Goal: Information Seeking & Learning: Learn about a topic

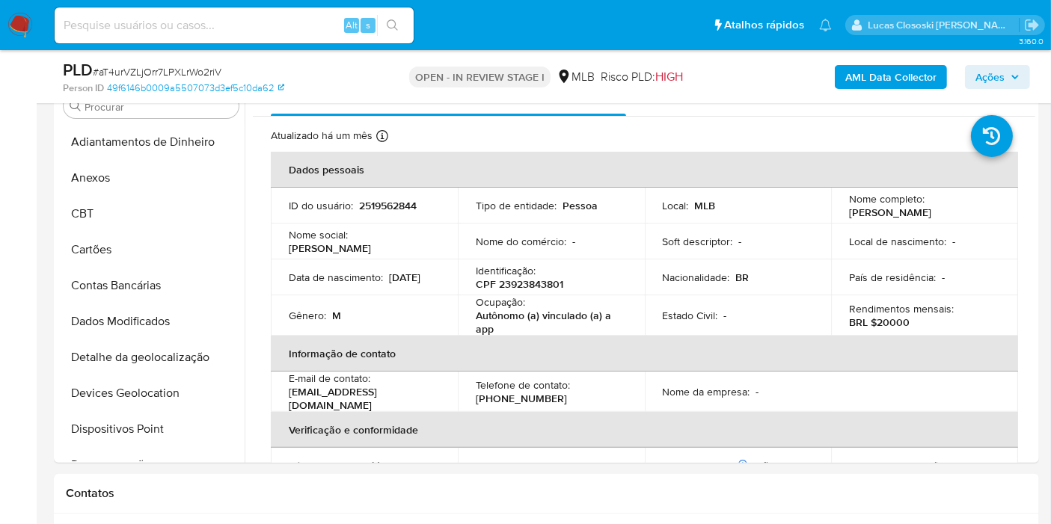
scroll to position [703, 0]
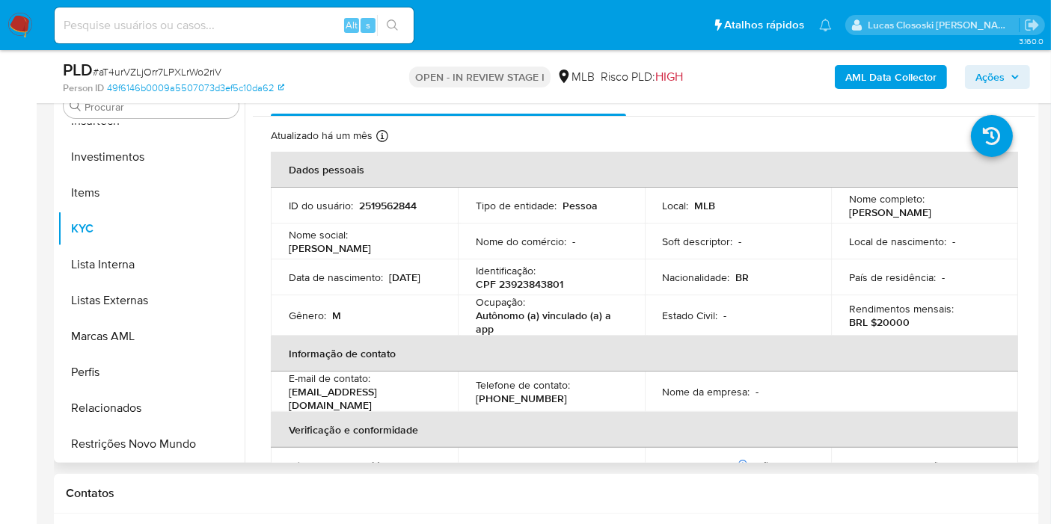
click at [517, 287] on p "CPF 23923843801" at bounding box center [520, 284] width 88 height 13
copy p "23923843801"
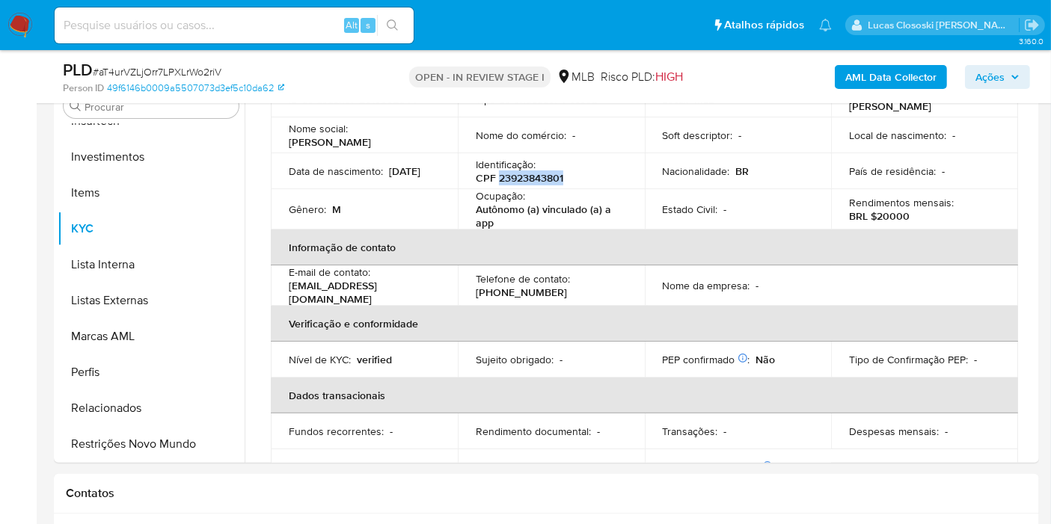
scroll to position [0, 0]
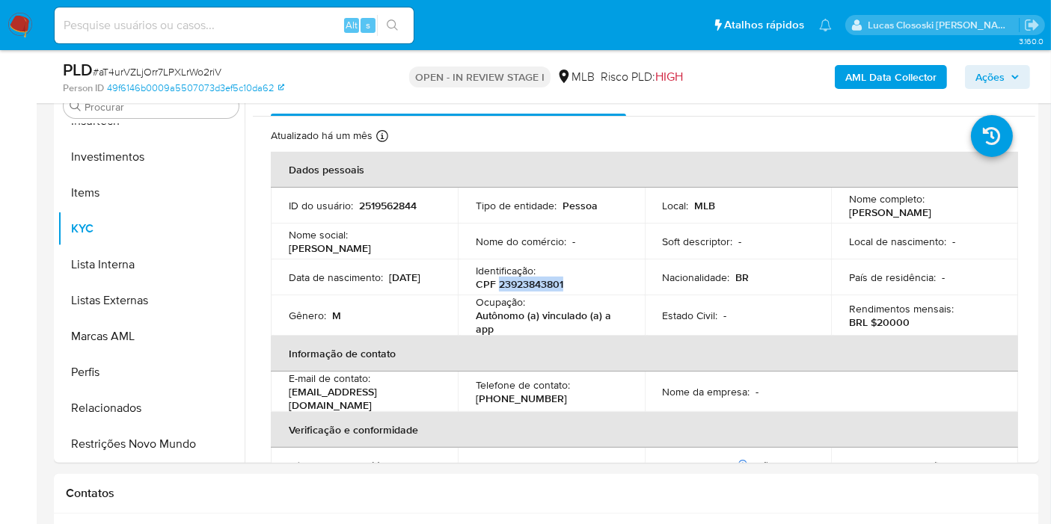
click at [847, 78] on b "AML Data Collector" at bounding box center [890, 77] width 91 height 24
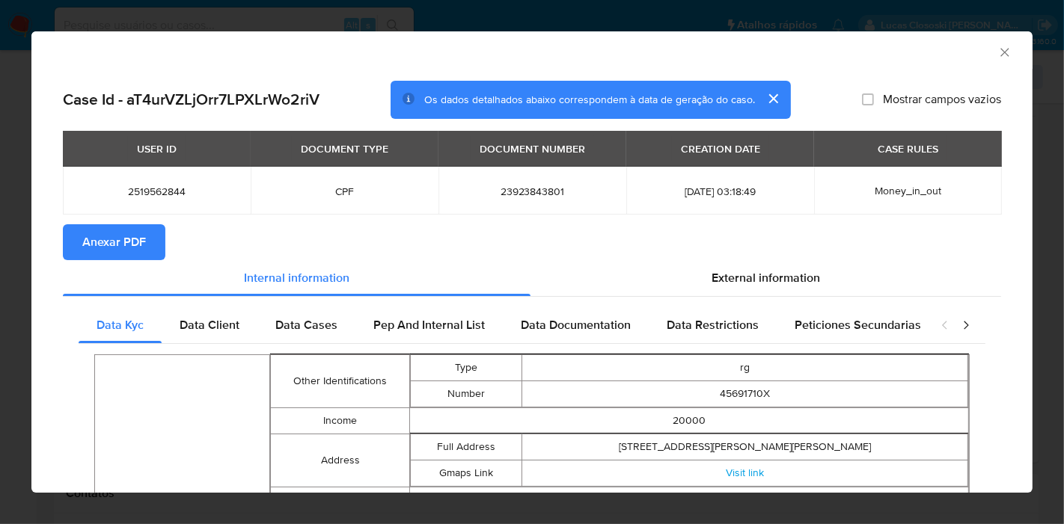
click at [100, 236] on span "Anexar PDF" at bounding box center [114, 242] width 64 height 33
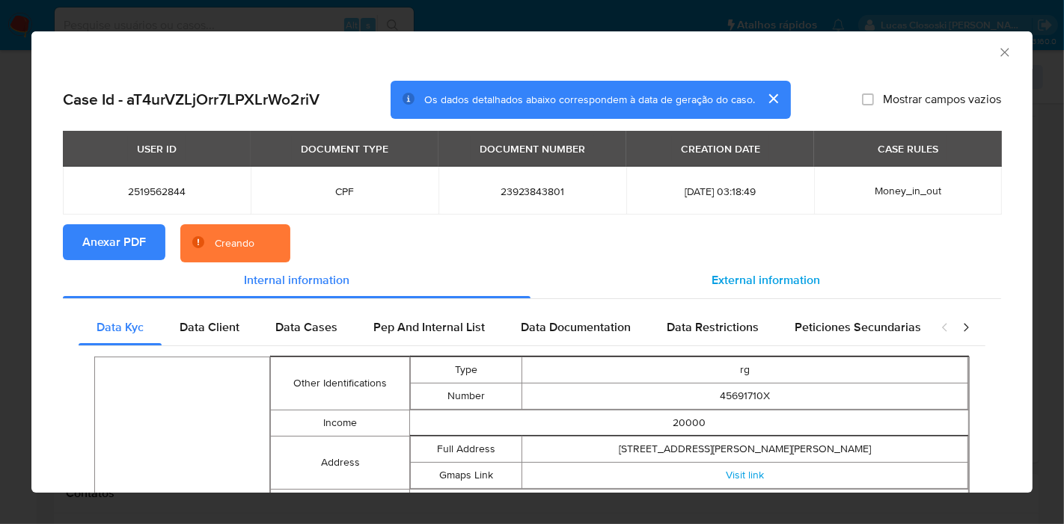
click at [750, 290] on div "External information" at bounding box center [765, 281] width 471 height 36
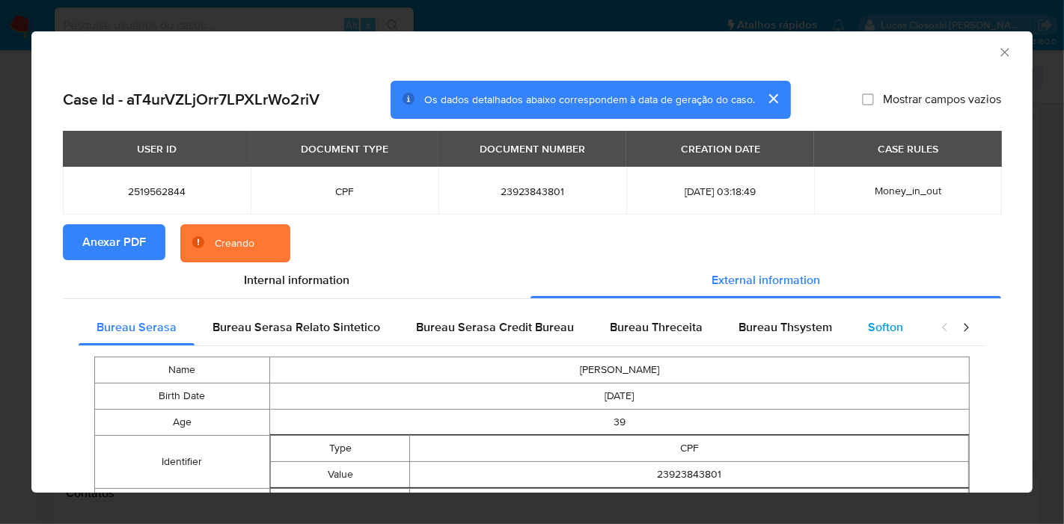
click at [877, 323] on span "Softon" at bounding box center [885, 327] width 35 height 17
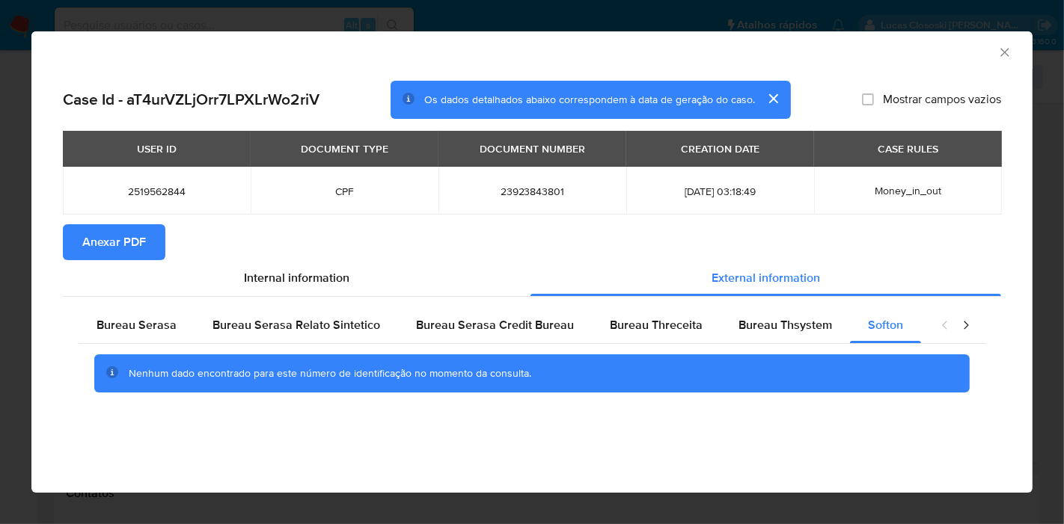
click at [1008, 49] on icon "Fechar a janela" at bounding box center [1004, 52] width 15 height 15
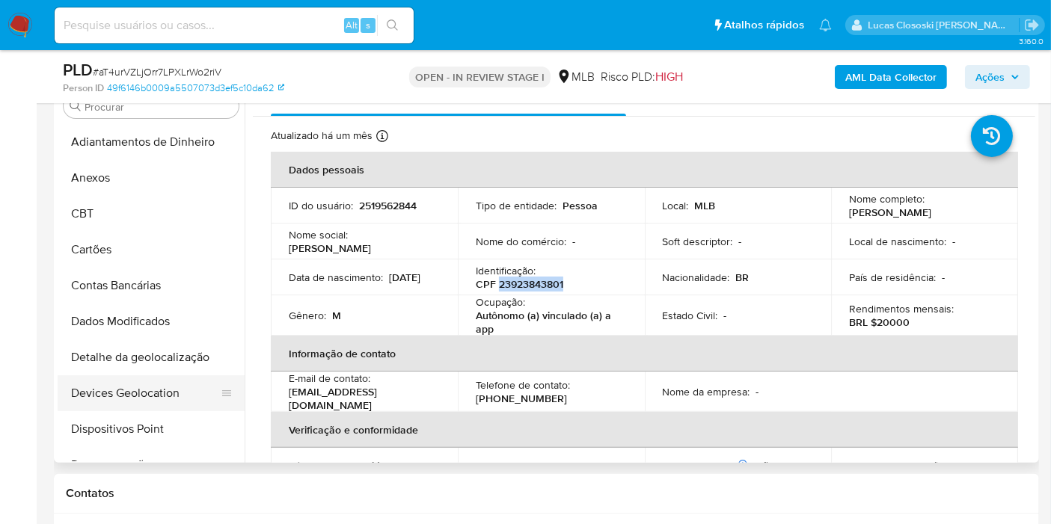
click at [156, 379] on button "Devices Geolocation" at bounding box center [145, 394] width 175 height 36
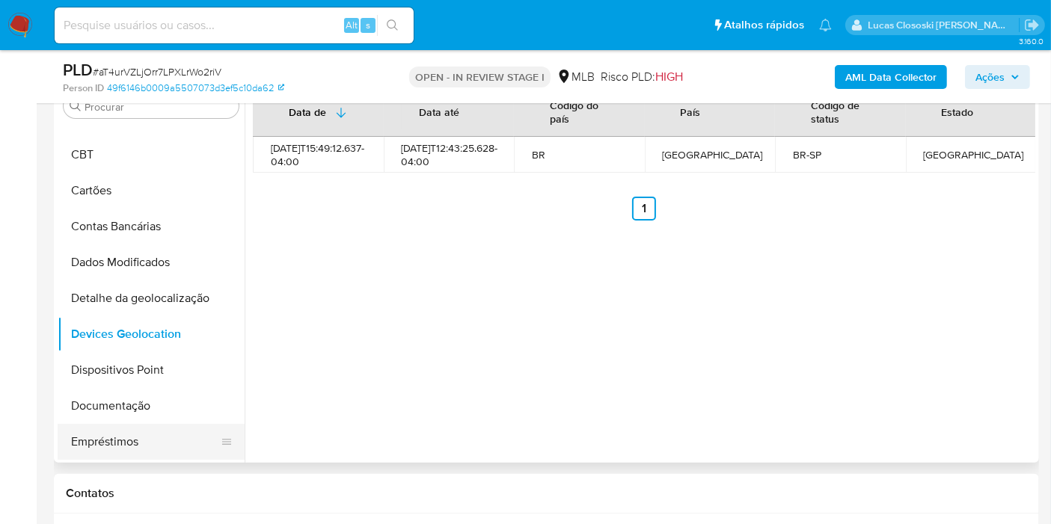
scroll to position [83, 0]
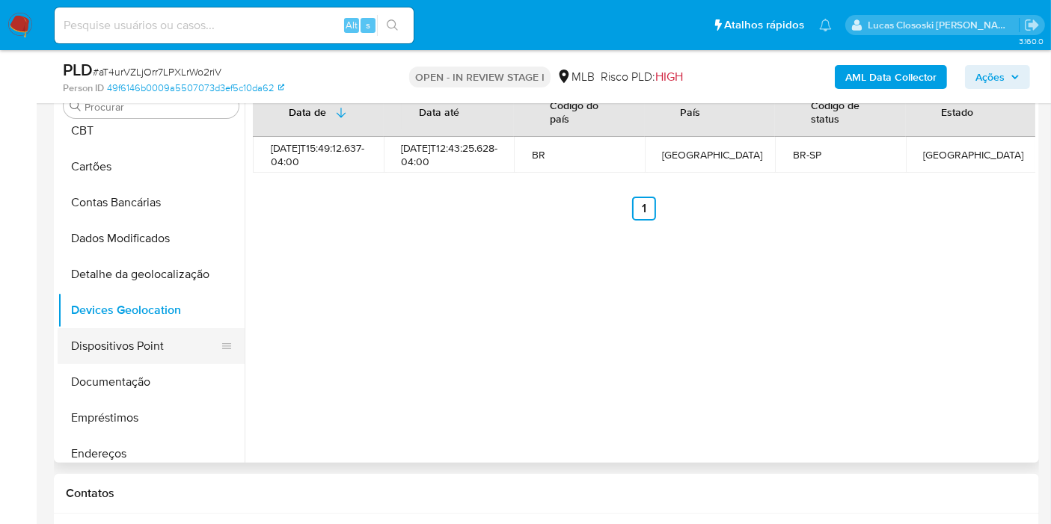
click at [131, 341] on button "Dispositivos Point" at bounding box center [145, 346] width 175 height 36
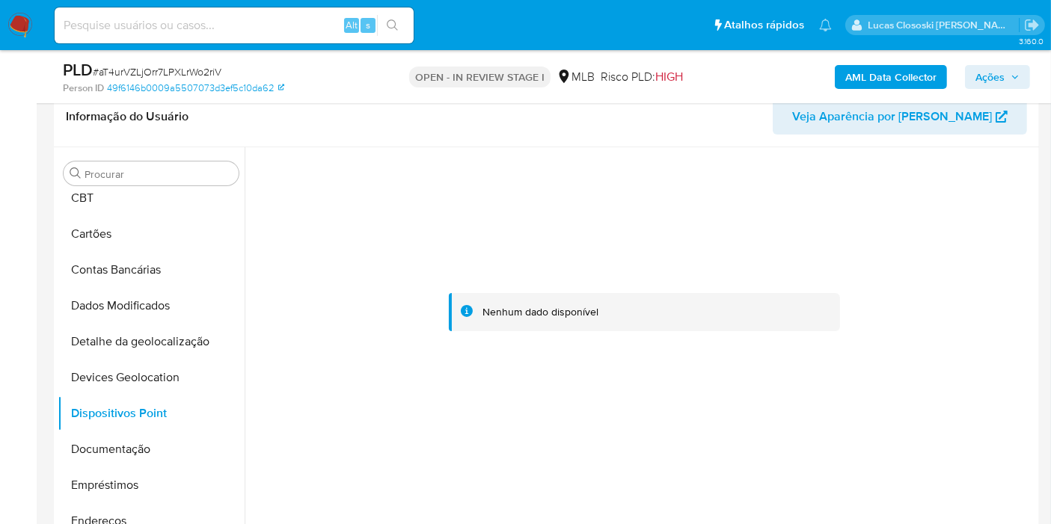
scroll to position [332, 0]
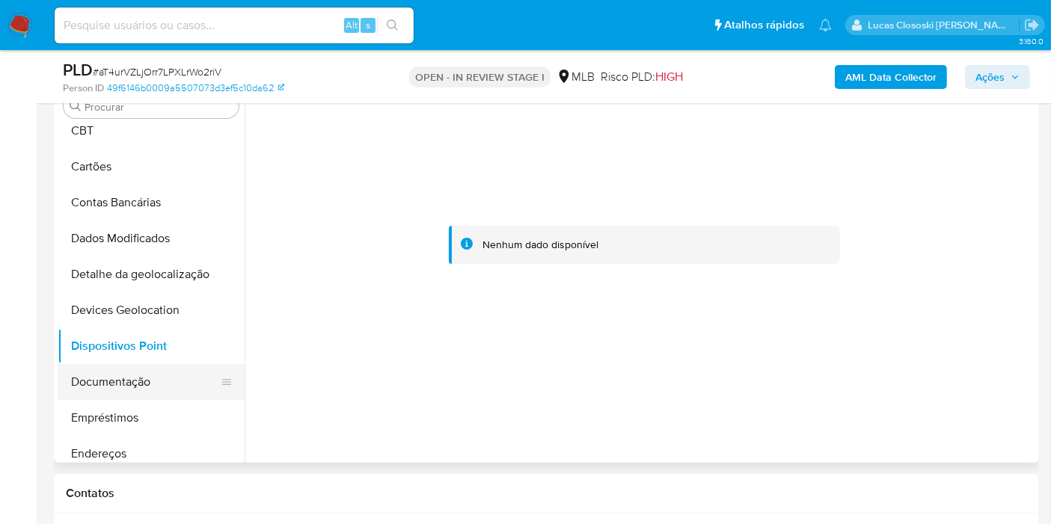
click at [139, 392] on button "Documentação" at bounding box center [145, 382] width 175 height 36
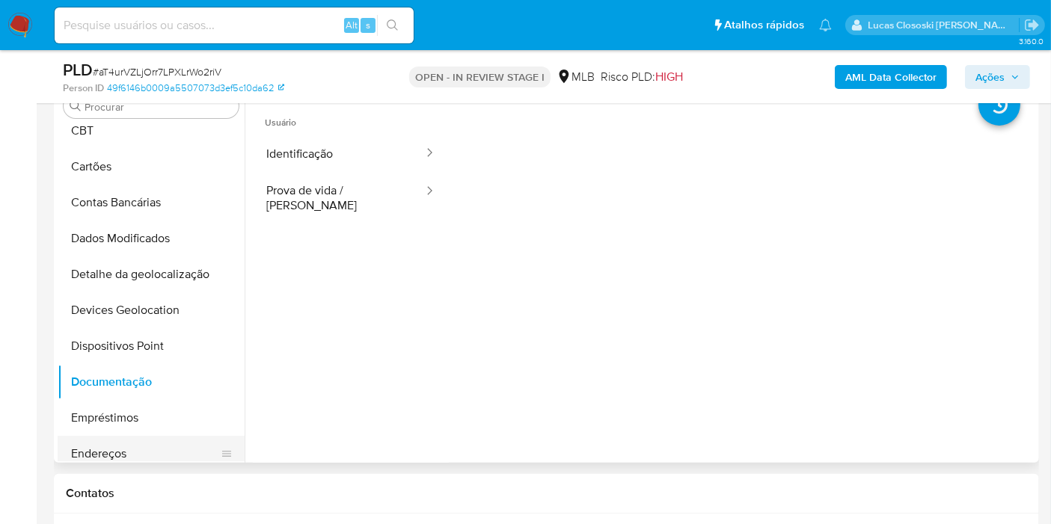
click at [147, 450] on button "Endereços" at bounding box center [145, 454] width 175 height 36
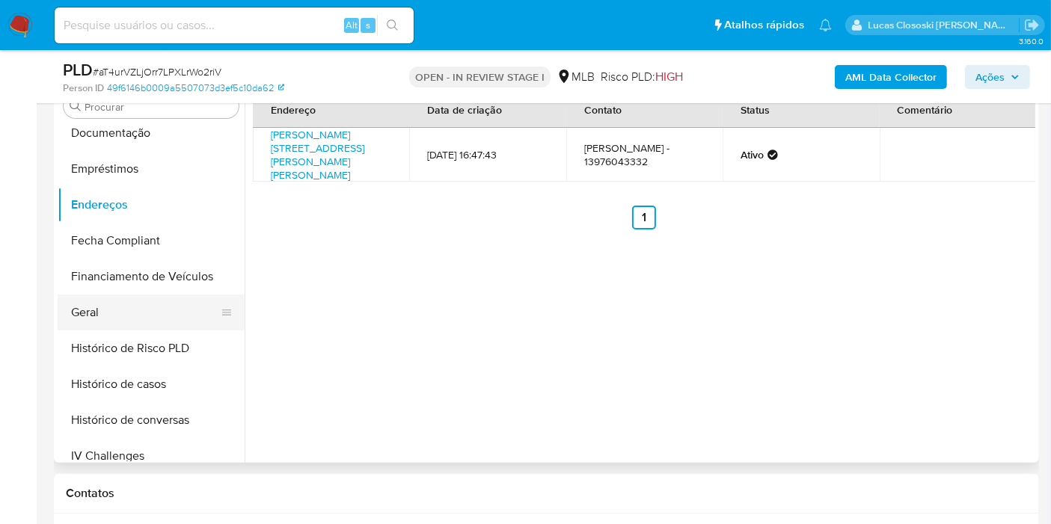
click at [100, 326] on button "Geral" at bounding box center [145, 313] width 175 height 36
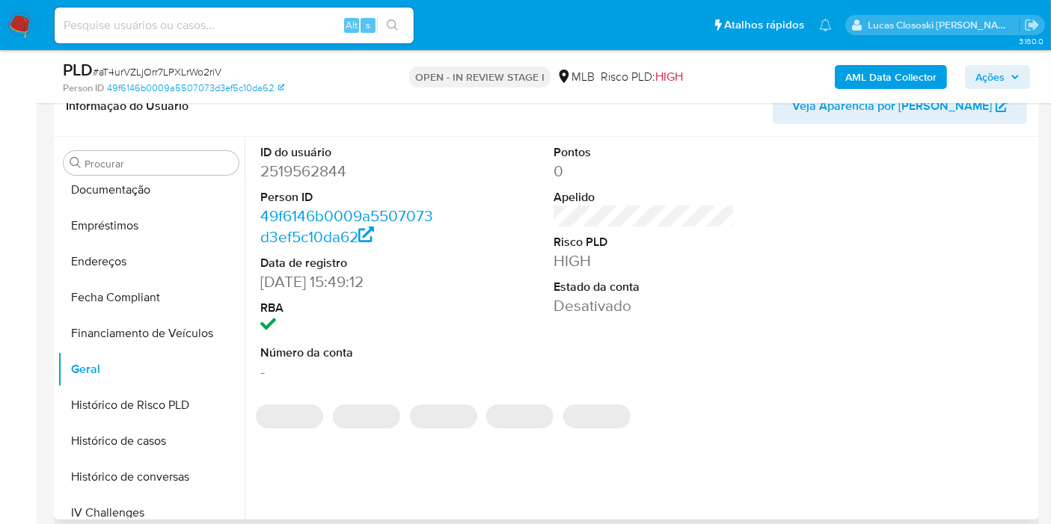
scroll to position [249, 0]
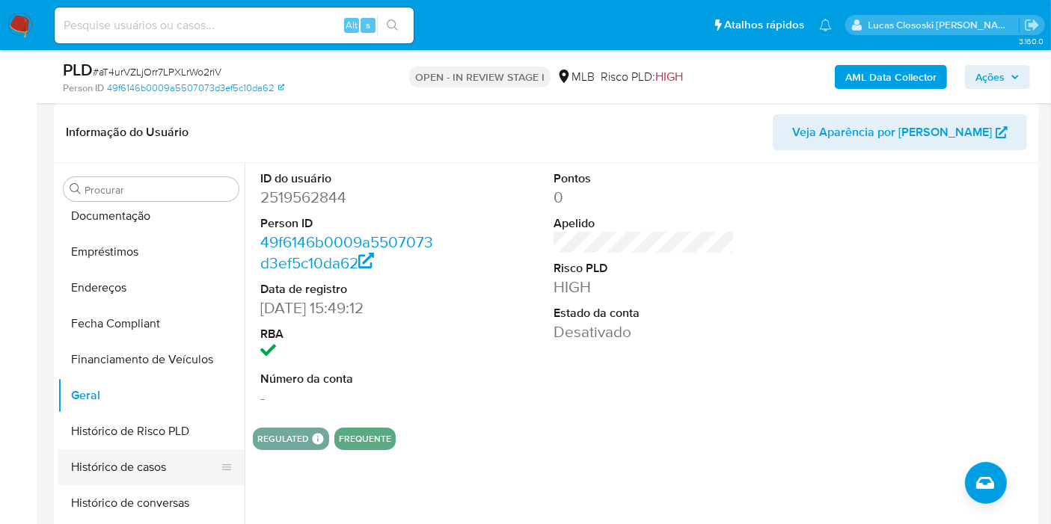
click at [92, 458] on button "Histórico de casos" at bounding box center [145, 468] width 175 height 36
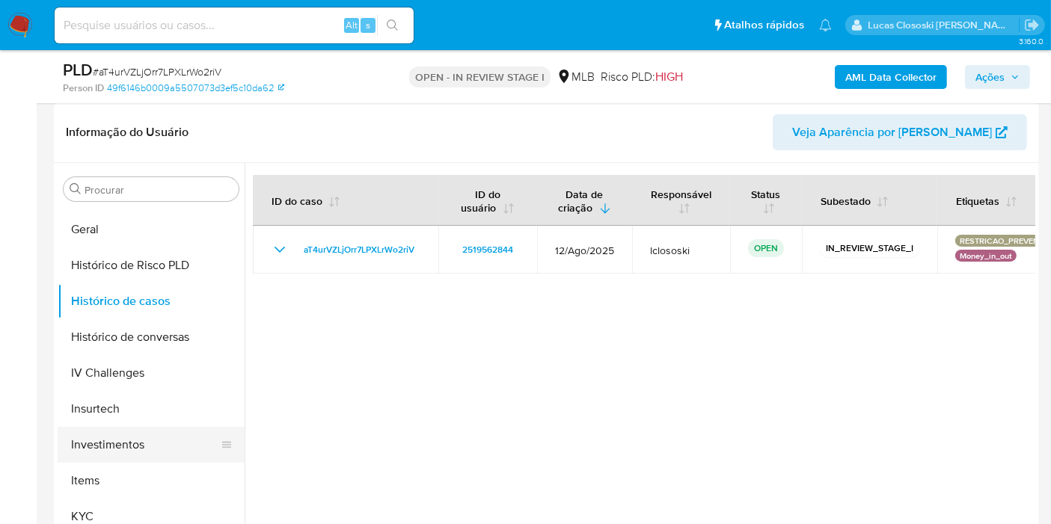
scroll to position [581, 0]
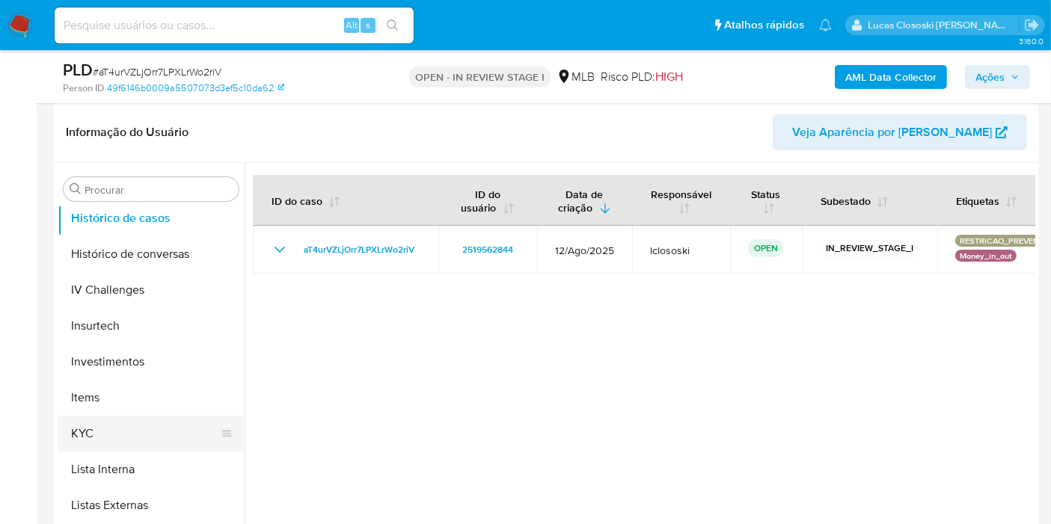
click at [108, 439] on button "KYC" at bounding box center [145, 434] width 175 height 36
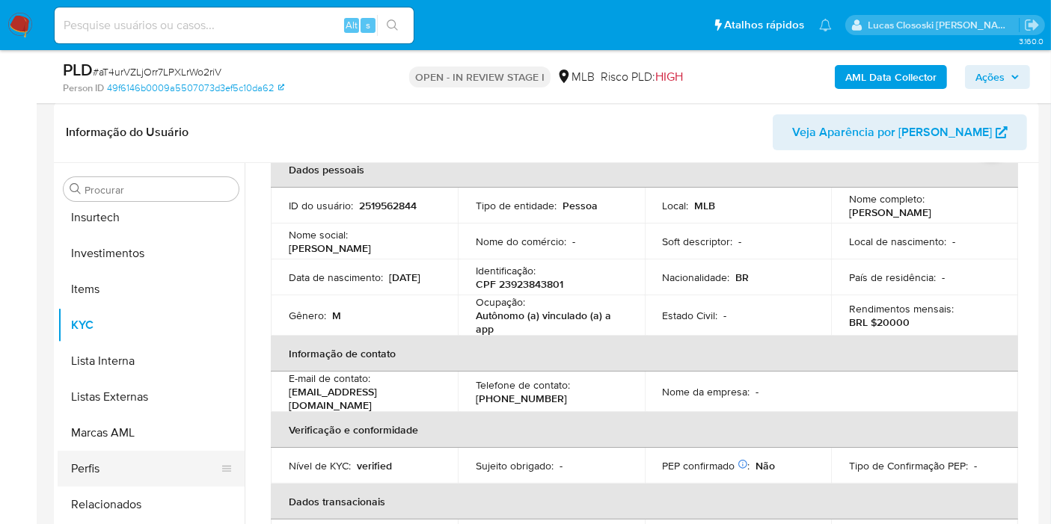
scroll to position [703, 0]
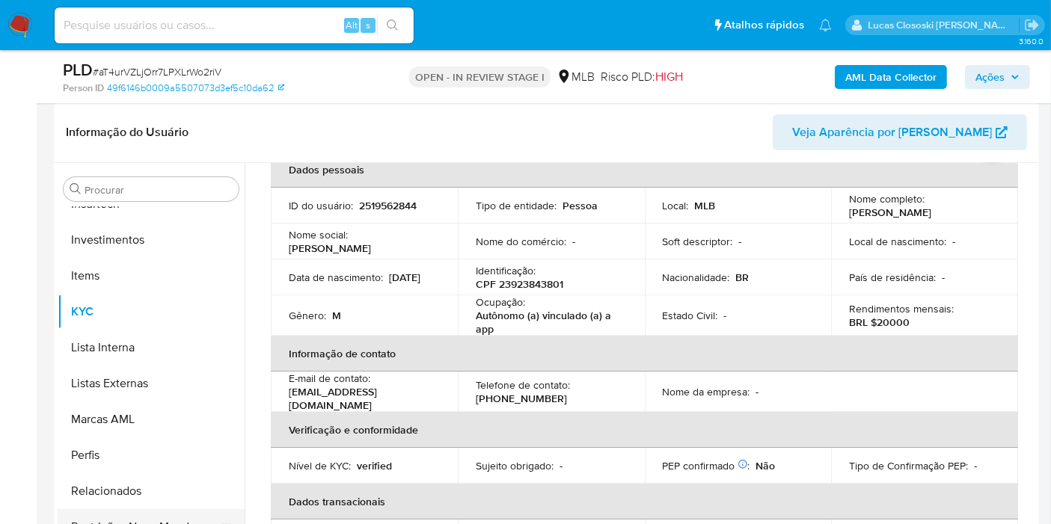
click at [141, 522] on button "Restrições Novo Mundo" at bounding box center [145, 527] width 175 height 36
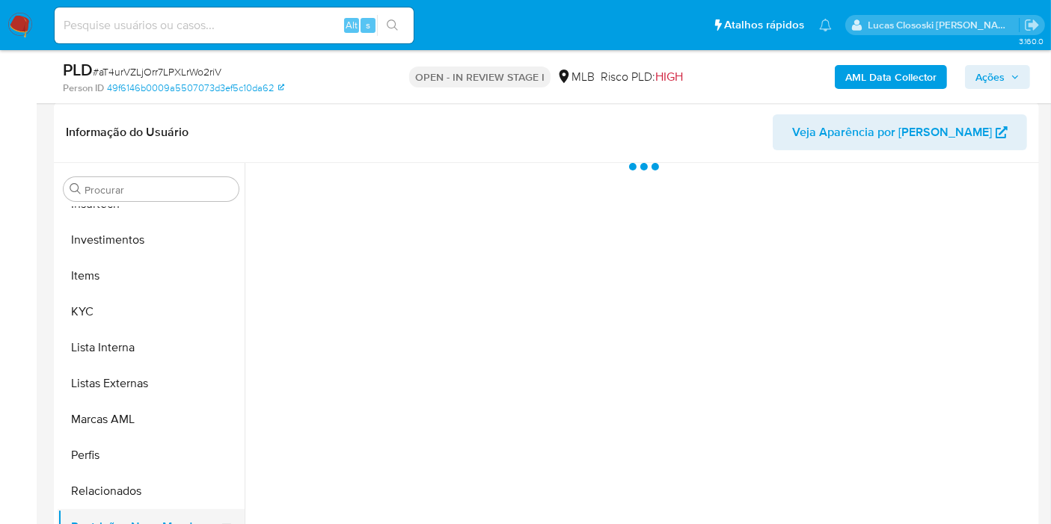
click at [144, 509] on button "Restrições Novo Mundo" at bounding box center [145, 527] width 175 height 36
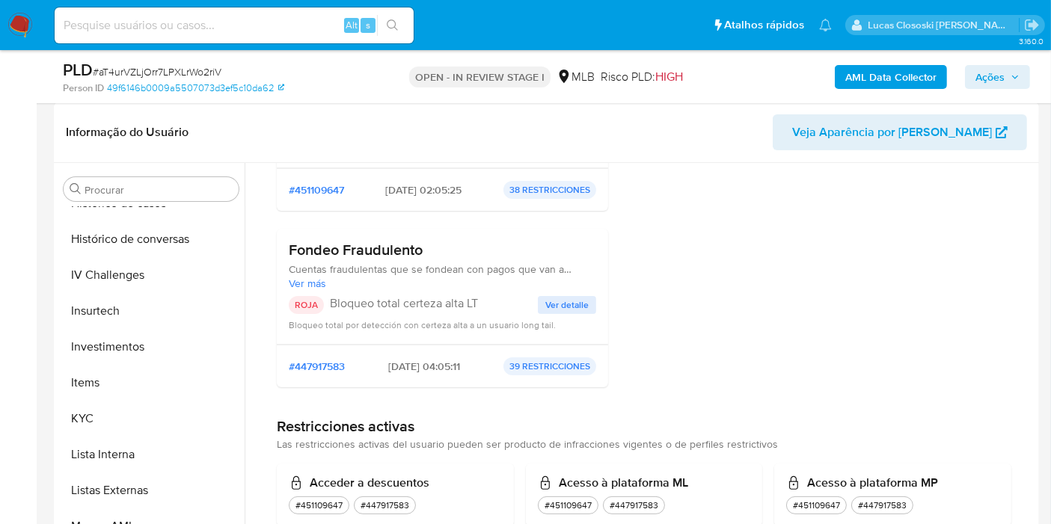
scroll to position [537, 0]
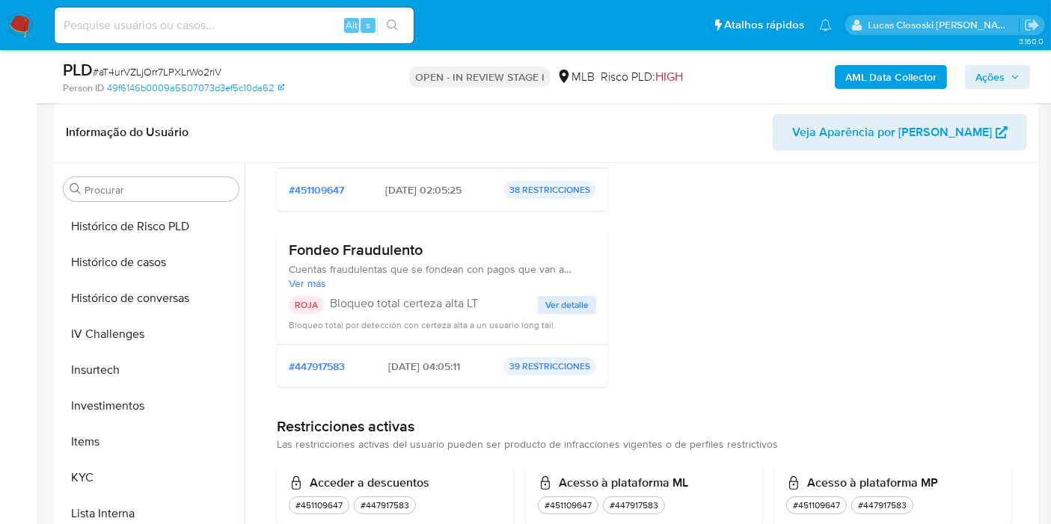
click at [159, 64] on span "# aT4urVZLjOrr7LPXLrWo2riV" at bounding box center [157, 71] width 129 height 15
copy span "aT4urVZLjOrr7LPXLrWo2riV"
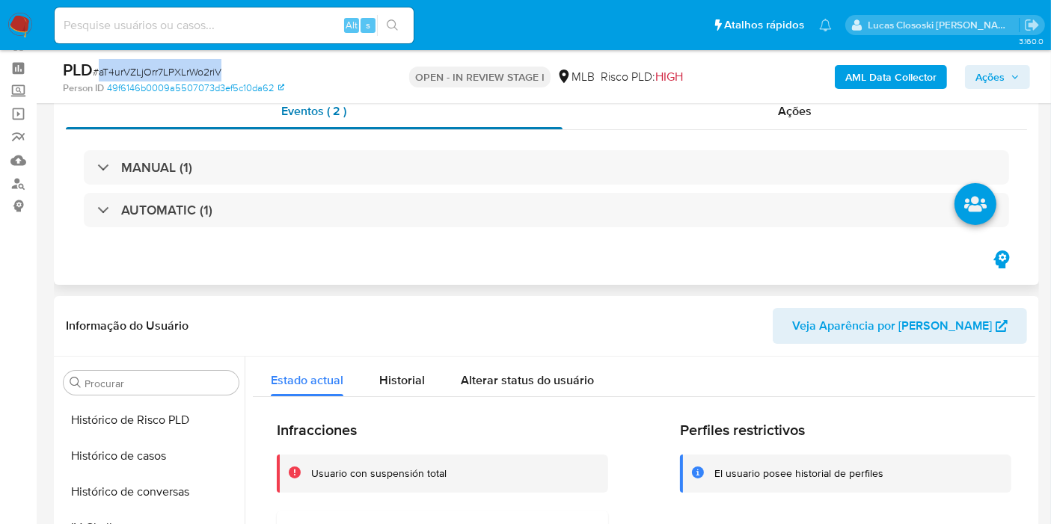
scroll to position [0, 0]
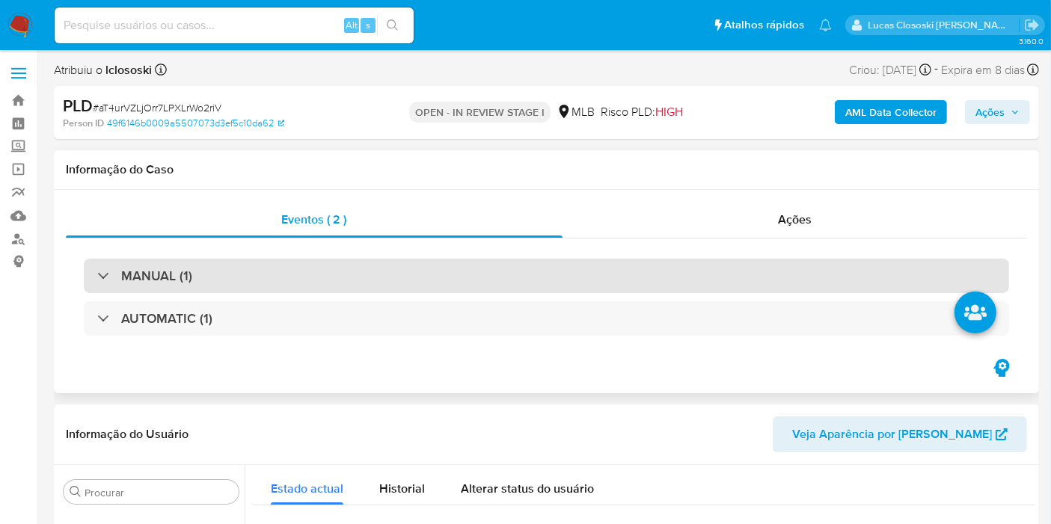
click at [334, 268] on div "MANUAL (1)" at bounding box center [546, 276] width 925 height 34
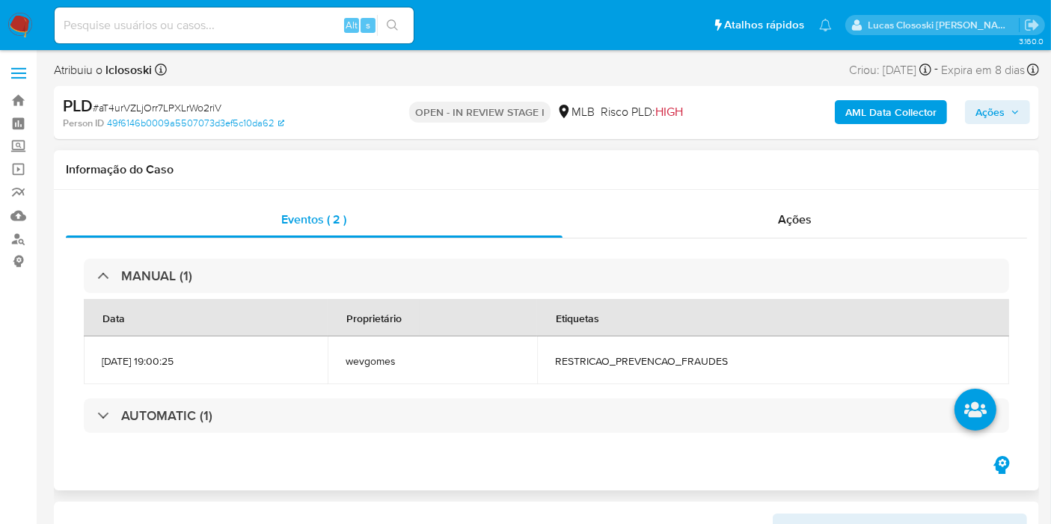
click at [625, 357] on span "RESTRICAO_PREVENCAO_FRAUDES" at bounding box center [773, 361] width 436 height 13
copy span "RESTRICAO_PREVENCAO_FRAUDES"
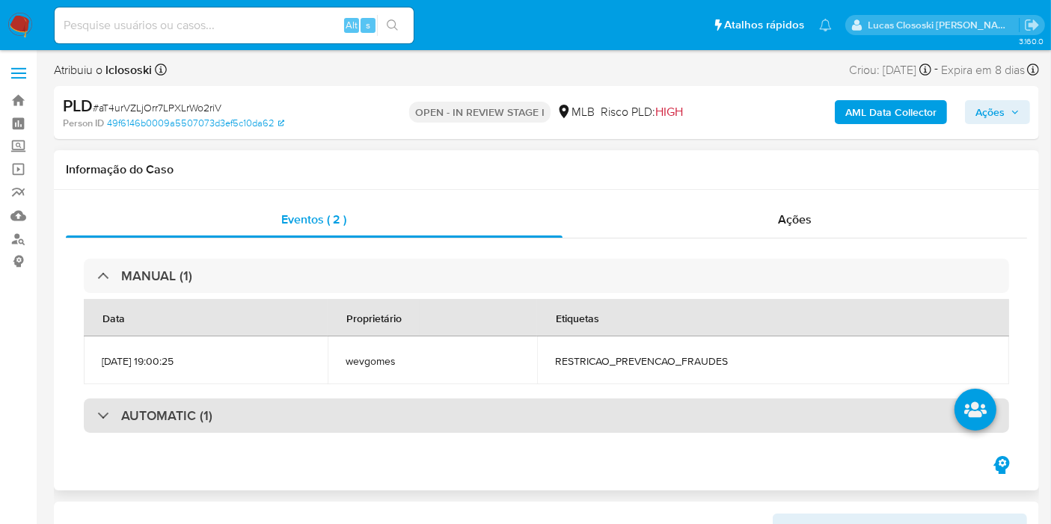
click at [324, 415] on div "AUTOMATIC (1)" at bounding box center [546, 416] width 925 height 34
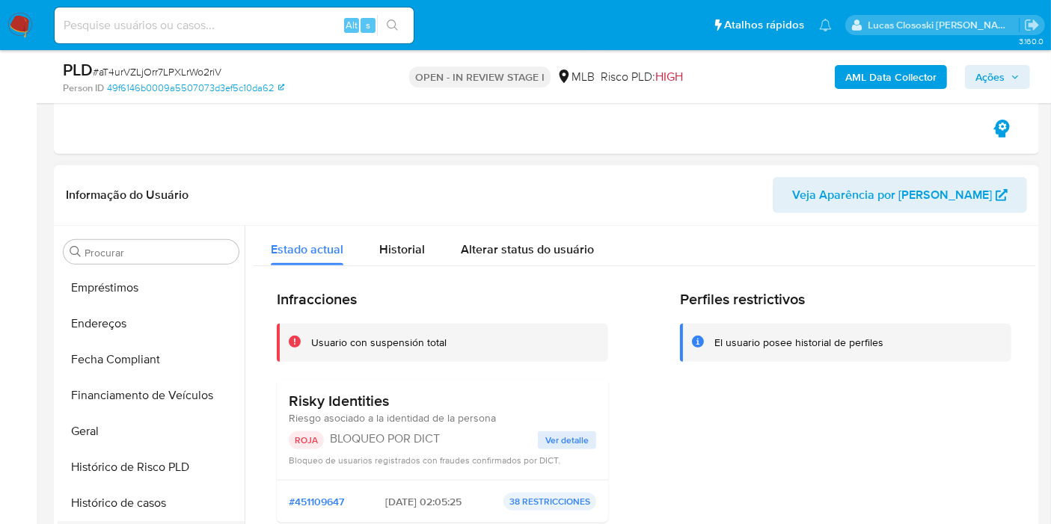
scroll to position [288, 0]
click at [130, 505] on button "Geral" at bounding box center [145, 503] width 175 height 36
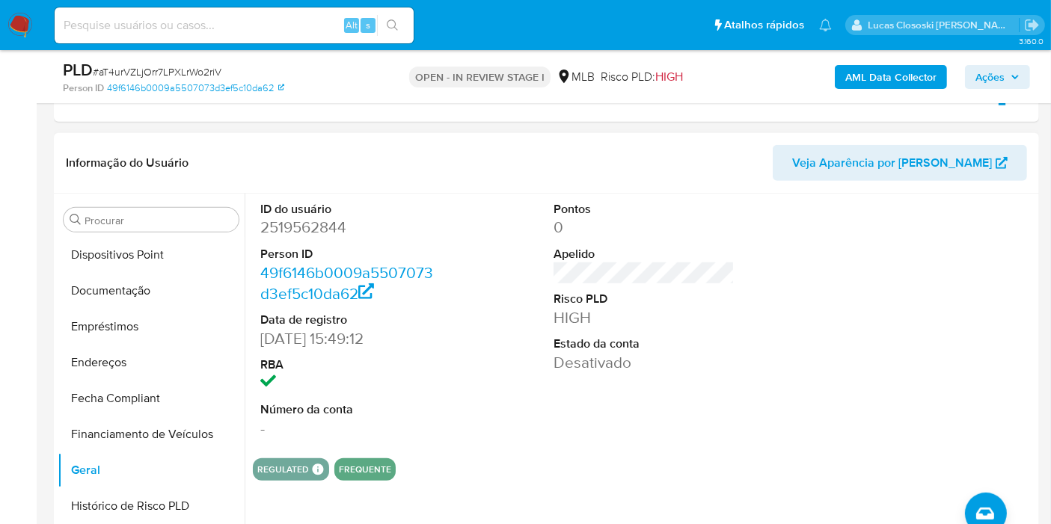
scroll to position [664, 0]
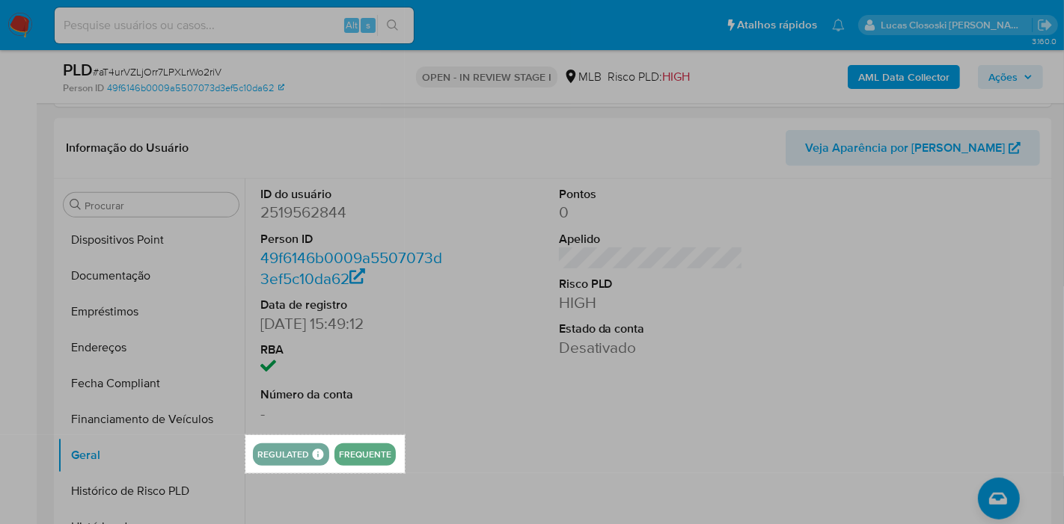
drag, startPoint x: 245, startPoint y: 435, endPoint x: 405, endPoint y: 473, distance: 163.8
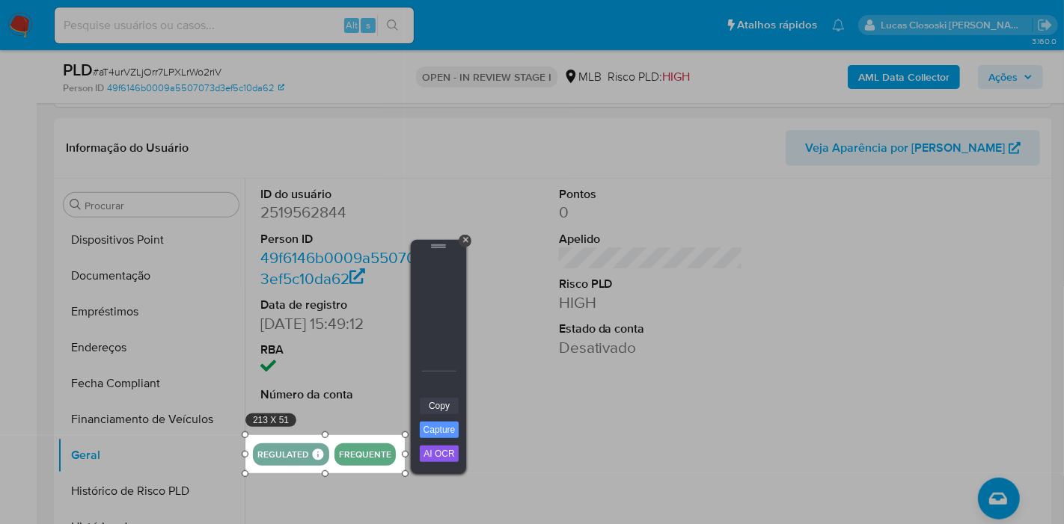
click at [435, 404] on link "Copy" at bounding box center [439, 406] width 39 height 16
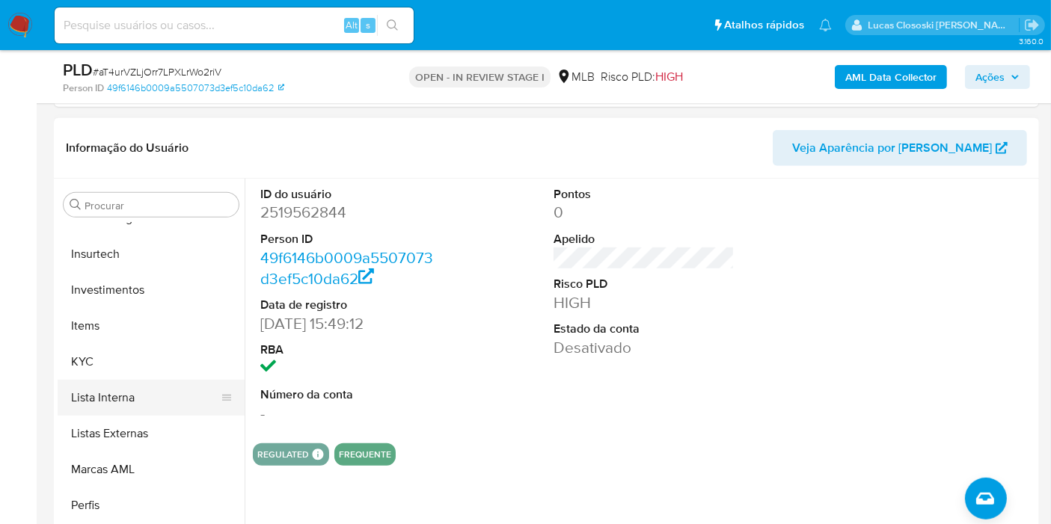
scroll to position [703, 0]
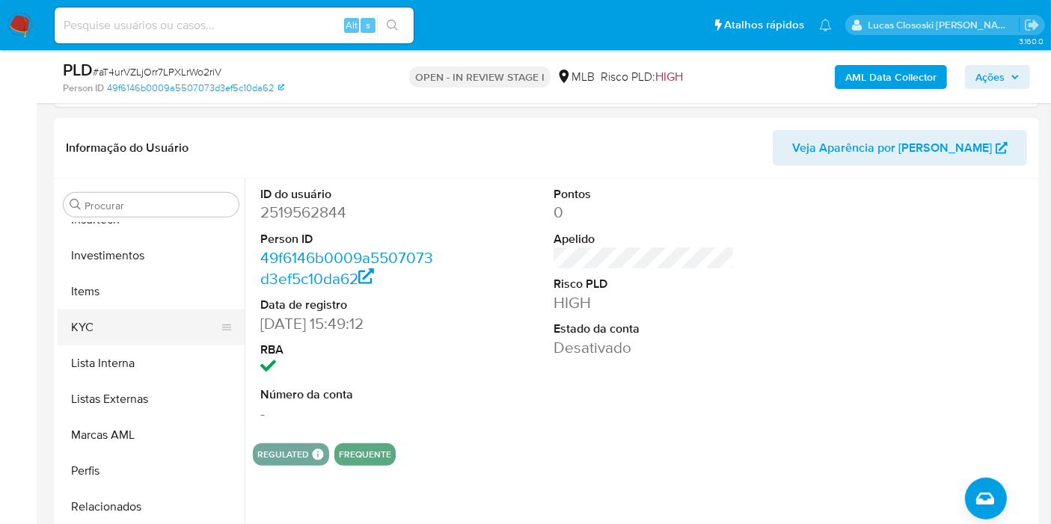
click at [94, 317] on button "KYC" at bounding box center [145, 328] width 175 height 36
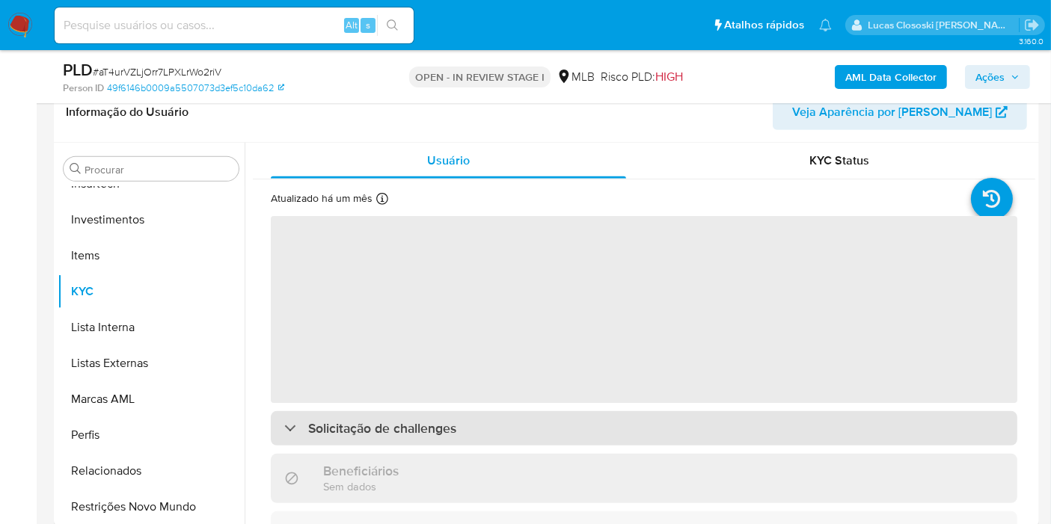
scroll to position [83, 0]
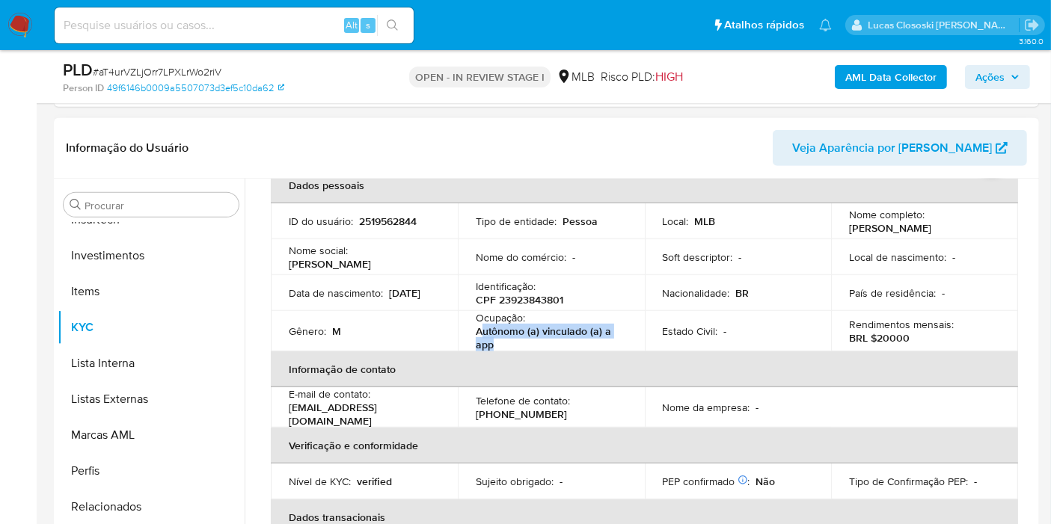
copy p "utônomo (a) vinculado (a) a app"
drag, startPoint x: 510, startPoint y: 340, endPoint x: 479, endPoint y: 332, distance: 32.5
click at [479, 332] on p "Autônomo (a) vinculado (a) a app" at bounding box center [548, 338] width 145 height 27
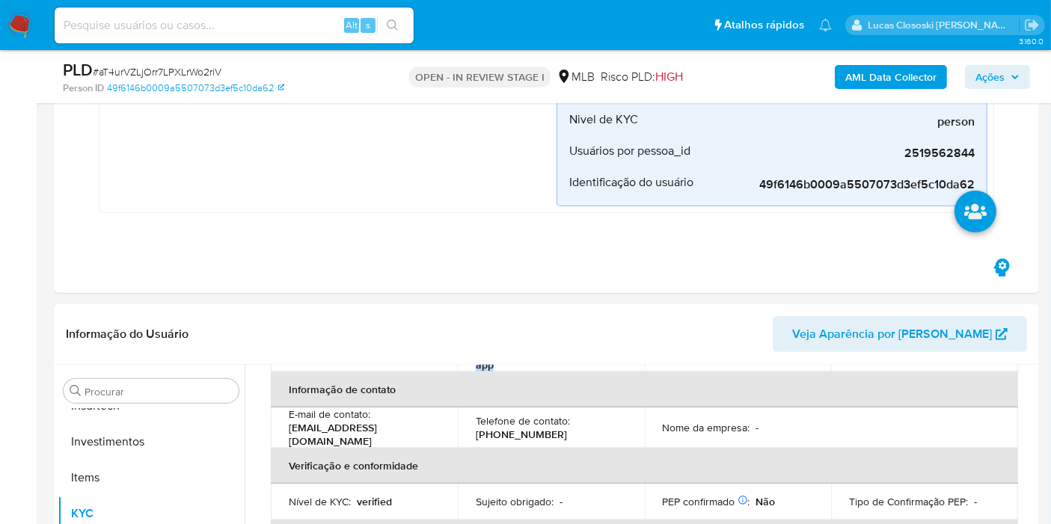
scroll to position [876, 0]
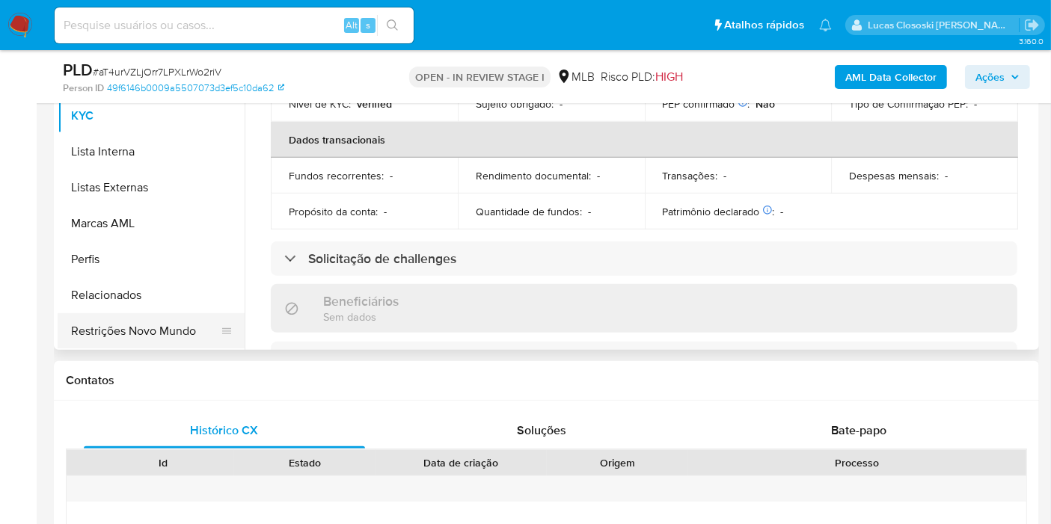
click at [148, 330] on button "Restrições Novo Mundo" at bounding box center [145, 331] width 175 height 36
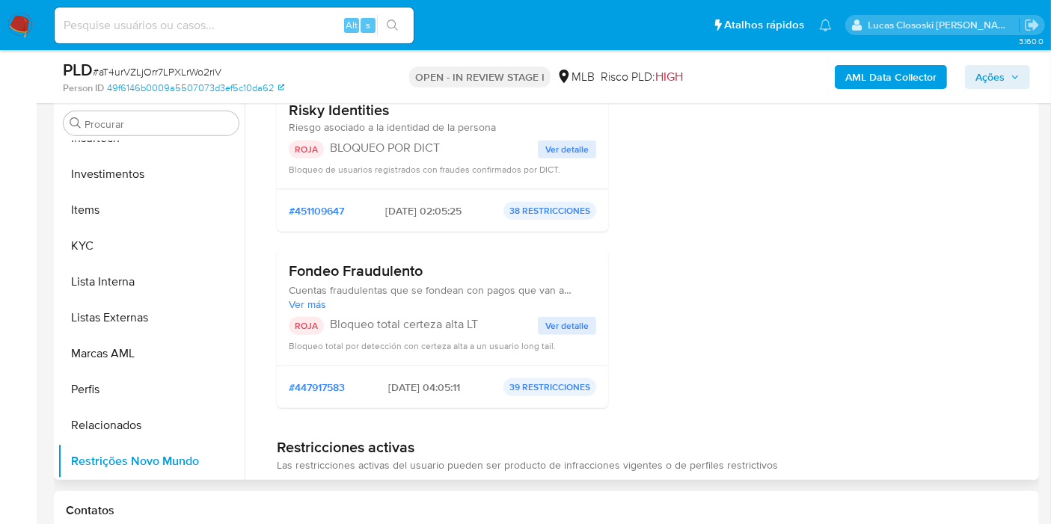
scroll to position [166, 0]
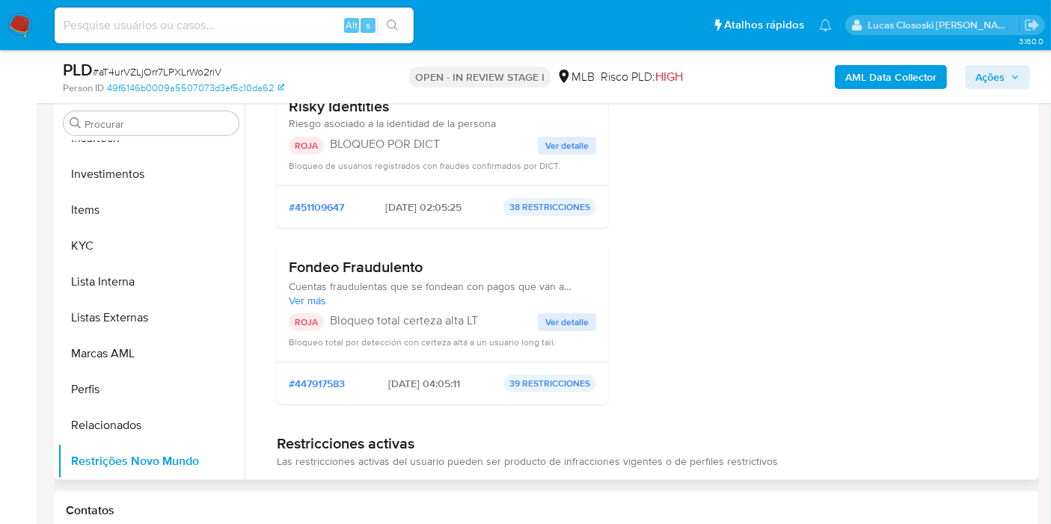
click at [575, 330] on div "ROJA Bloqueo total certeza alta LT Ver detalle Bloqueo total por detección con …" at bounding box center [442, 331] width 307 height 36
click at [575, 322] on span "Ver detalle" at bounding box center [566, 322] width 43 height 15
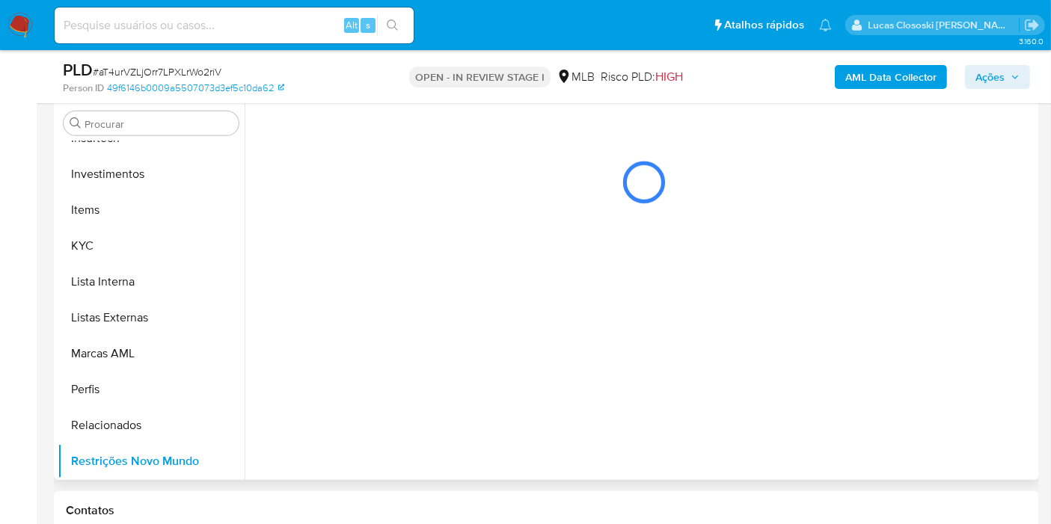
scroll to position [0, 0]
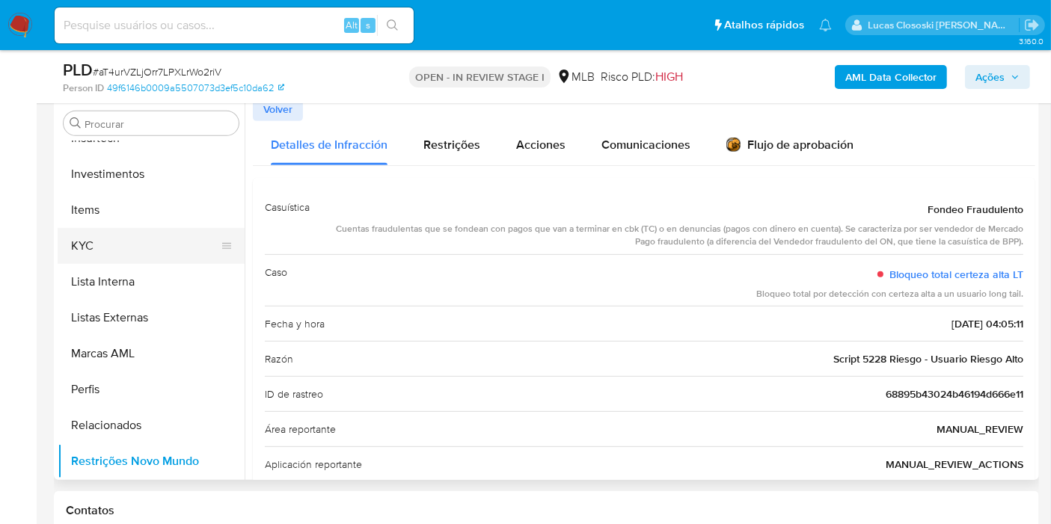
click at [86, 228] on button "KYC" at bounding box center [145, 246] width 175 height 36
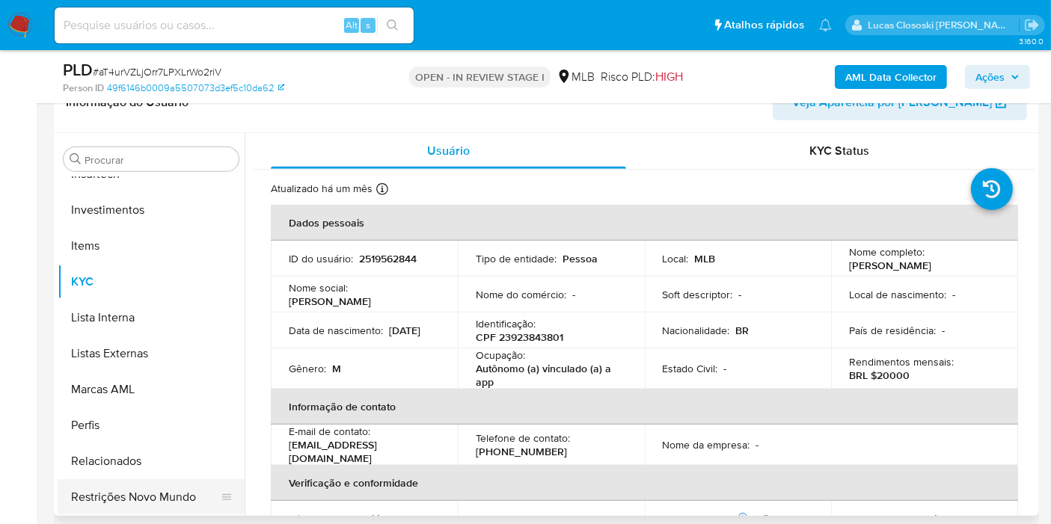
click at [166, 494] on button "Restrições Novo Mundo" at bounding box center [145, 497] width 175 height 36
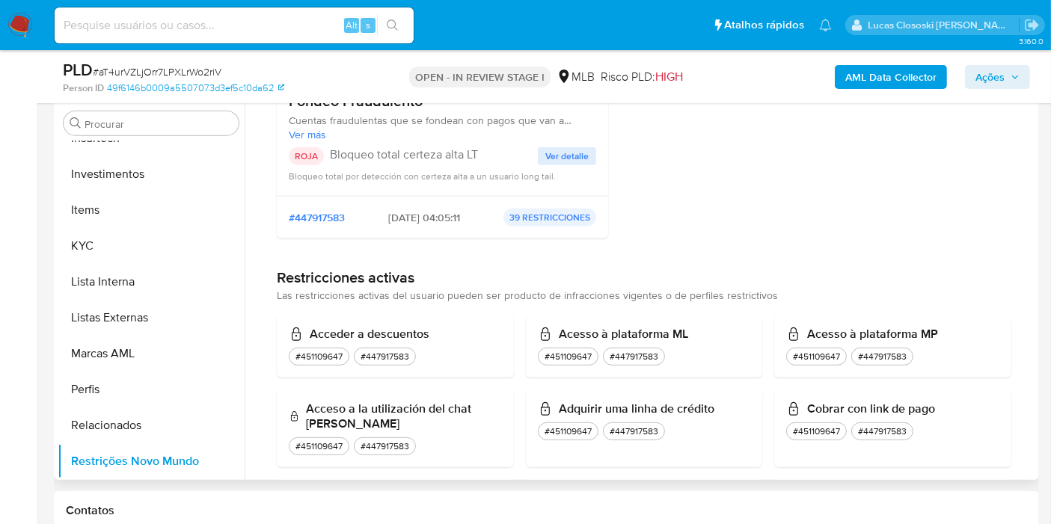
scroll to position [249, 0]
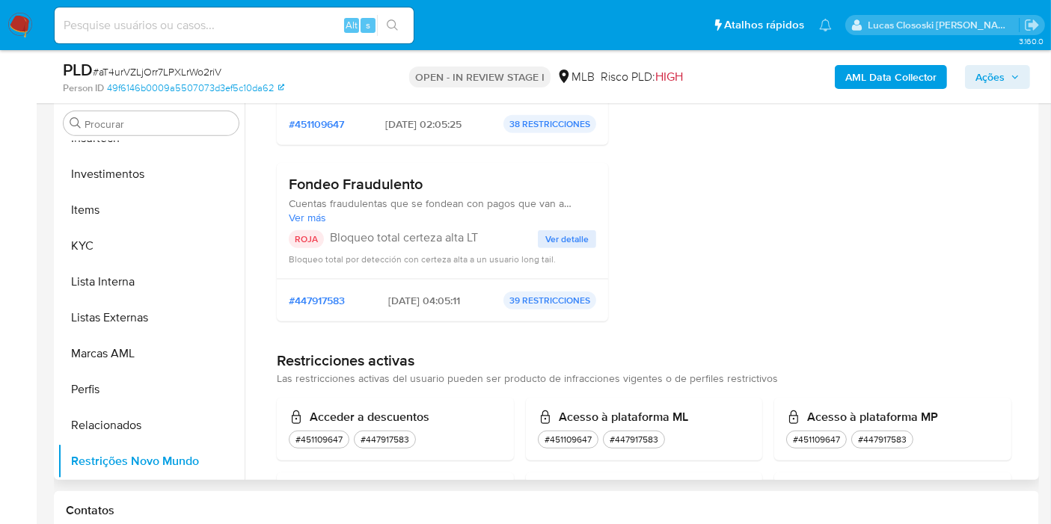
click at [442, 242] on p "Bloqueo total certeza alta LT" at bounding box center [434, 237] width 208 height 15
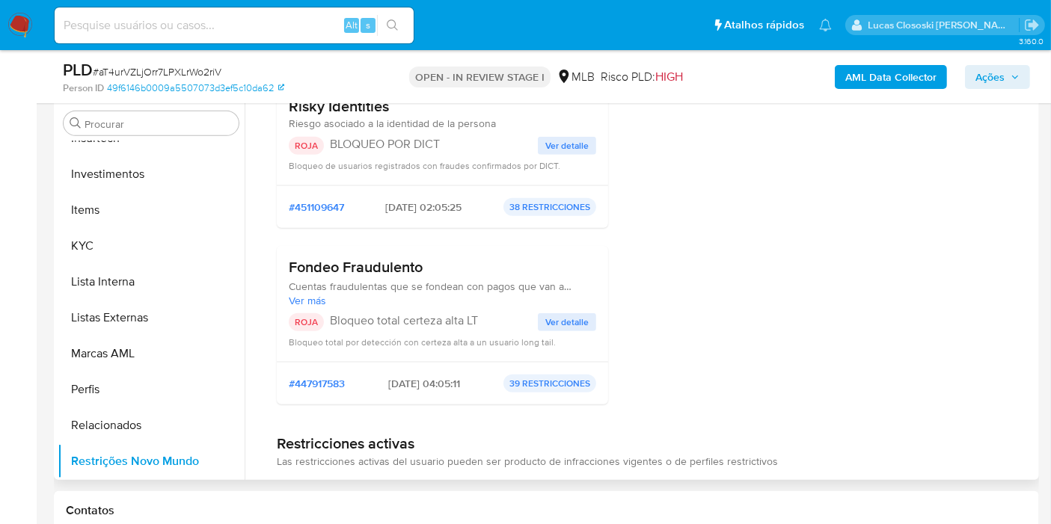
click at [410, 146] on p "BLOQUEO POR DICT" at bounding box center [434, 144] width 208 height 15
click at [1000, 78] on span "Ações" at bounding box center [989, 77] width 29 height 24
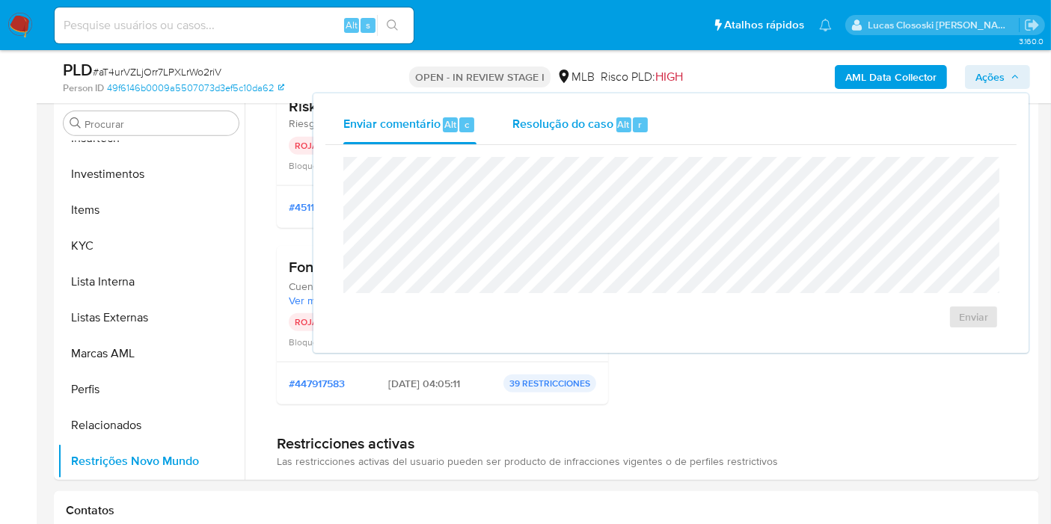
drag, startPoint x: 586, startPoint y: 111, endPoint x: 576, endPoint y: 138, distance: 27.9
click at [586, 111] on div "Resolução do caso Alt r" at bounding box center [580, 124] width 137 height 39
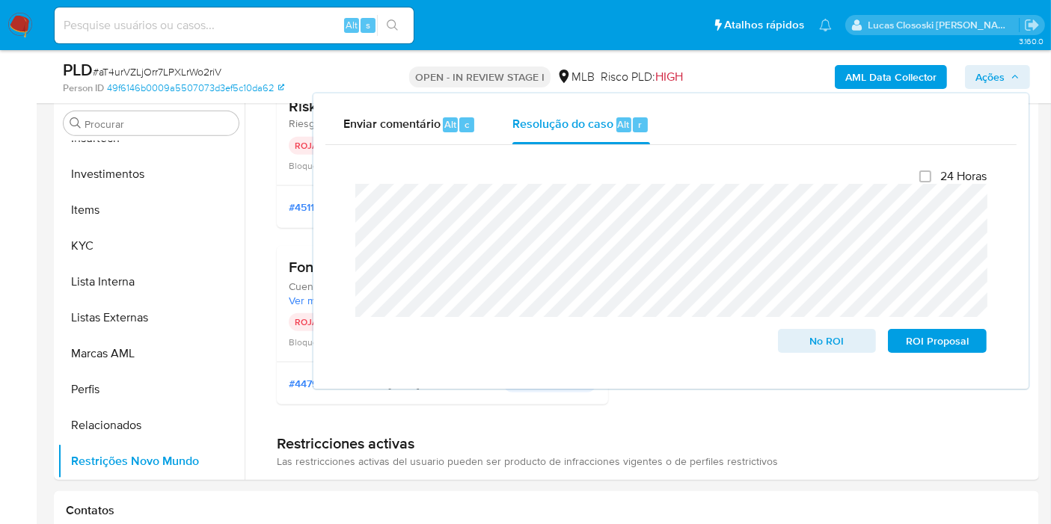
click at [985, 70] on span "Ações" at bounding box center [989, 77] width 29 height 24
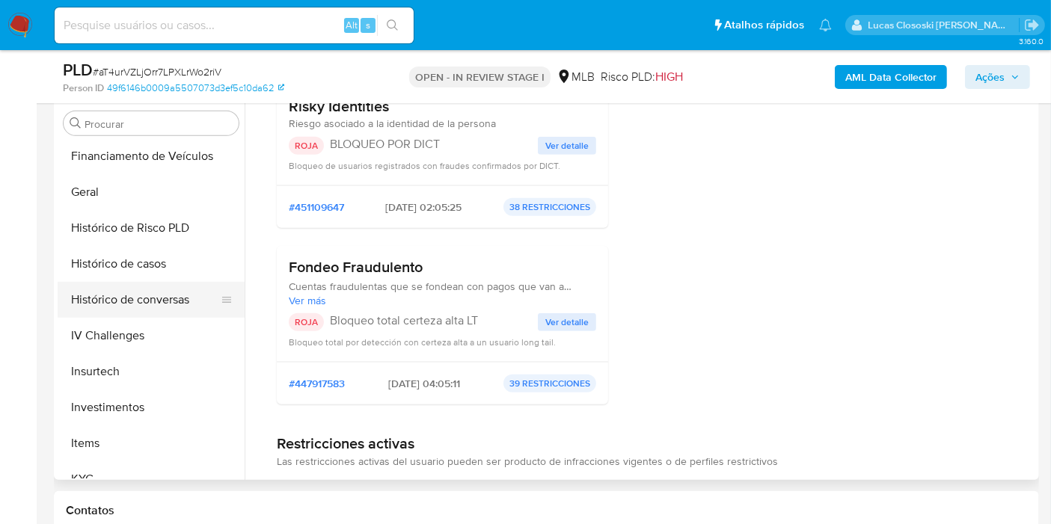
scroll to position [454, 0]
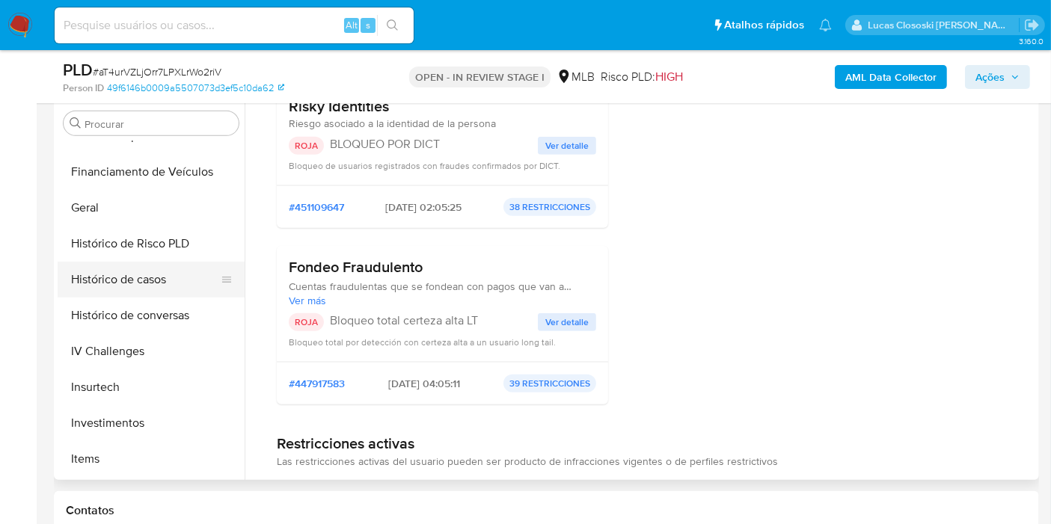
click at [136, 290] on button "Histórico de casos" at bounding box center [145, 280] width 175 height 36
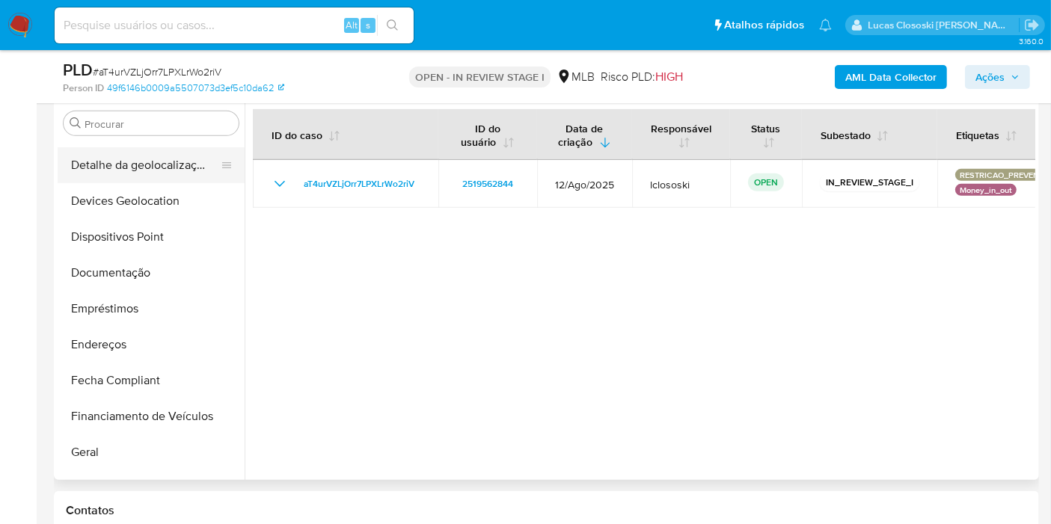
scroll to position [121, 0]
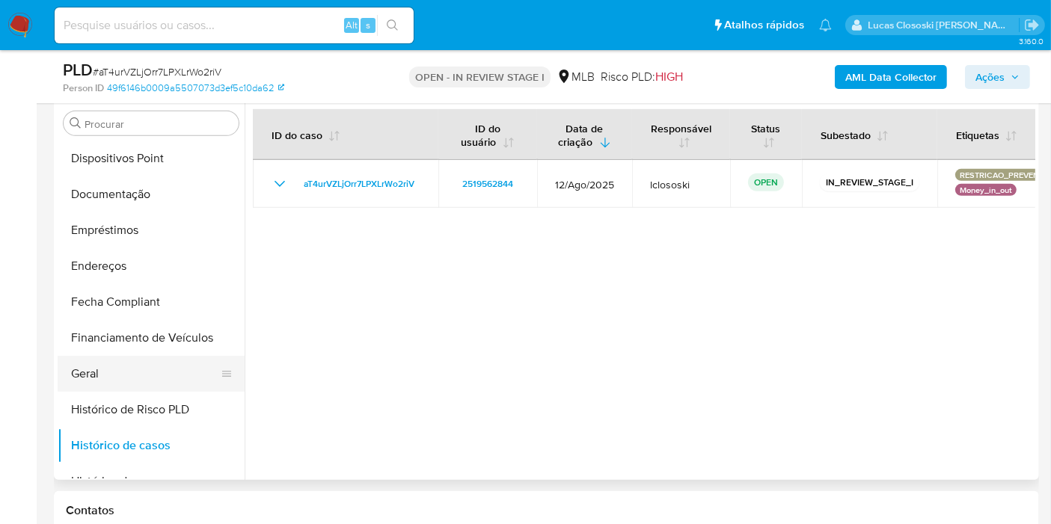
click at [102, 373] on button "Geral" at bounding box center [145, 374] width 175 height 36
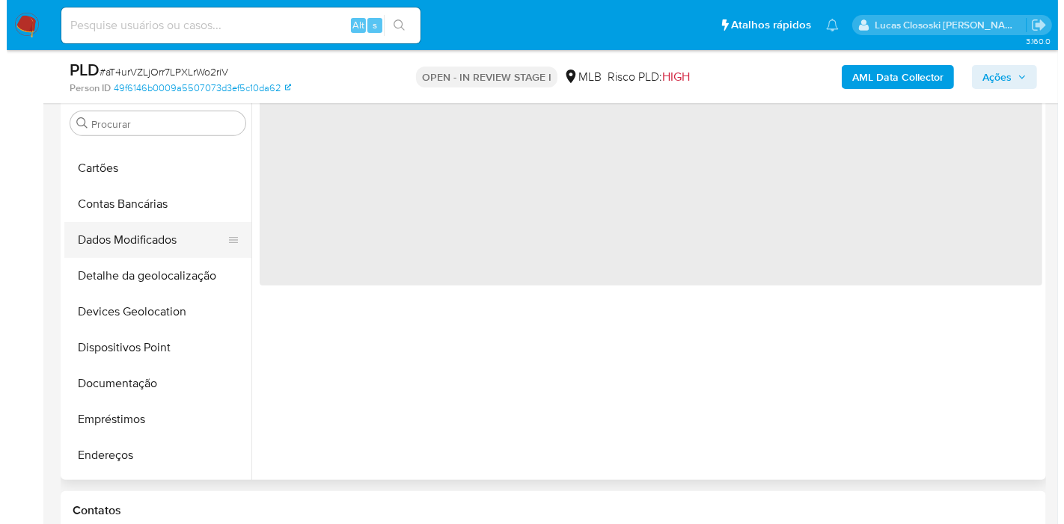
scroll to position [0, 0]
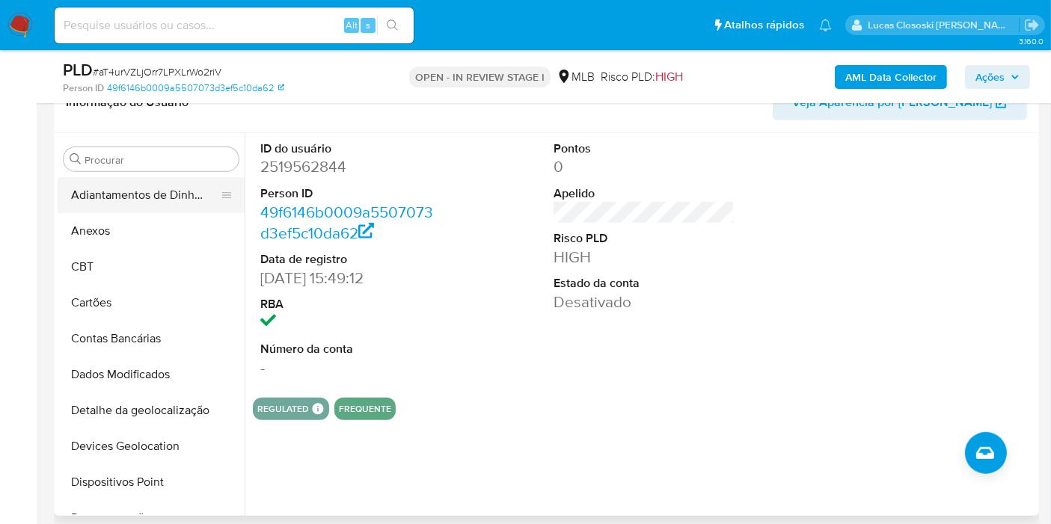
click at [118, 189] on button "Adiantamentos de Dinheiro" at bounding box center [145, 195] width 175 height 36
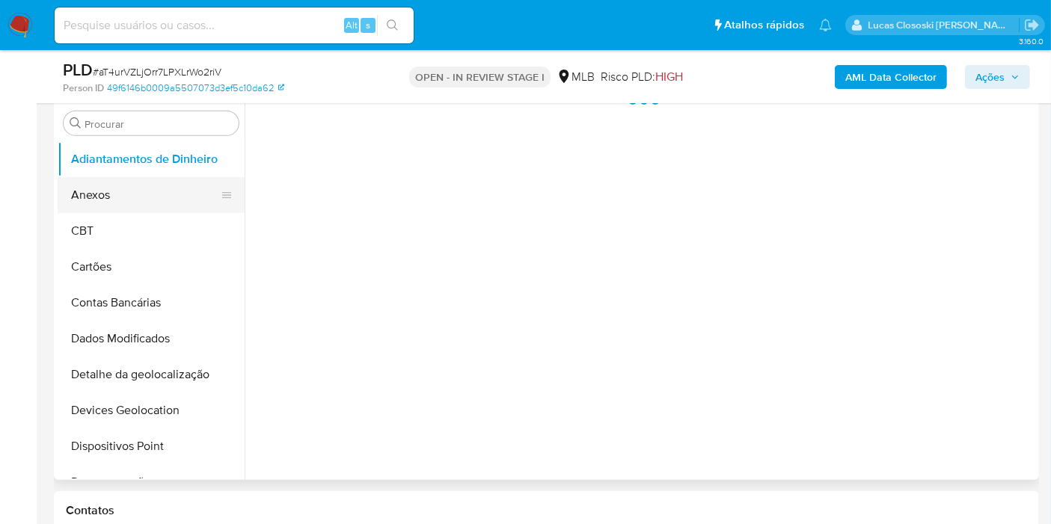
click at [114, 193] on button "Anexos" at bounding box center [145, 195] width 175 height 36
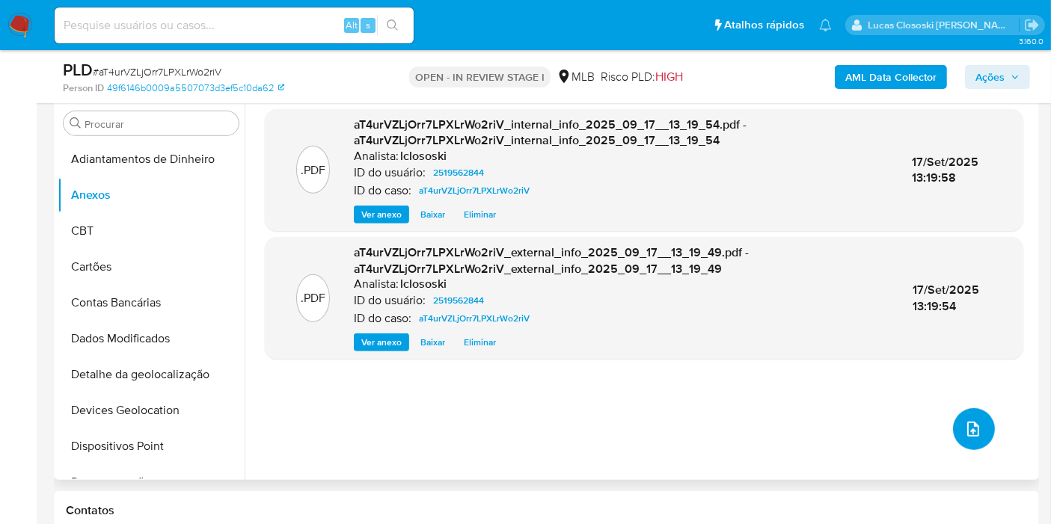
click at [982, 432] on button "upload-file" at bounding box center [974, 429] width 42 height 42
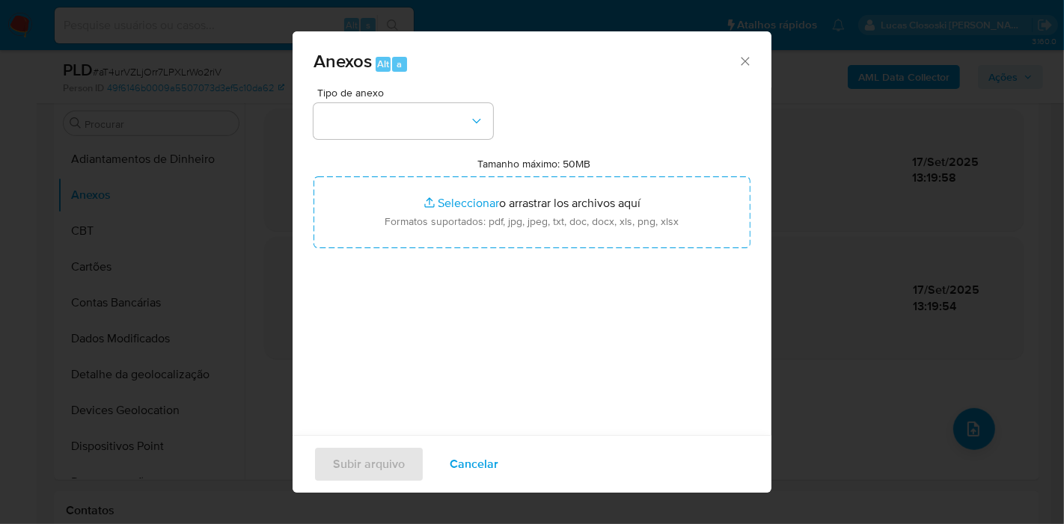
click at [417, 146] on div "Tipo de anexo Tamanho máximo: 50MB Seleccionar archivos Seleccionar o arrastrar…" at bounding box center [531, 264] width 437 height 353
click at [417, 133] on button "button" at bounding box center [403, 121] width 180 height 36
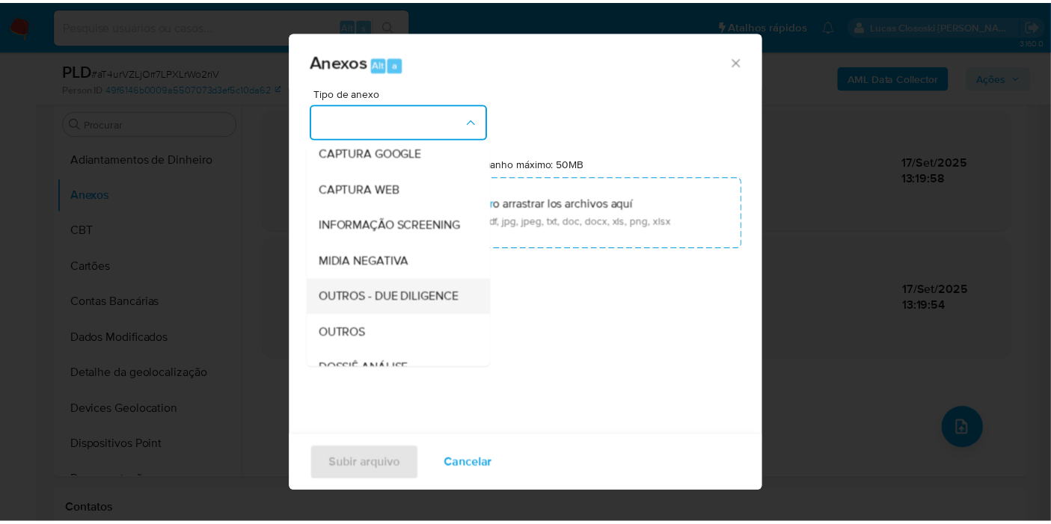
scroll to position [166, 0]
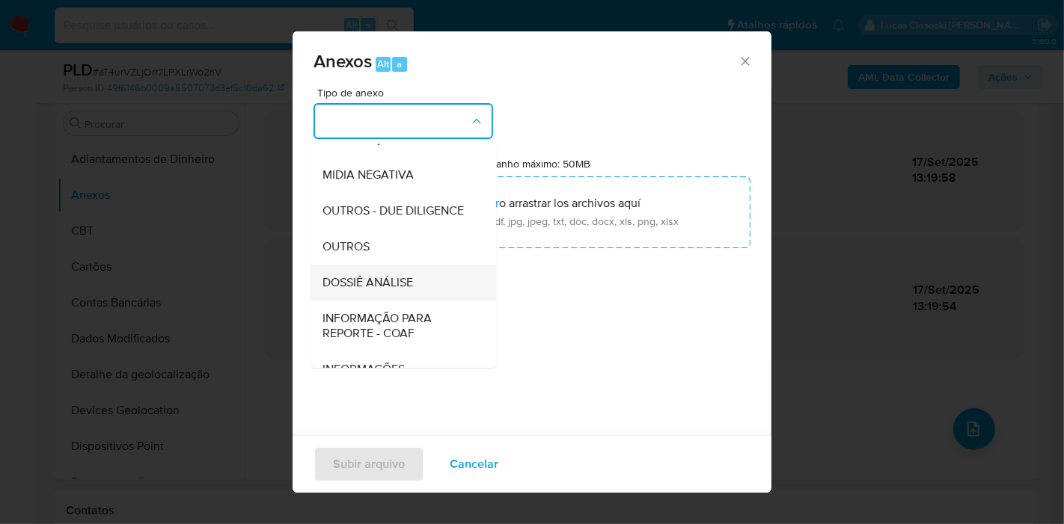
click at [396, 295] on div "DOSSIÊ ANÁLISE" at bounding box center [398, 283] width 153 height 36
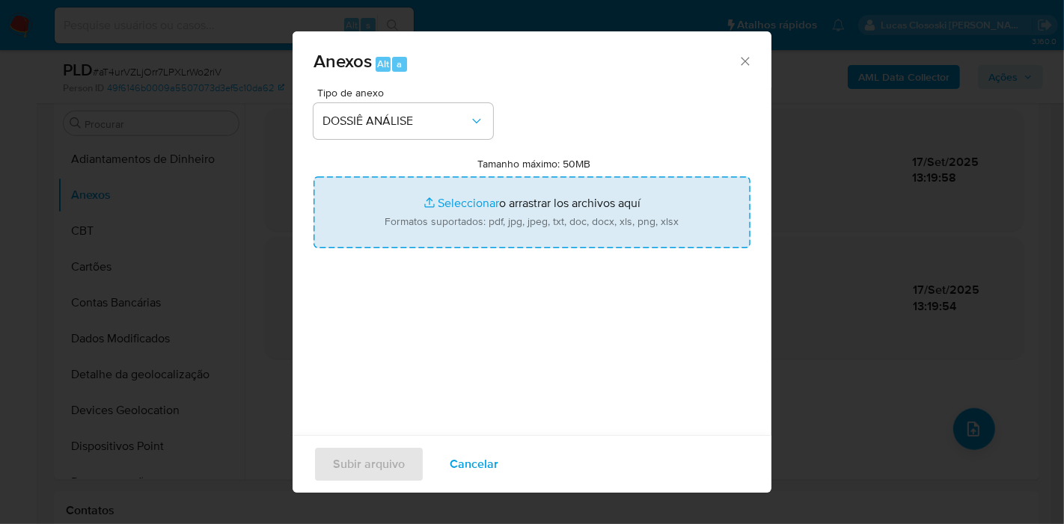
click at [414, 230] on input "Tamanho máximo: 50MB Seleccionar archivos" at bounding box center [531, 213] width 437 height 72
type input "C:\fakepath\Mulan 2519562844_2025_09_17_10_35_42.xlsx"
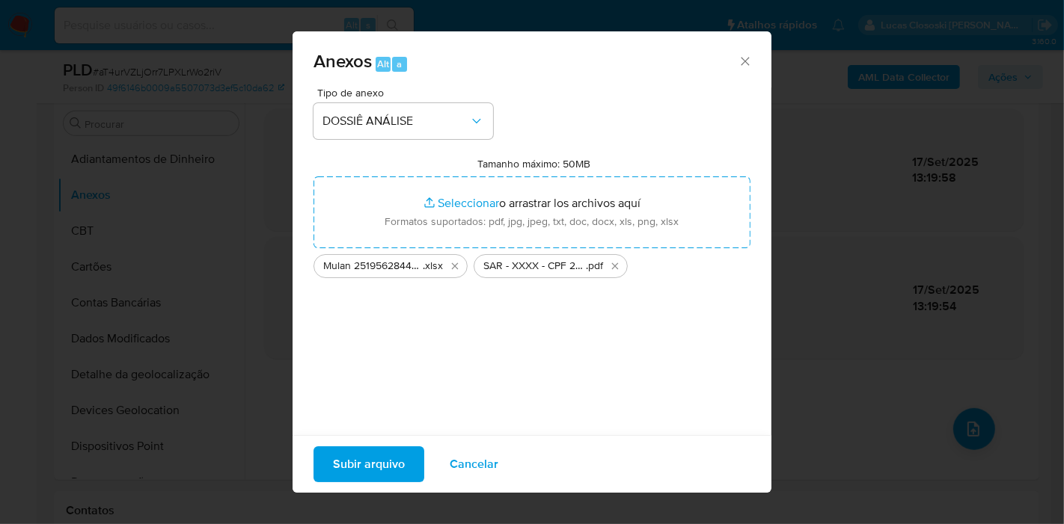
click at [376, 468] on span "Subir arquivo" at bounding box center [369, 464] width 72 height 33
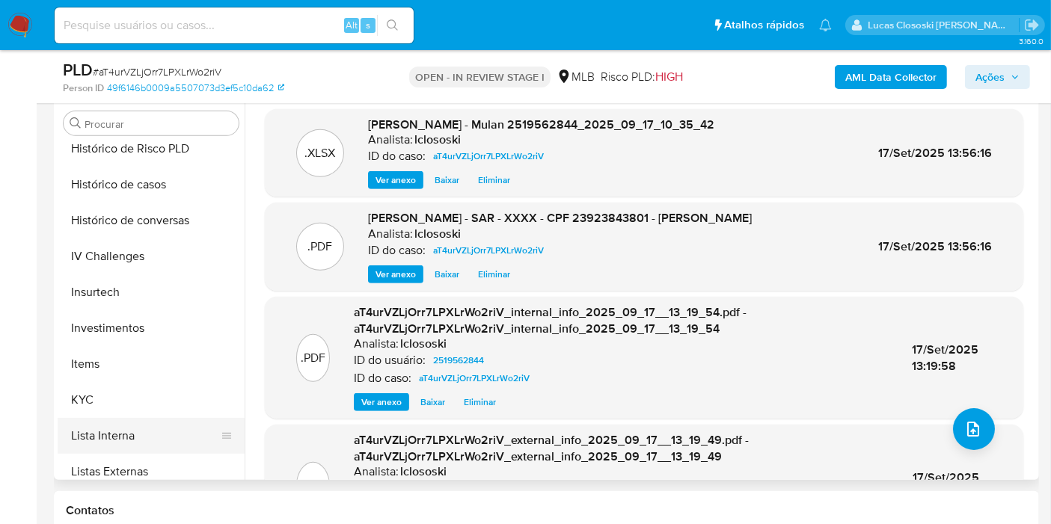
scroll to position [664, 0]
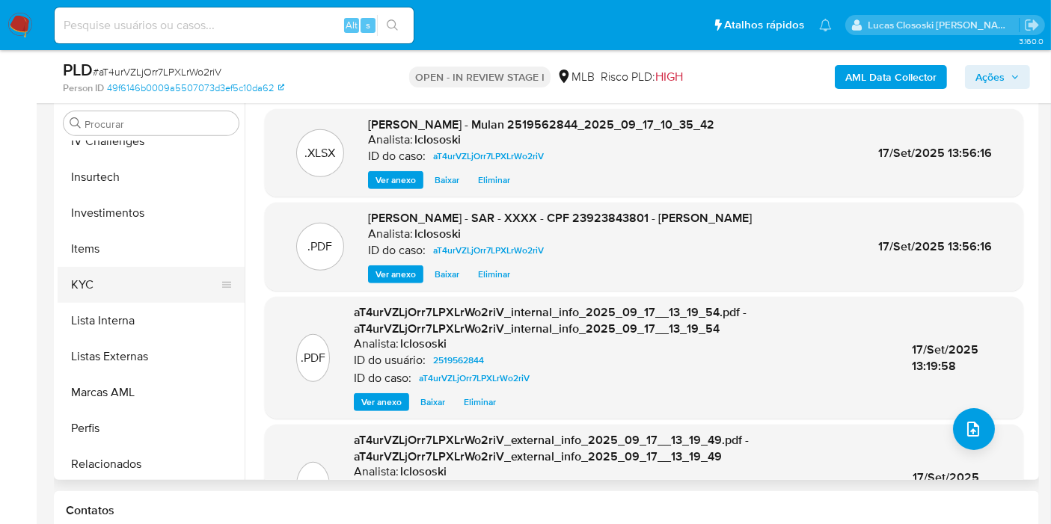
click at [90, 267] on button "KYC" at bounding box center [145, 285] width 175 height 36
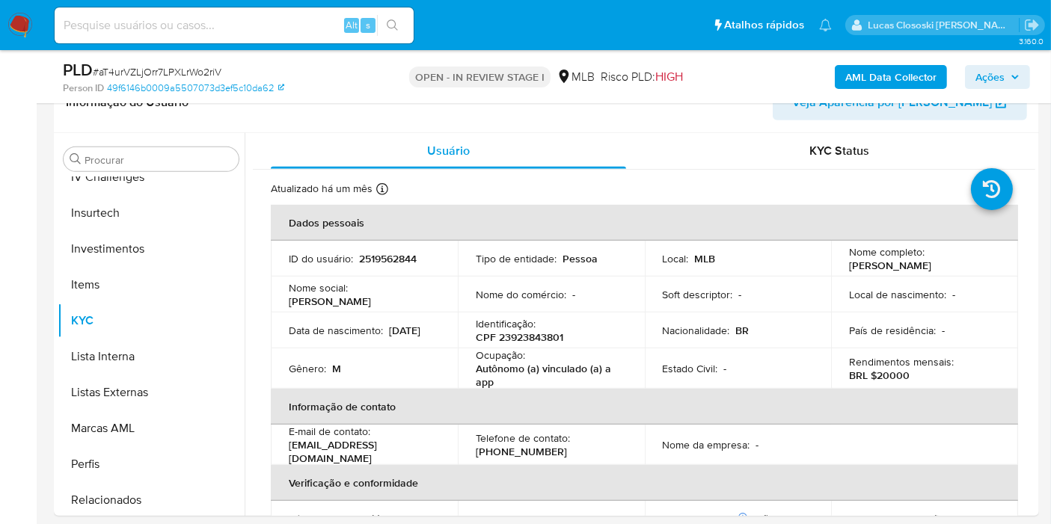
click at [993, 81] on span "Ações" at bounding box center [989, 77] width 29 height 24
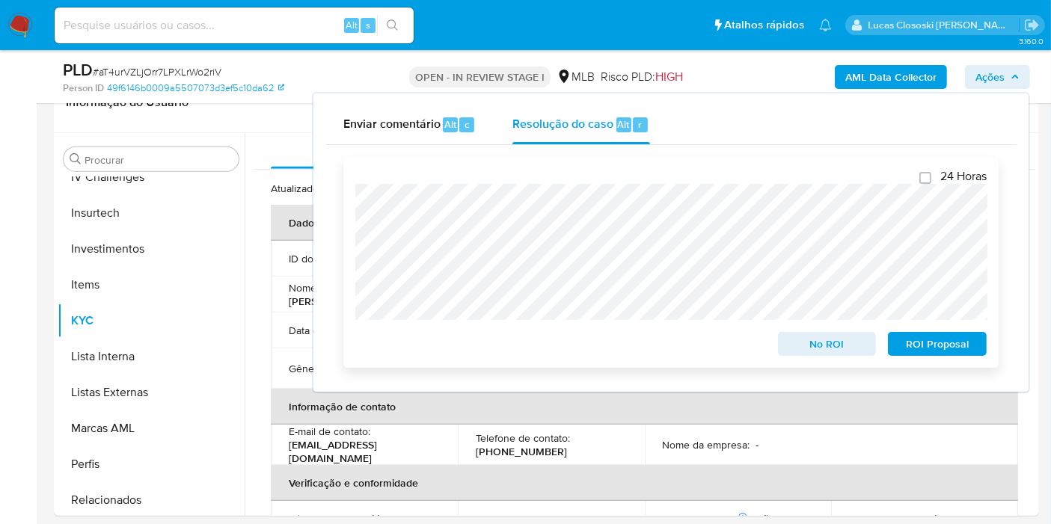
click at [938, 343] on span "ROI Proposal" at bounding box center [937, 344] width 78 height 21
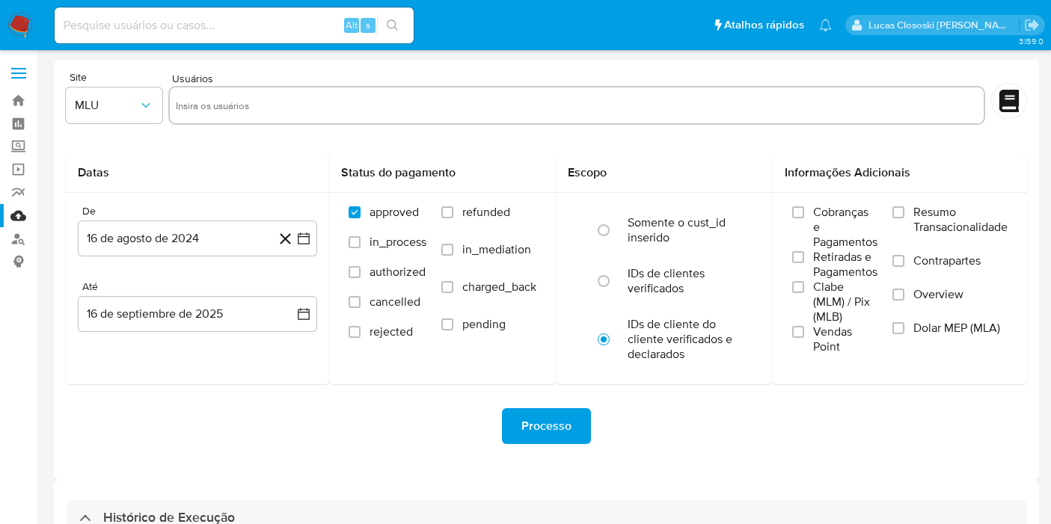
select select "10"
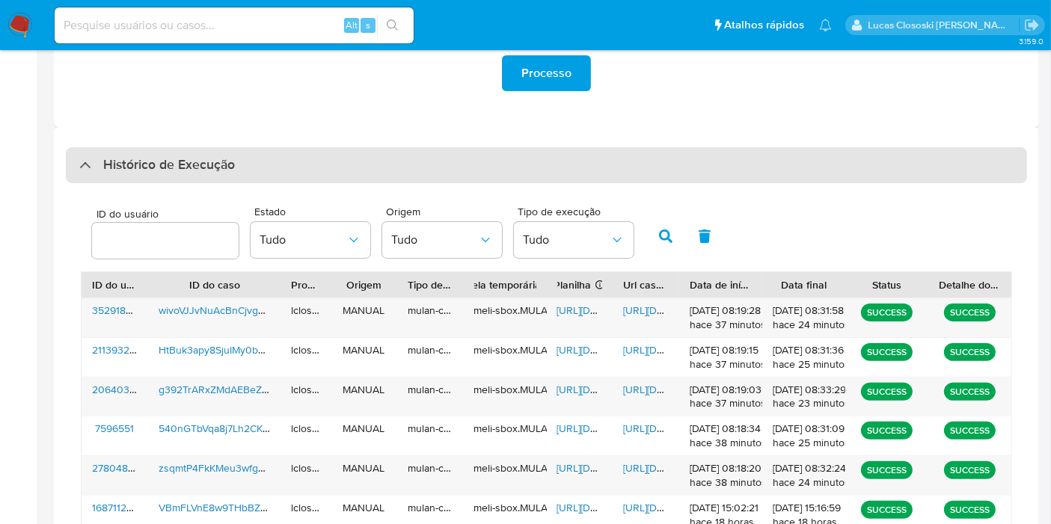
click at [281, 170] on div "Histórico de Execução" at bounding box center [546, 165] width 961 height 36
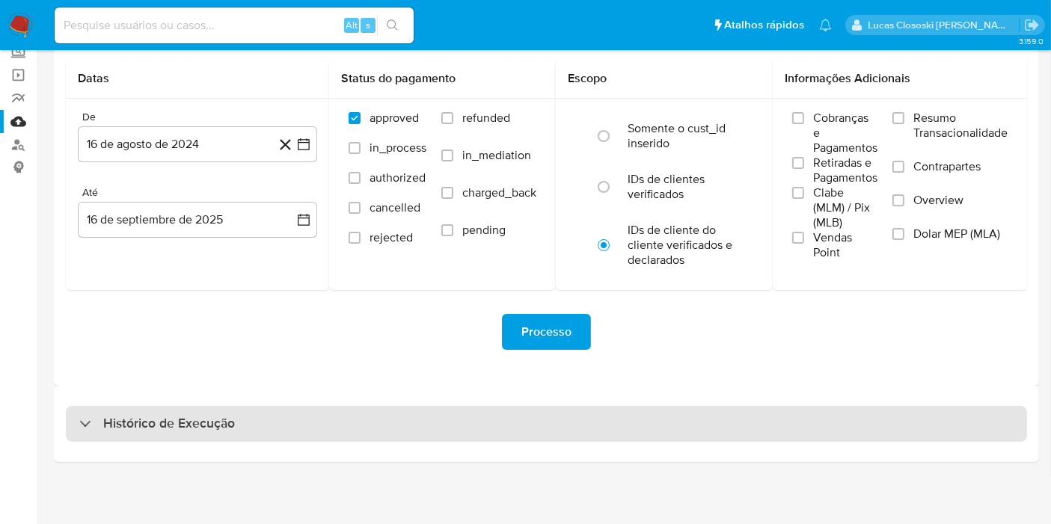
click at [316, 411] on div "Histórico de Execução" at bounding box center [546, 424] width 961 height 36
select select "10"
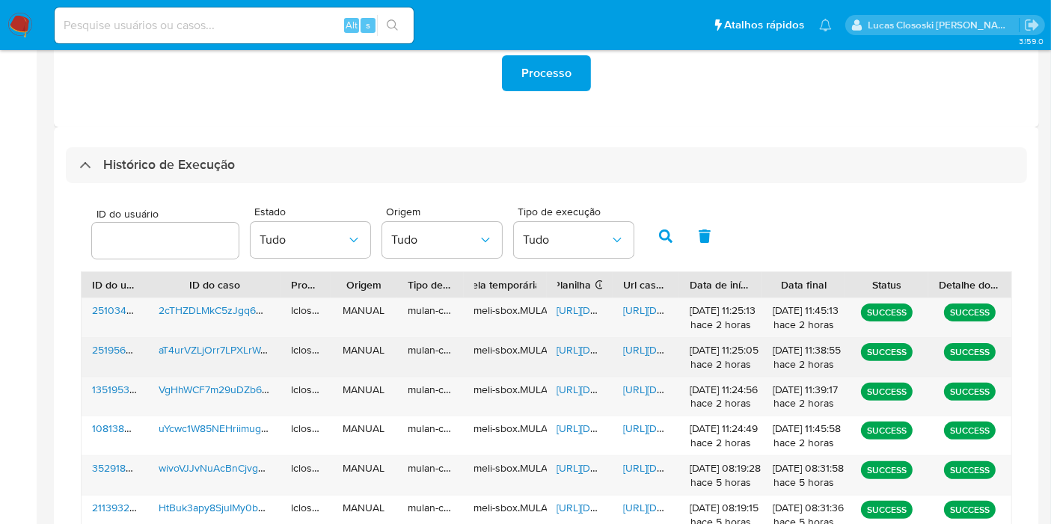
click at [585, 355] on span "https://docs.google.com/spreadsheets/d/1AQ0-ShGt10MeoxRL6IbnkpiX0W9EfcJWZ71T_kn…" at bounding box center [608, 350] width 103 height 15
click at [664, 345] on span "https://docs.google.com/document/d/1yT67nPoaImKnA7tuY7feO3ayjA4VGbjUS2y5YJkQyHA…" at bounding box center [674, 350] width 103 height 15
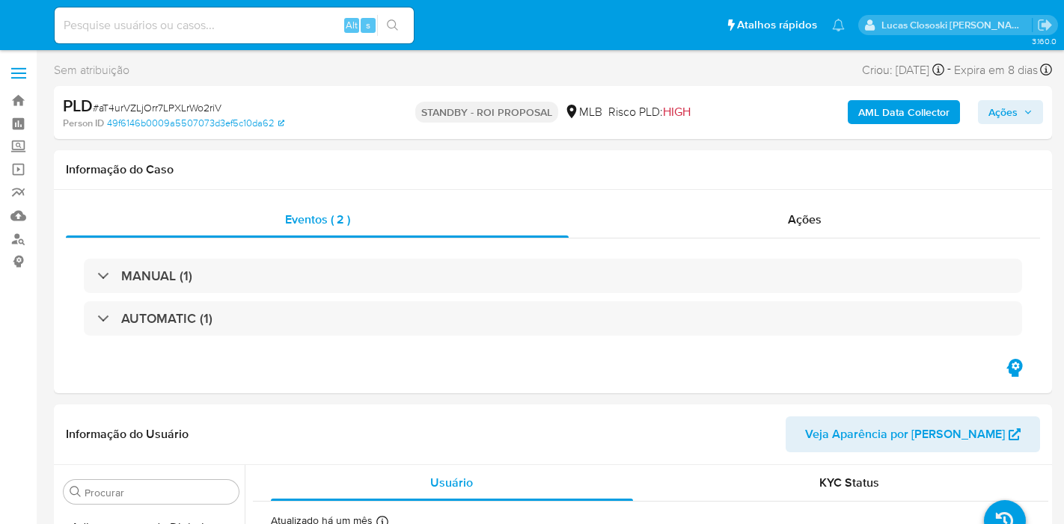
select select "10"
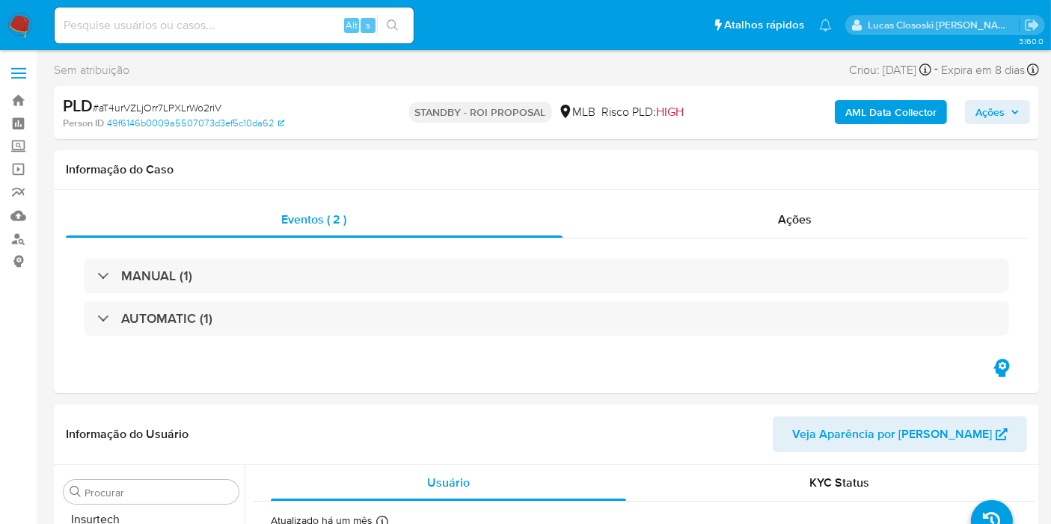
scroll to position [703, 0]
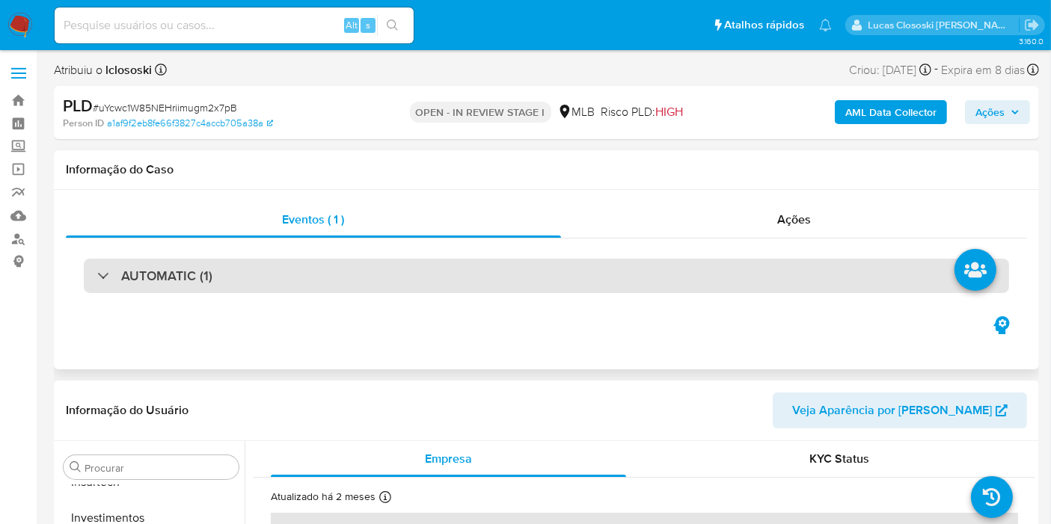
click at [328, 276] on div "AUTOMATIC (1)" at bounding box center [546, 276] width 925 height 34
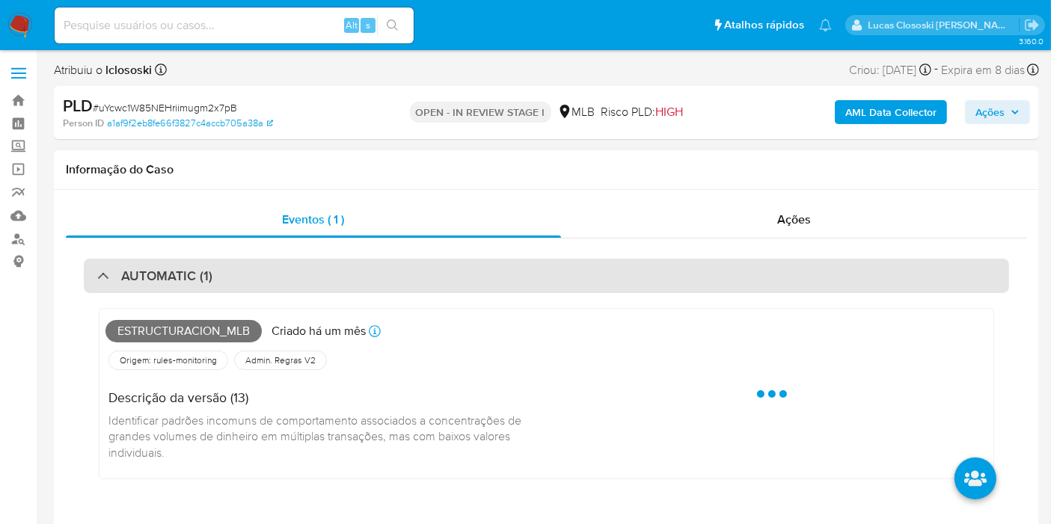
click at [329, 278] on div "AUTOMATIC (1)" at bounding box center [546, 276] width 925 height 34
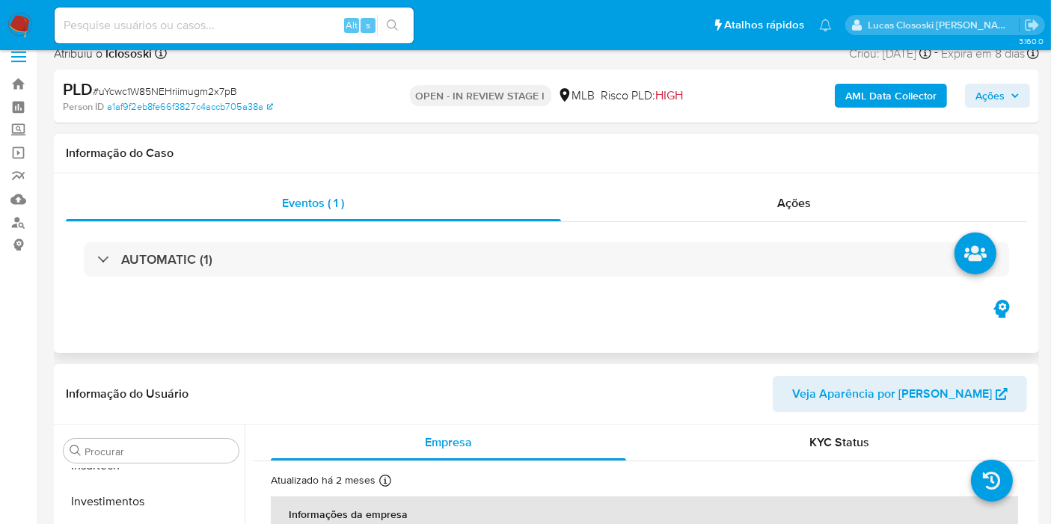
scroll to position [249, 0]
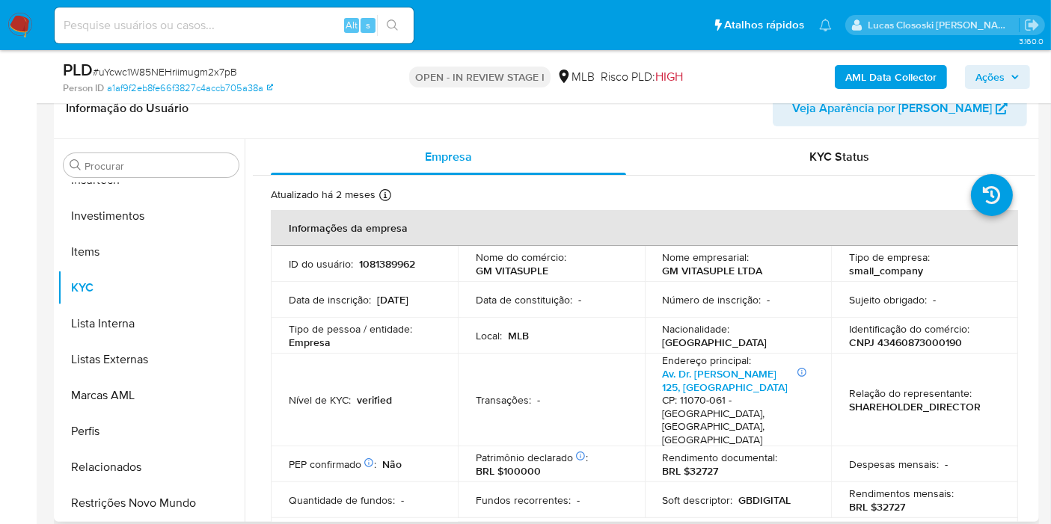
click at [919, 345] on p "CNPJ 43460873000190" at bounding box center [905, 342] width 113 height 13
copy p "43460873000190"
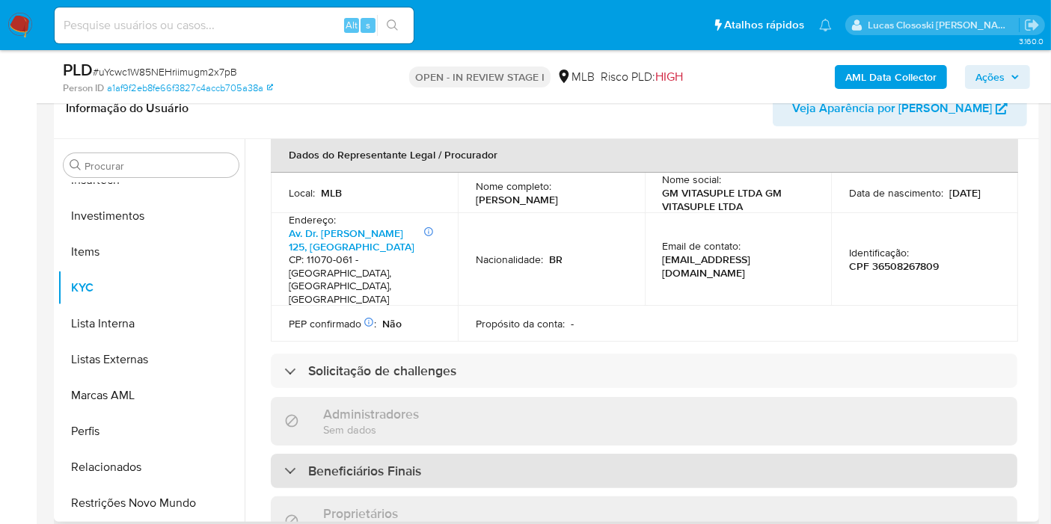
scroll to position [415, 0]
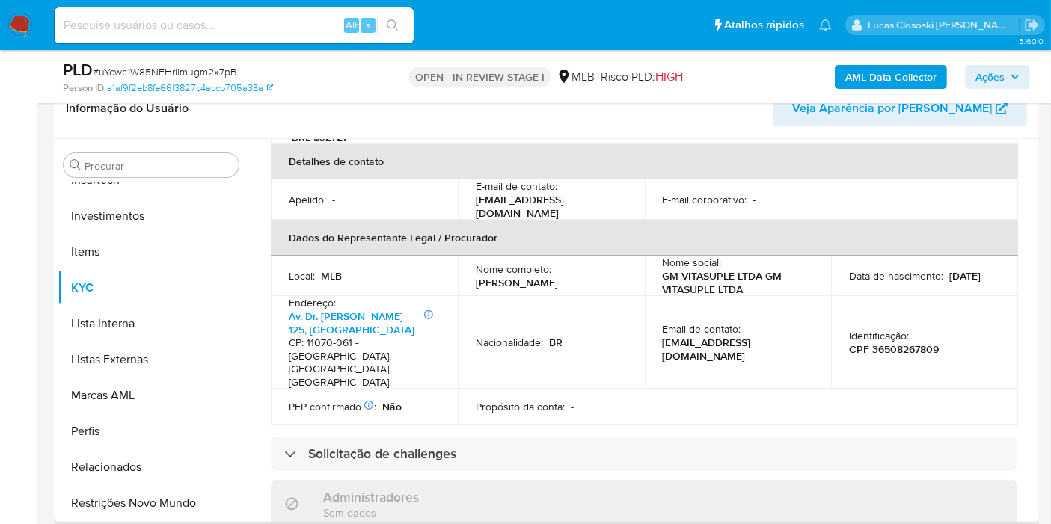
click at [900, 343] on p "CPF 36508267809" at bounding box center [894, 349] width 90 height 13
copy p "36508267809"
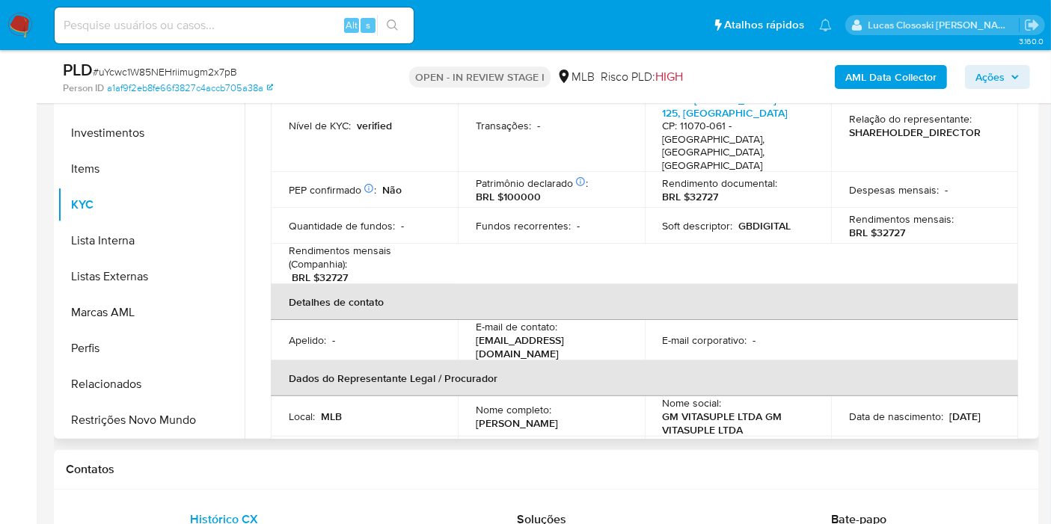
scroll to position [114, 0]
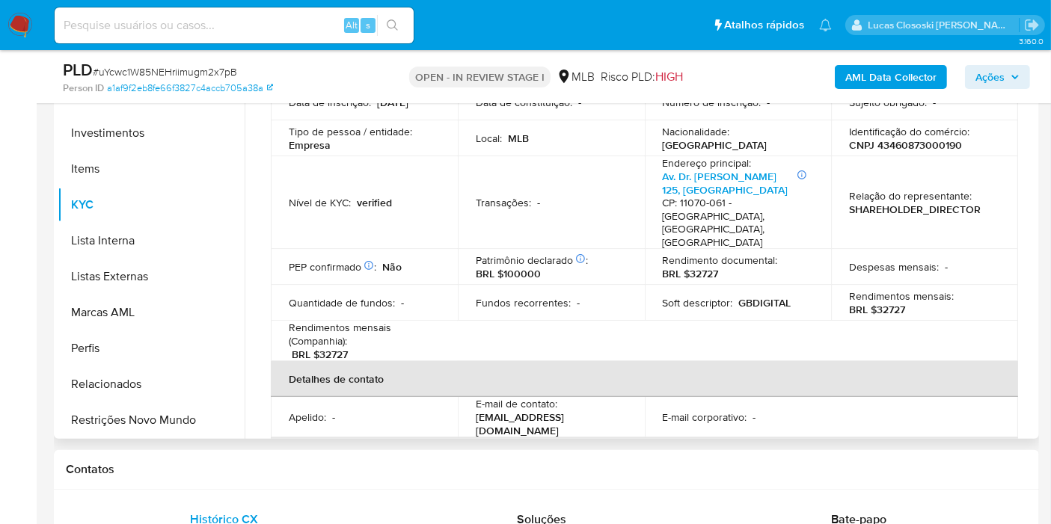
click at [922, 150] on p "CNPJ 43460873000190" at bounding box center [905, 144] width 113 height 13
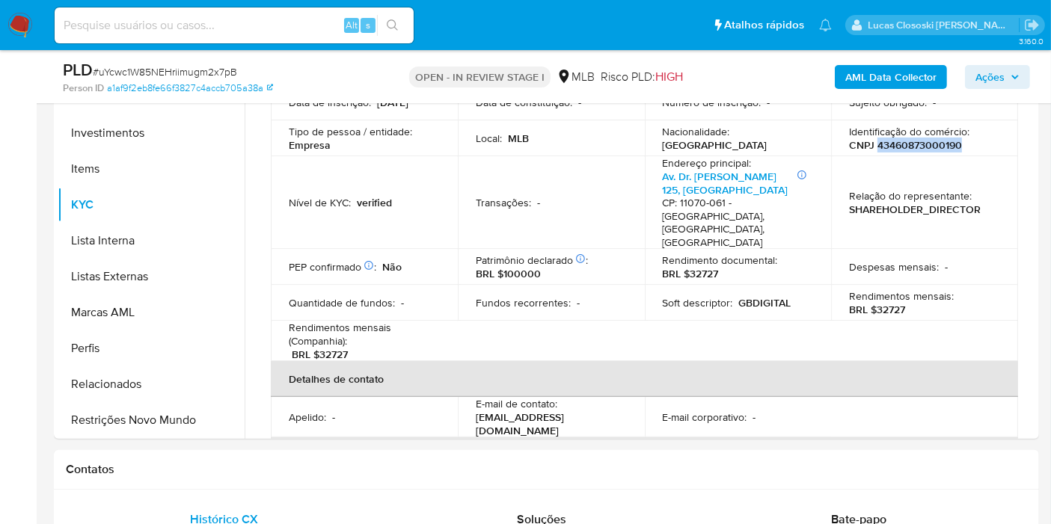
copy p "43460873000190"
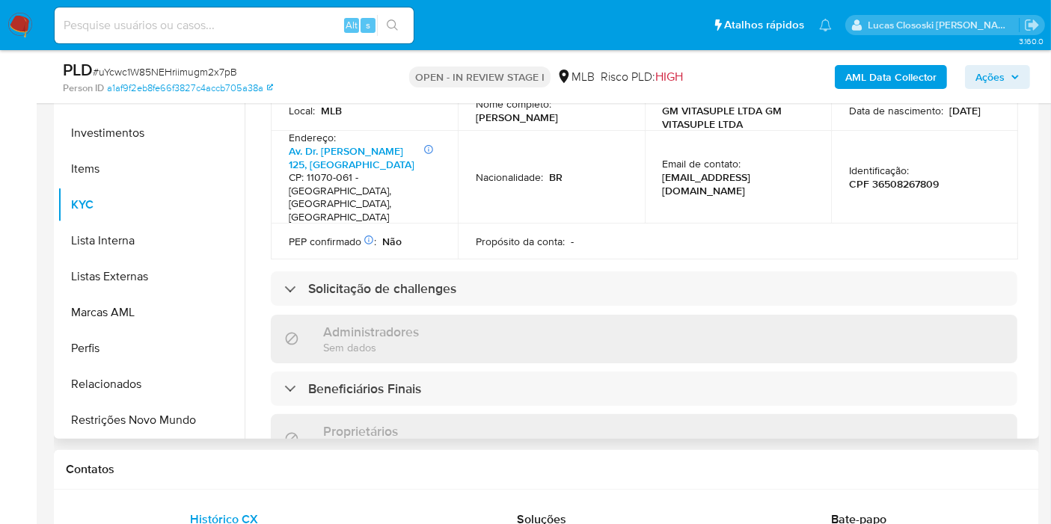
scroll to position [447, 0]
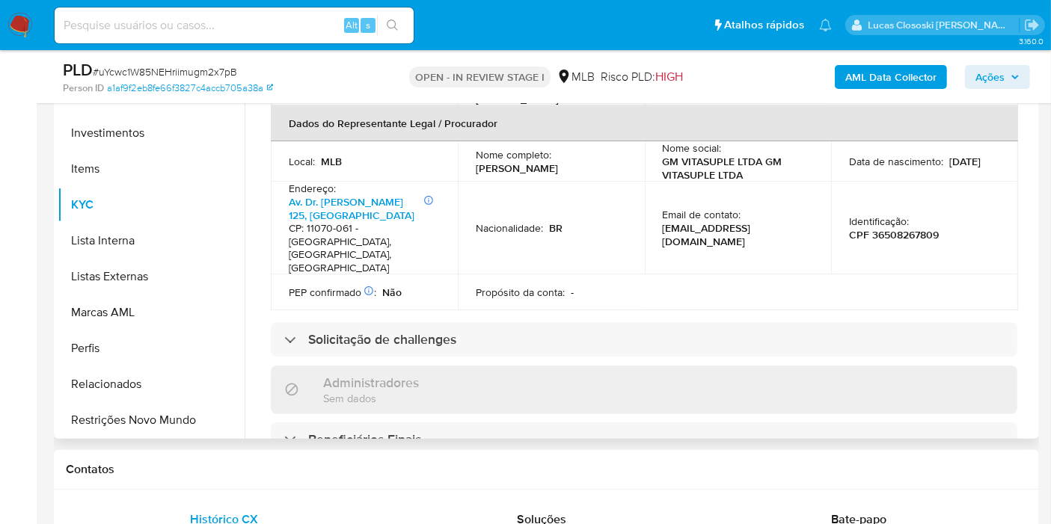
click at [884, 228] on p "CPF 36508267809" at bounding box center [894, 234] width 90 height 13
copy p "36508267809"
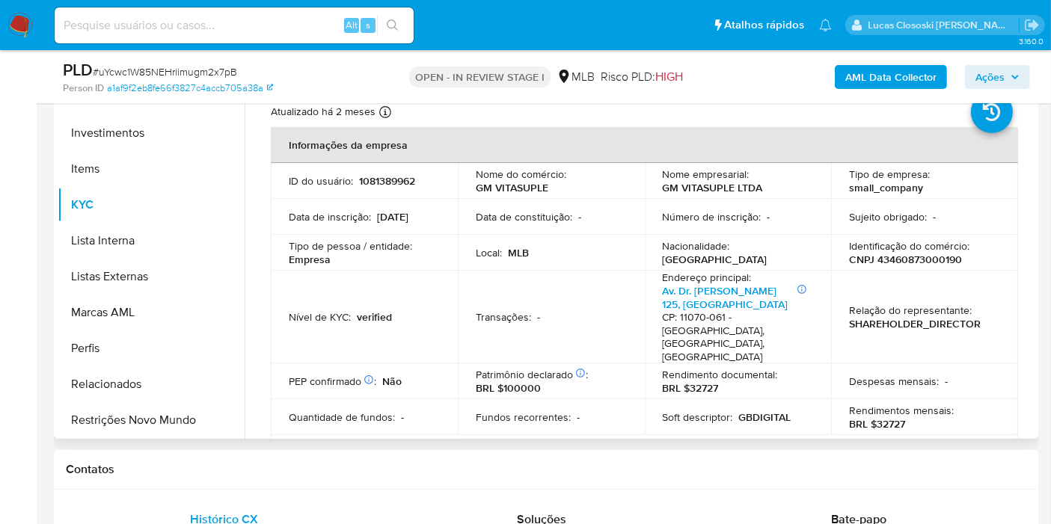
scroll to position [0, 0]
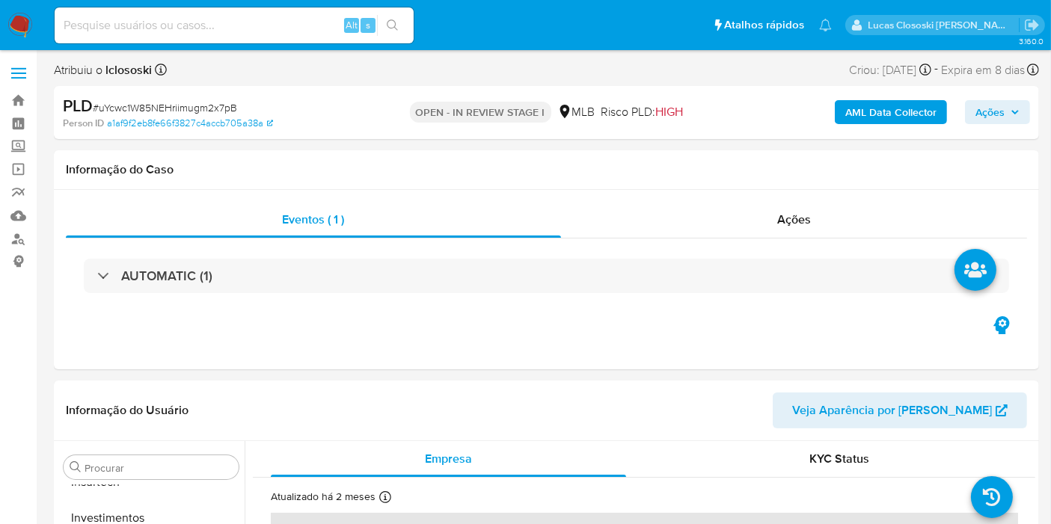
click at [872, 117] on b "AML Data Collector" at bounding box center [890, 112] width 91 height 24
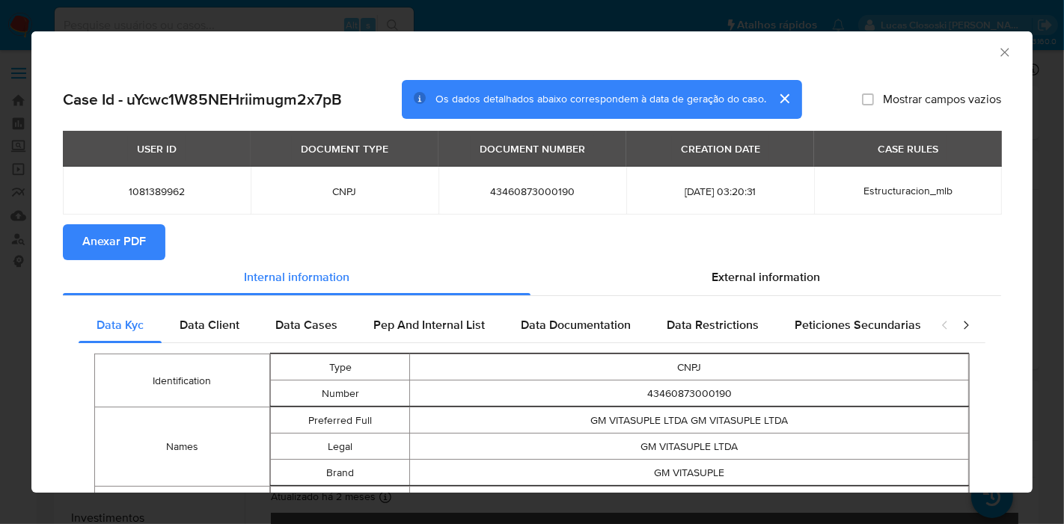
click at [82, 242] on span "Anexar PDF" at bounding box center [114, 242] width 64 height 33
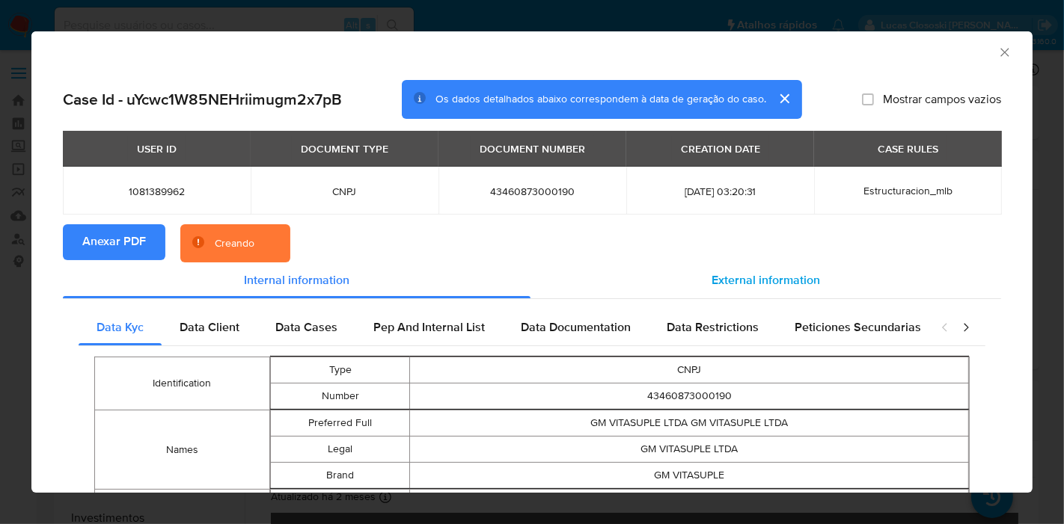
click at [781, 275] on span "External information" at bounding box center [765, 280] width 108 height 17
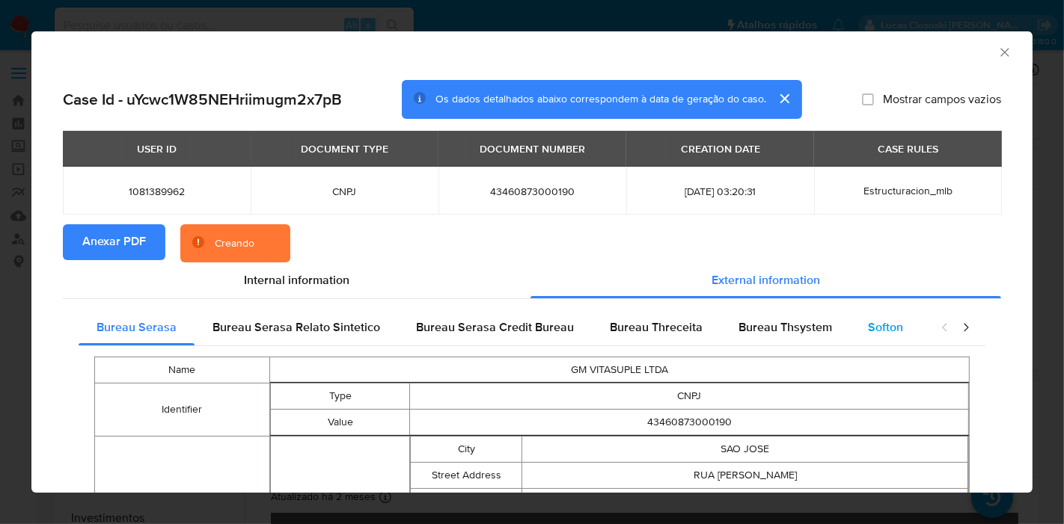
click at [850, 328] on div "Softon" at bounding box center [885, 328] width 71 height 36
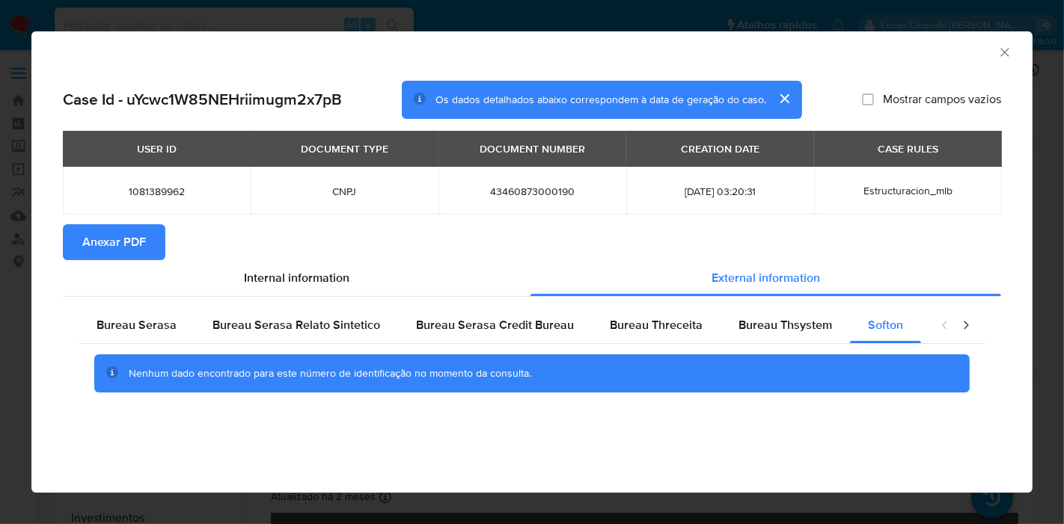
click at [1002, 51] on icon "Fechar a janela" at bounding box center [1004, 52] width 15 height 15
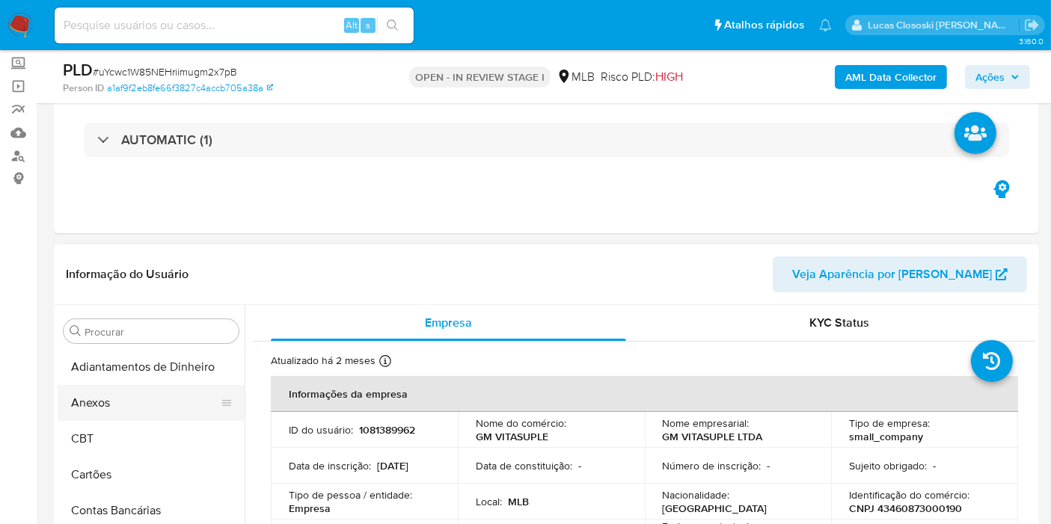
scroll to position [249, 0]
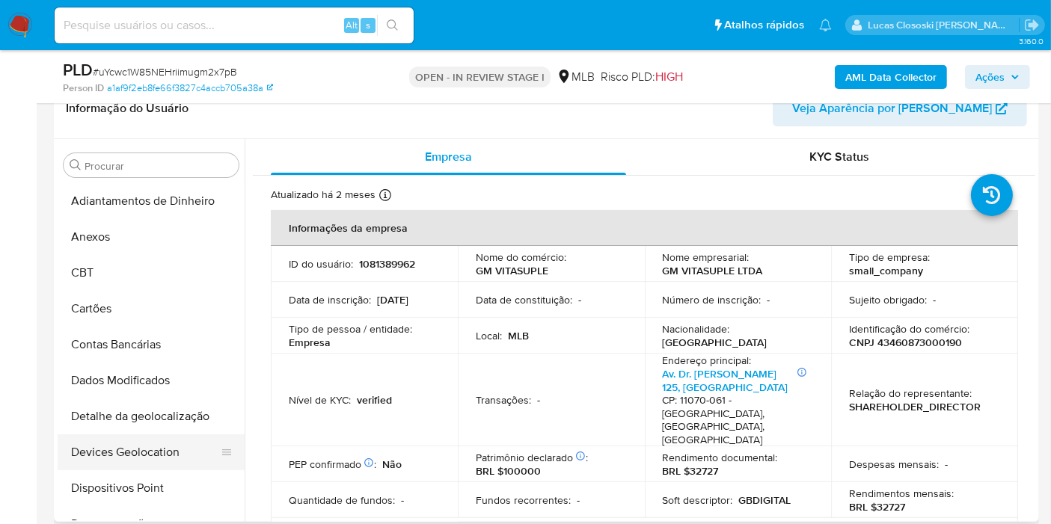
click at [141, 441] on button "Devices Geolocation" at bounding box center [145, 453] width 175 height 36
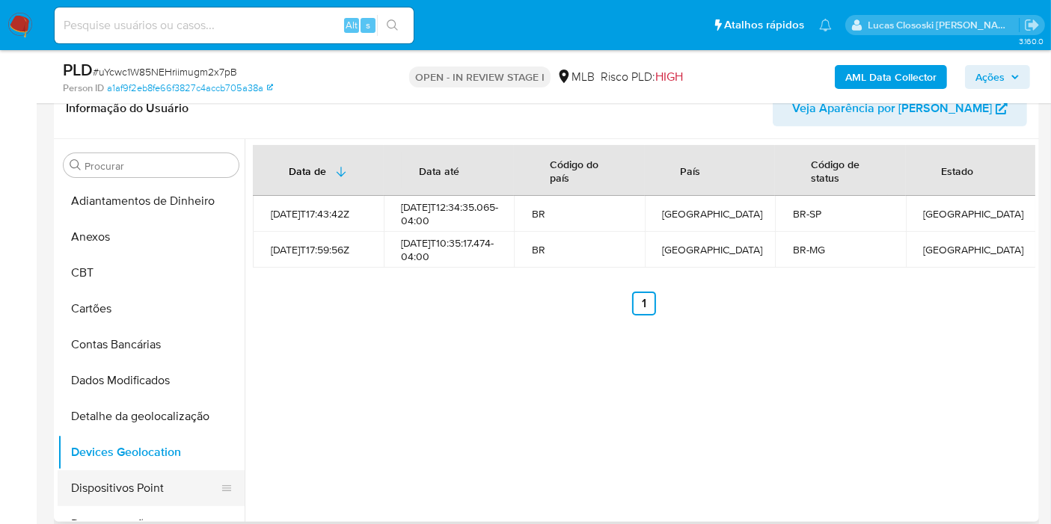
click at [130, 479] on button "Dispositivos Point" at bounding box center [145, 489] width 175 height 36
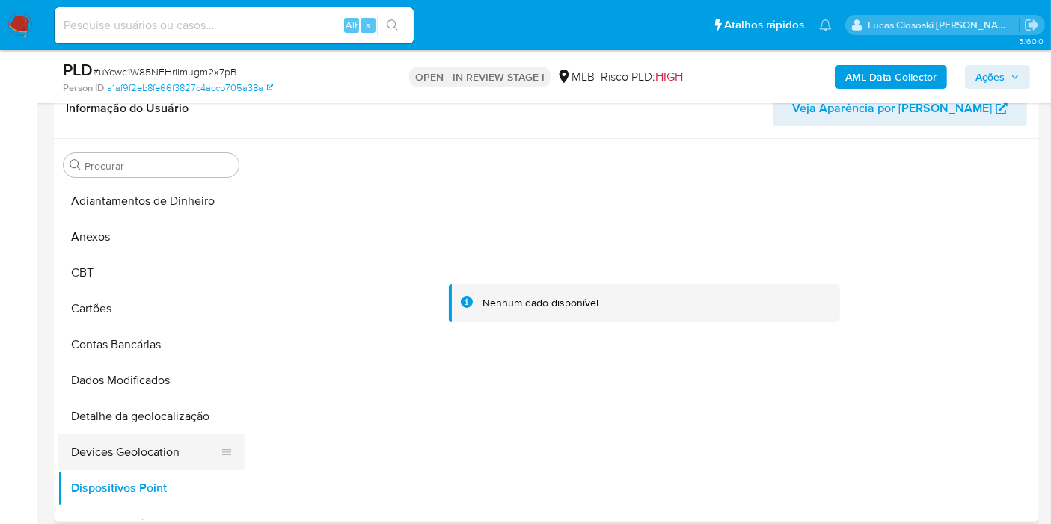
scroll to position [83, 0]
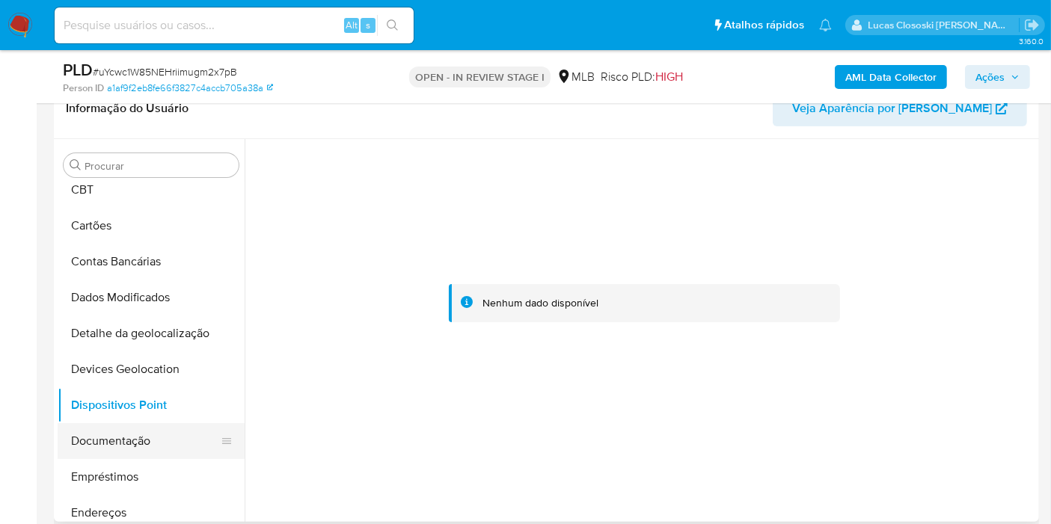
click at [163, 426] on button "Documentação" at bounding box center [145, 441] width 175 height 36
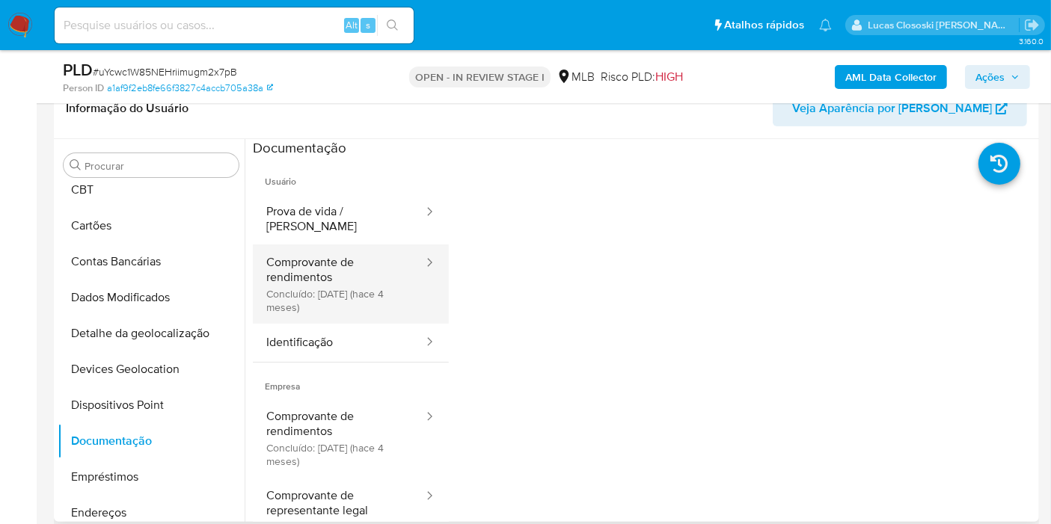
click at [393, 269] on button "Comprovante de rendimentos Concluído: 13/05/2025 (hace 4 meses)" at bounding box center [339, 284] width 172 height 79
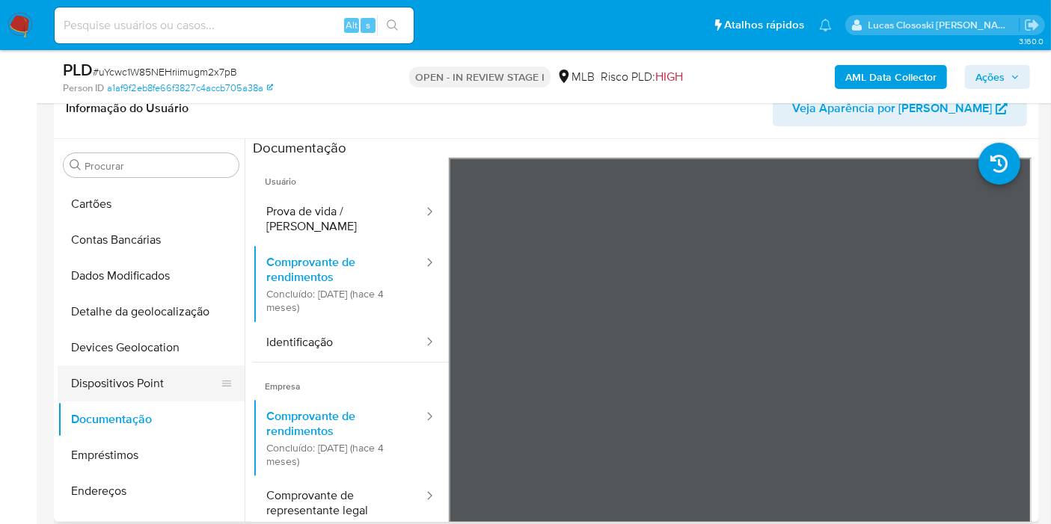
scroll to position [166, 0]
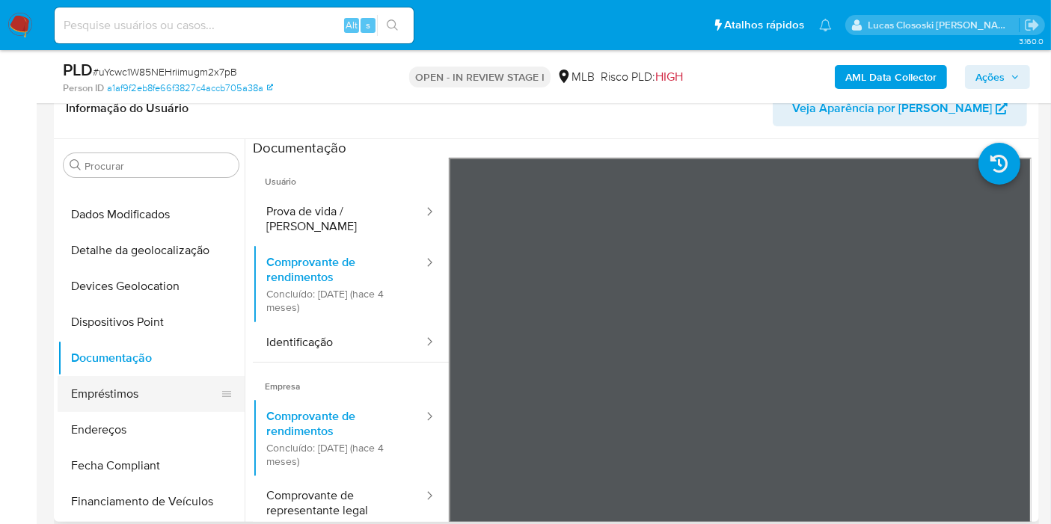
click at [121, 398] on button "Empréstimos" at bounding box center [145, 394] width 175 height 36
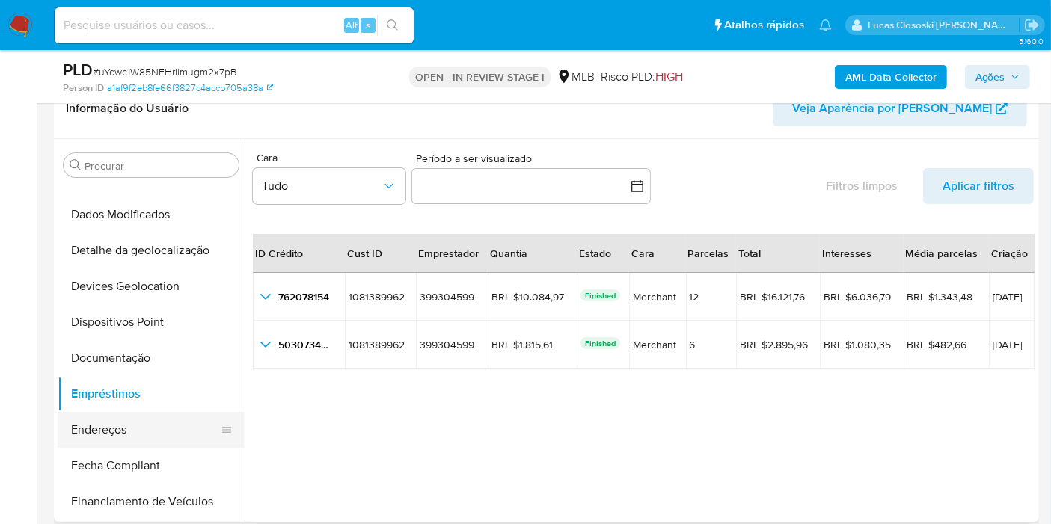
click at [124, 433] on button "Endereços" at bounding box center [145, 430] width 175 height 36
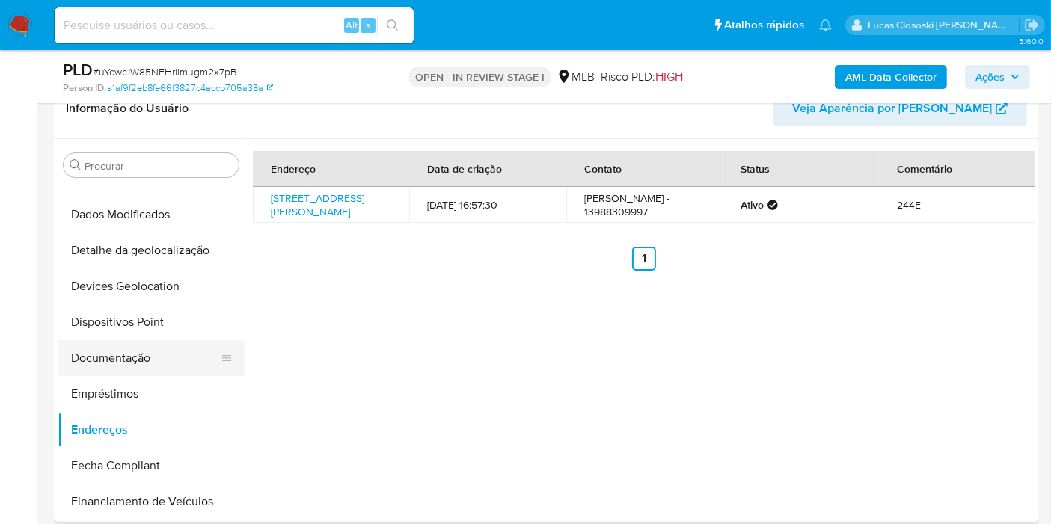
scroll to position [249, 0]
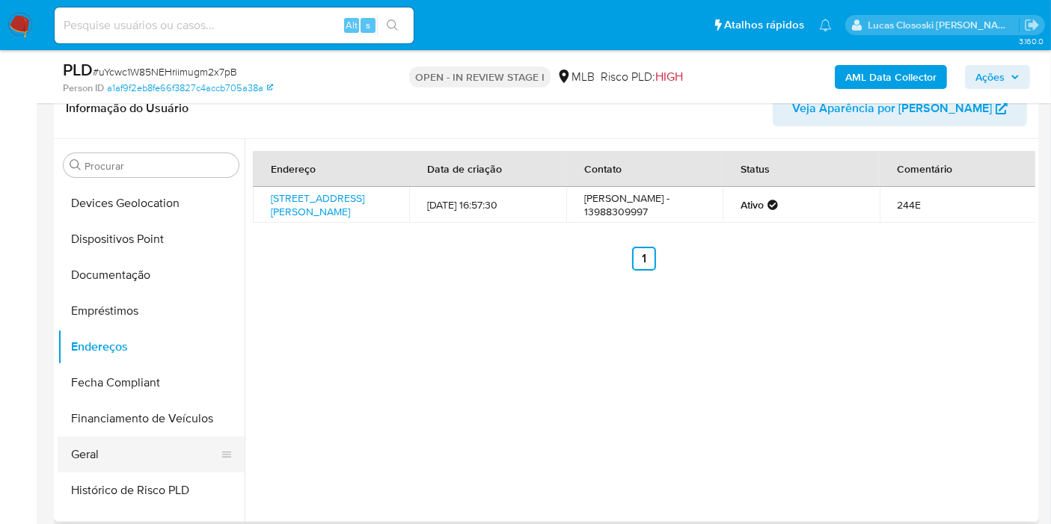
click at [109, 456] on button "Geral" at bounding box center [145, 455] width 175 height 36
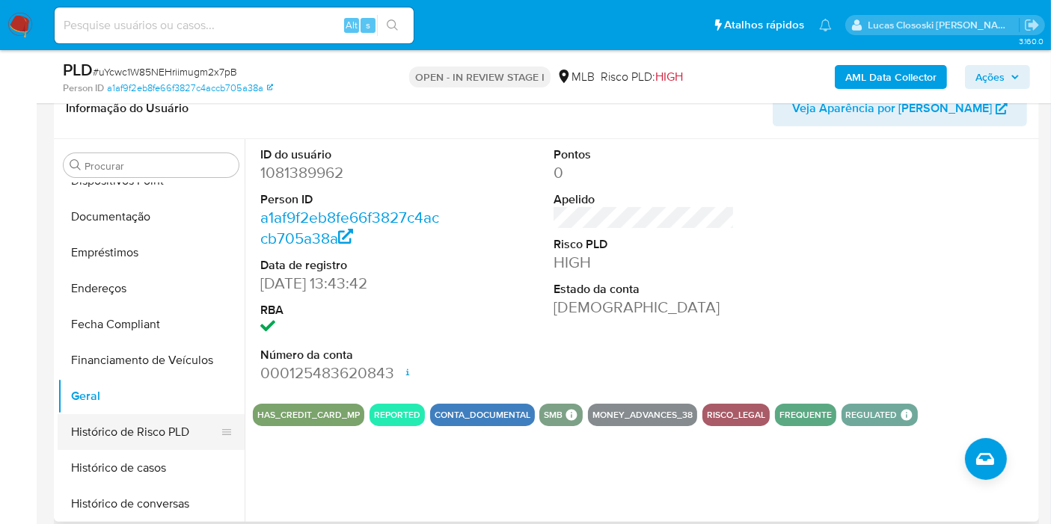
scroll to position [332, 0]
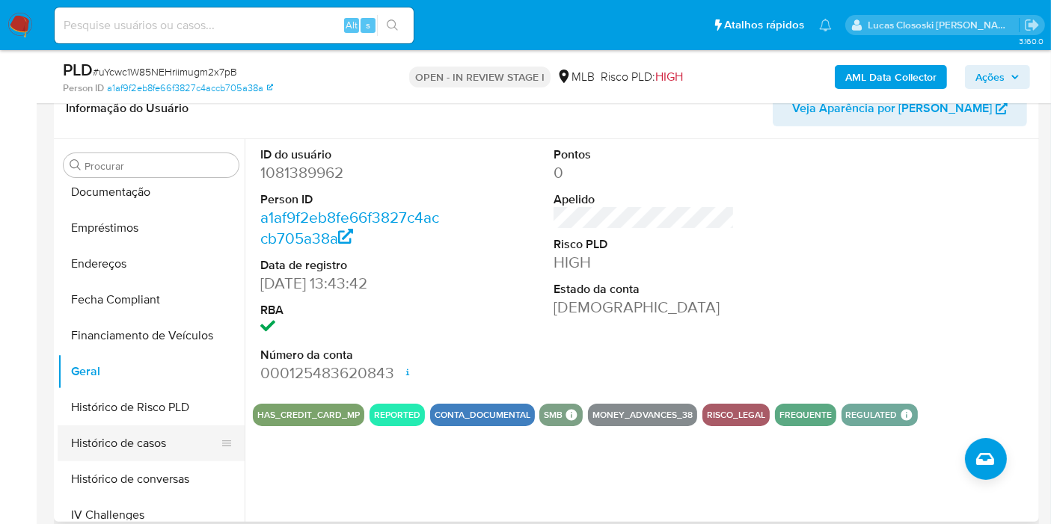
click at [134, 445] on button "Histórico de casos" at bounding box center [145, 444] width 175 height 36
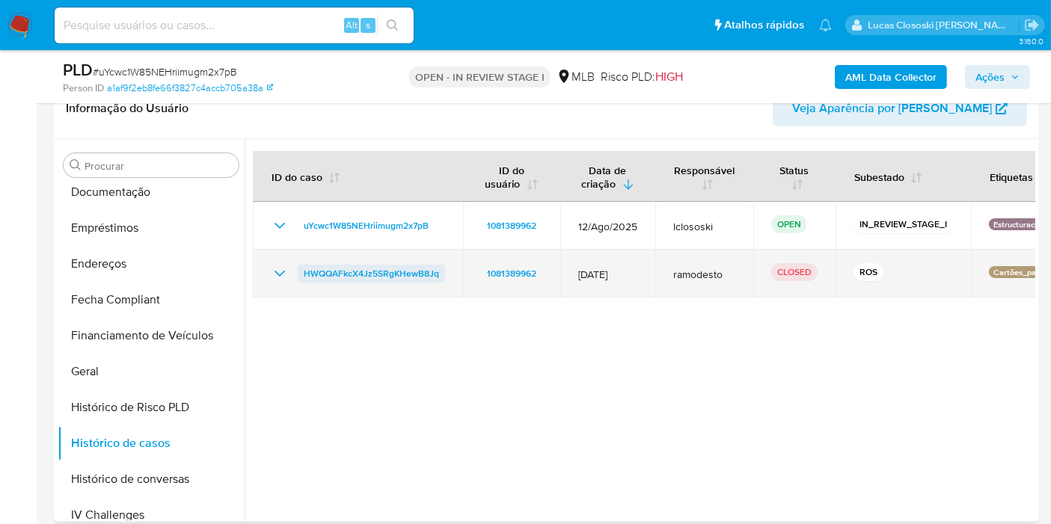
drag, startPoint x: 450, startPoint y: 275, endPoint x: 300, endPoint y: 278, distance: 150.4
click at [300, 278] on td "HWQQAFkcX4Jz5SRgKHewB8Jq" at bounding box center [358, 274] width 210 height 48
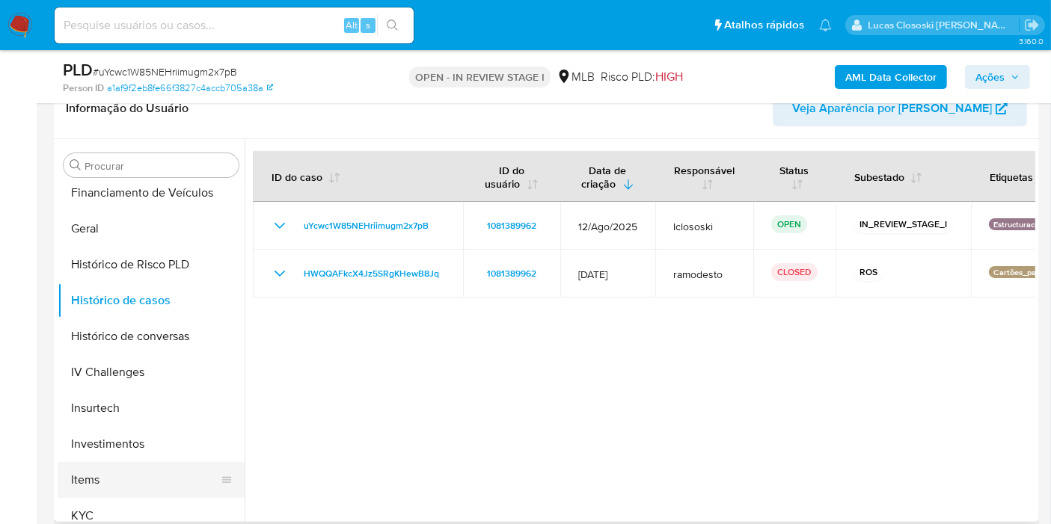
scroll to position [498, 0]
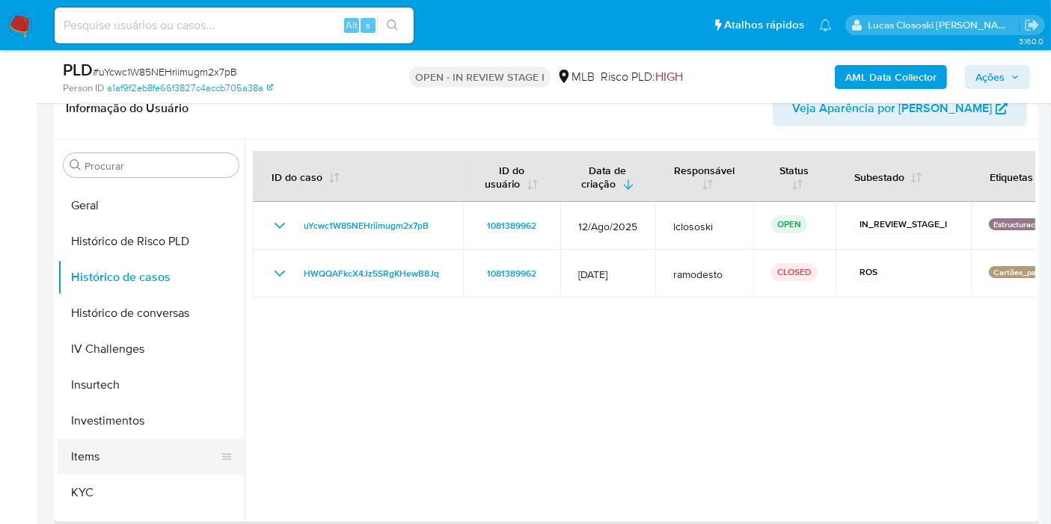
click at [102, 469] on button "Items" at bounding box center [145, 457] width 175 height 36
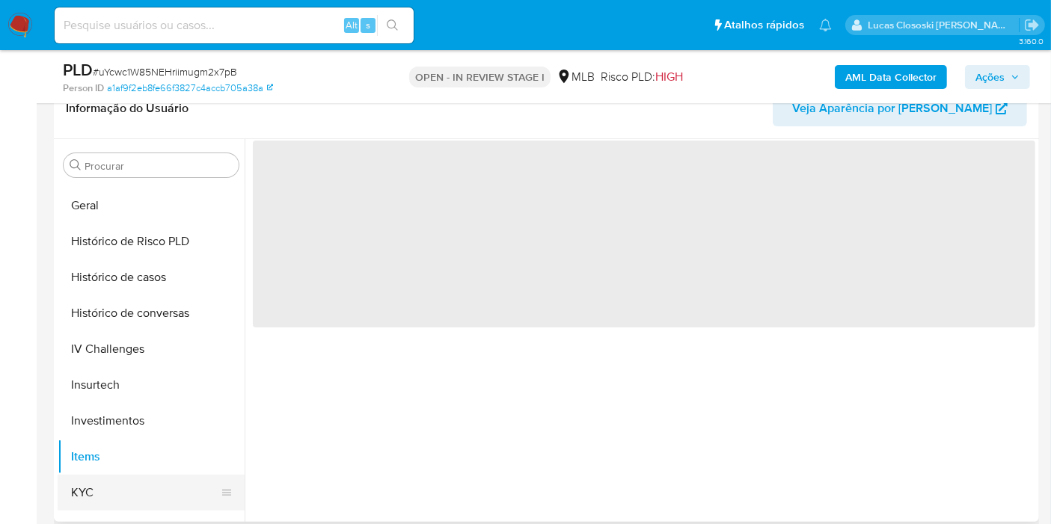
click at [102, 481] on button "KYC" at bounding box center [145, 493] width 175 height 36
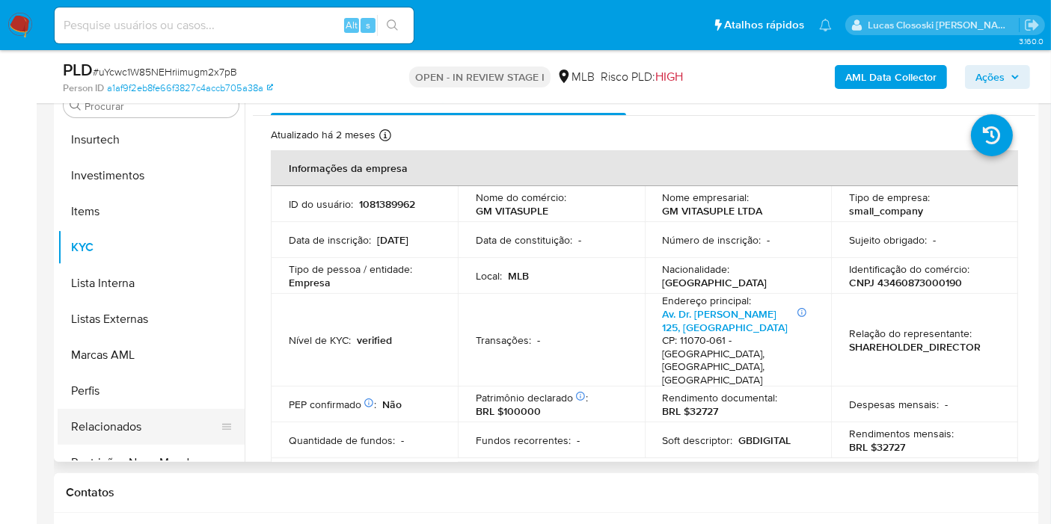
scroll to position [703, 0]
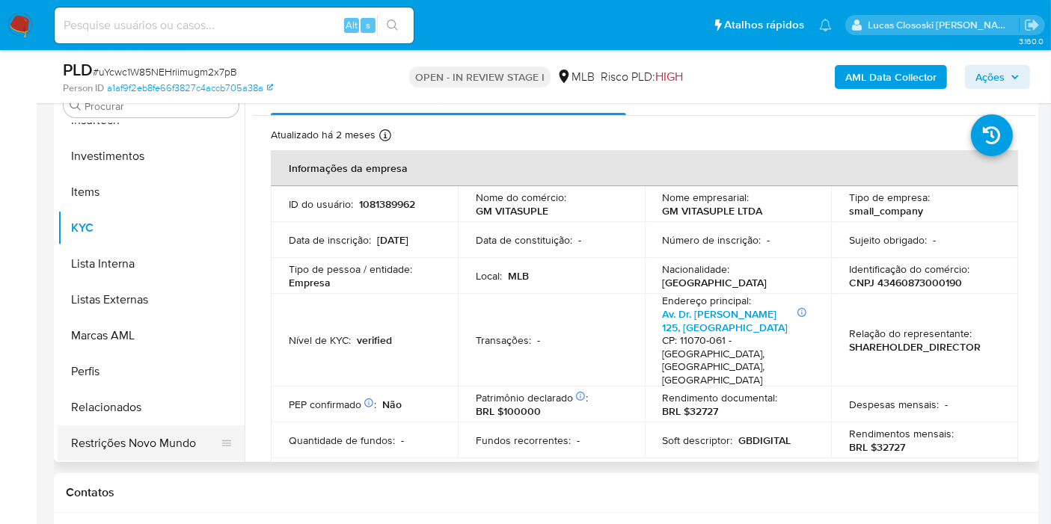
click at [160, 428] on button "Restrições Novo Mundo" at bounding box center [145, 444] width 175 height 36
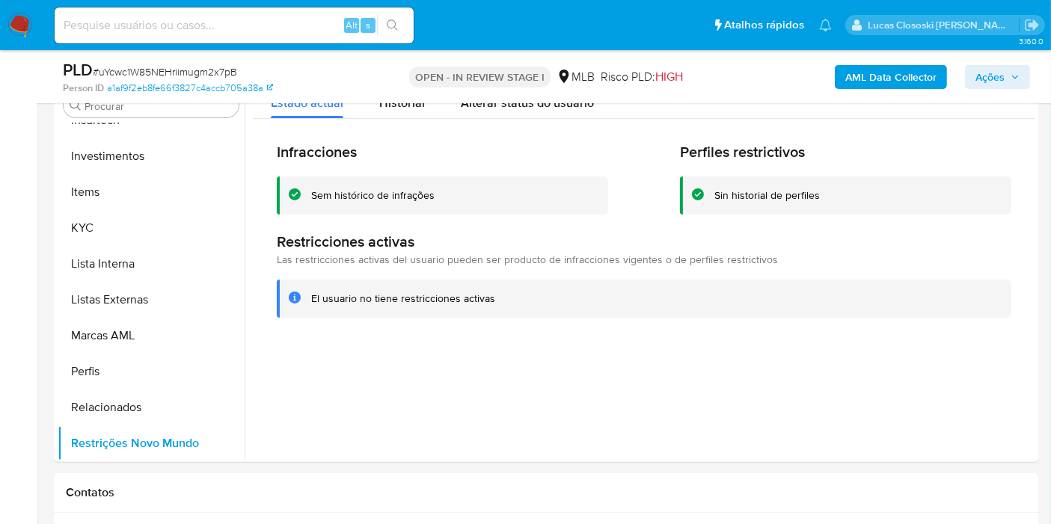
click at [150, 65] on span "# uYcwc1W85NEHriimugm2x7pB" at bounding box center [165, 71] width 144 height 15
copy span "uYcwc1W85NEHriimugm2x7pB"
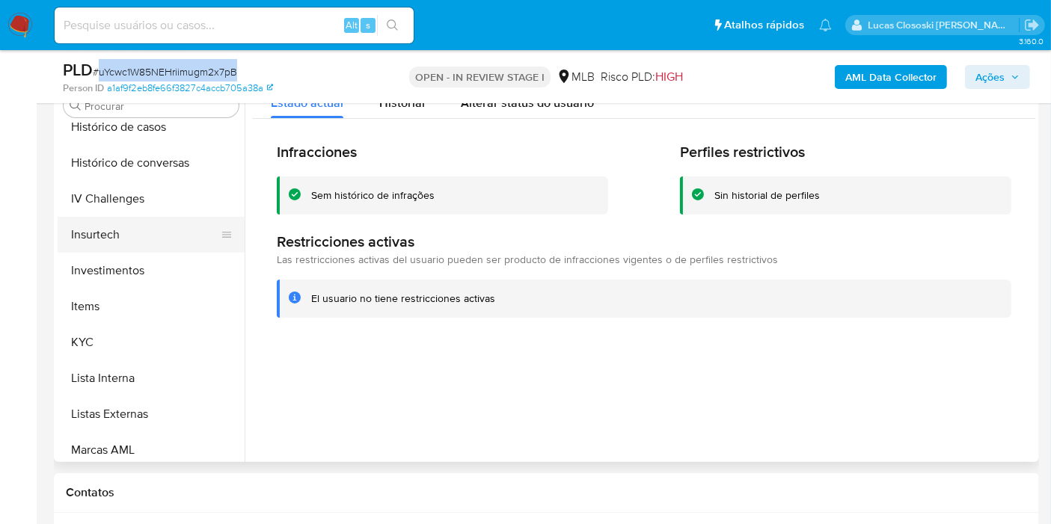
scroll to position [537, 0]
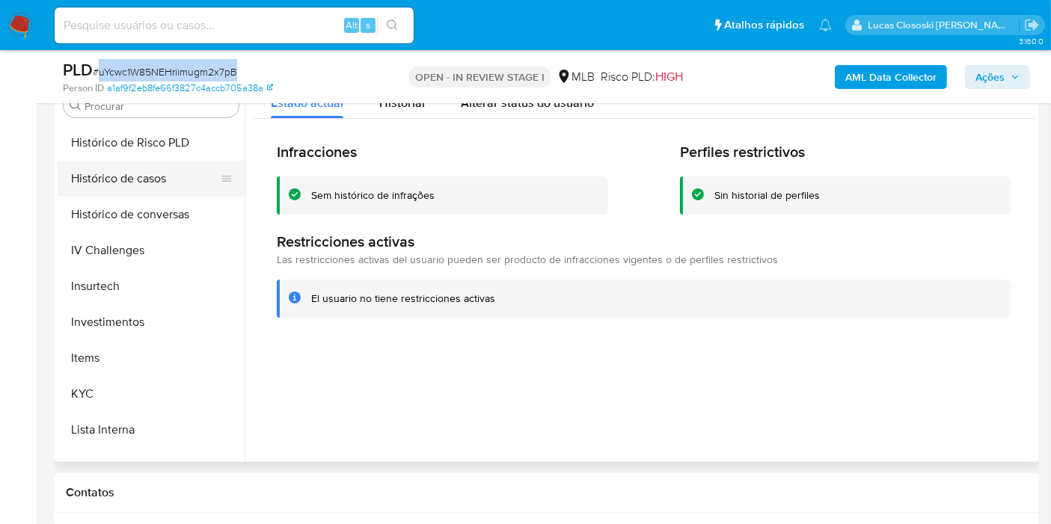
click at [143, 178] on button "Histórico de casos" at bounding box center [145, 179] width 175 height 36
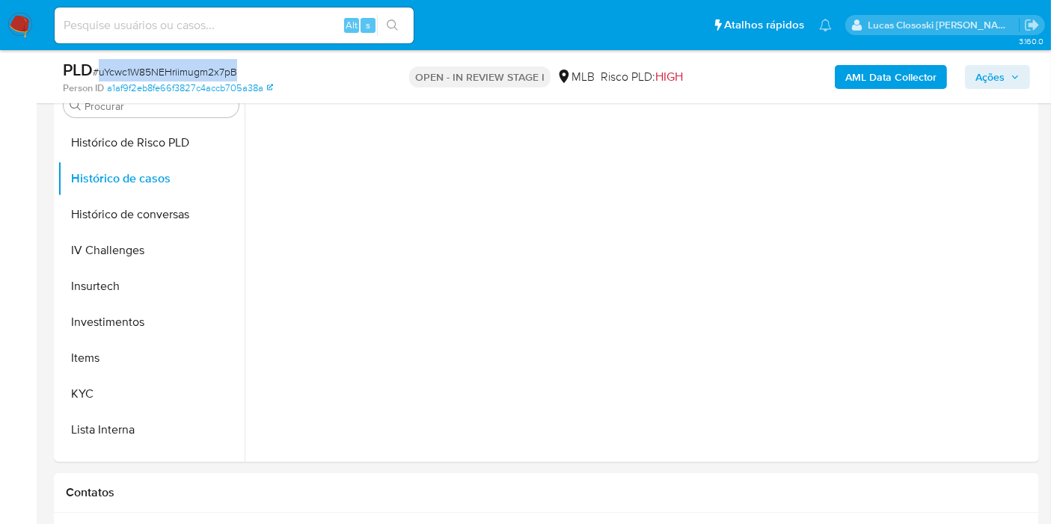
click at [379, 78] on div "PLD # uYcwc1W85NEHriimugm2x7pB" at bounding box center [221, 70] width 317 height 22
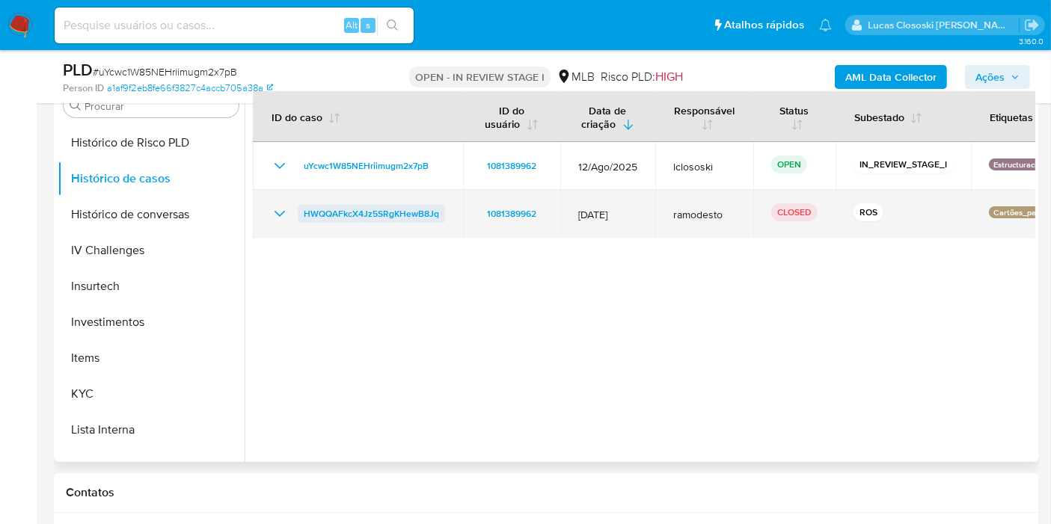
drag, startPoint x: 444, startPoint y: 203, endPoint x: 299, endPoint y: 212, distance: 145.4
click at [299, 212] on td "HWQQAFkcX4Jz5SRgKHewB8Jq" at bounding box center [358, 214] width 210 height 48
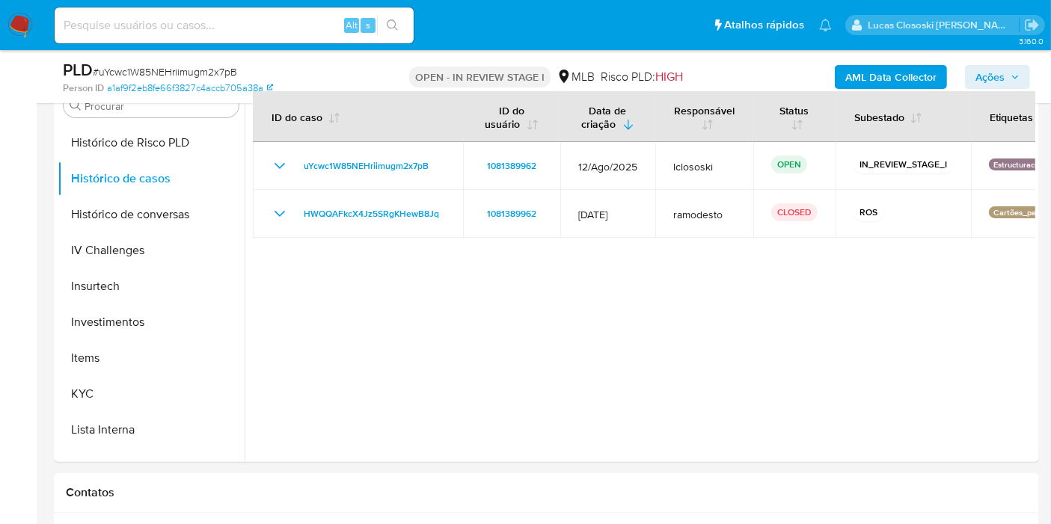
click at [166, 61] on div "PLD # uYcwc1W85NEHriimugm2x7pB" at bounding box center [221, 70] width 317 height 22
copy span "uYcwc1W85NEHriimugm2x7pB"
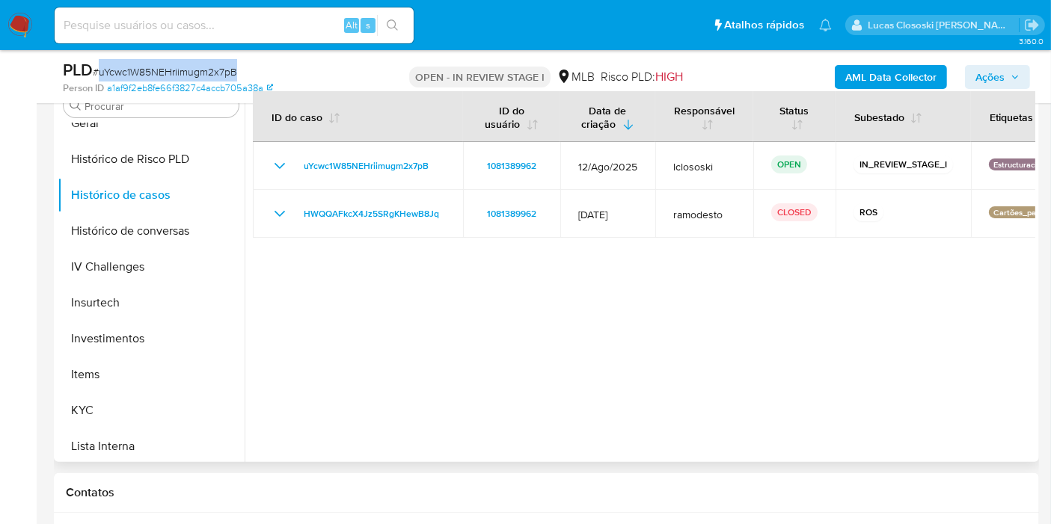
scroll to position [620, 0]
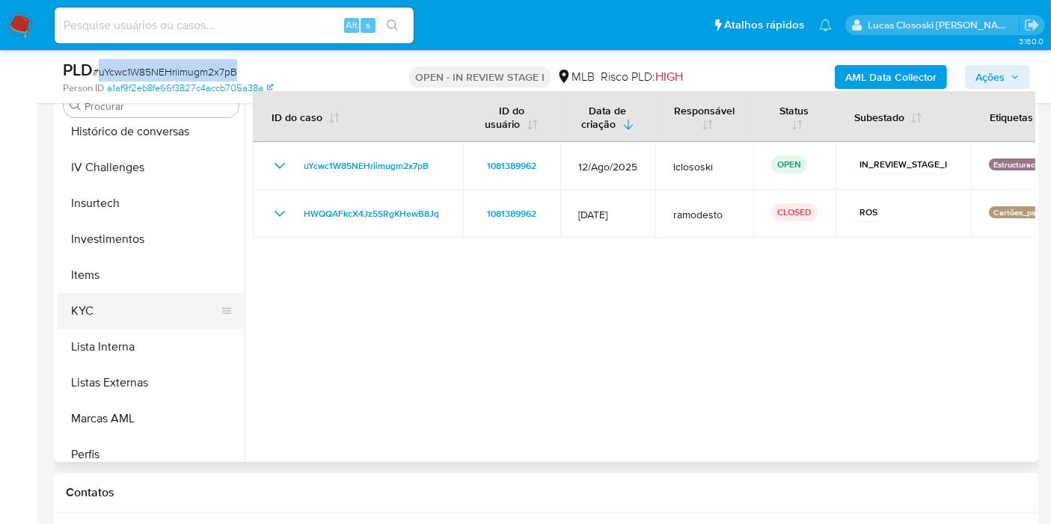
click at [88, 323] on button "KYC" at bounding box center [145, 311] width 175 height 36
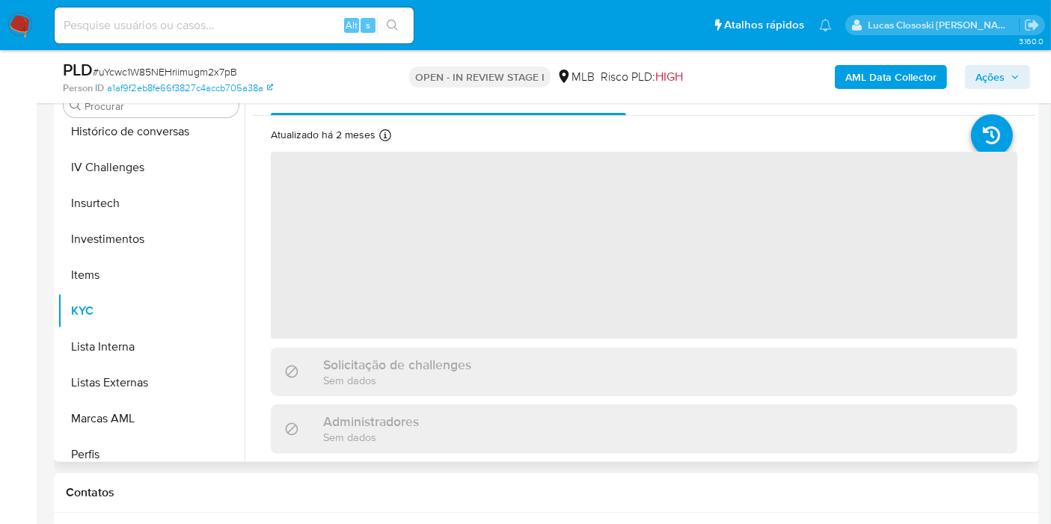
click at [495, 371] on div "Empresa KYC Status Atualizado há 2 meses ‌ Solicitação de challenges Sem dados …" at bounding box center [644, 267] width 782 height 376
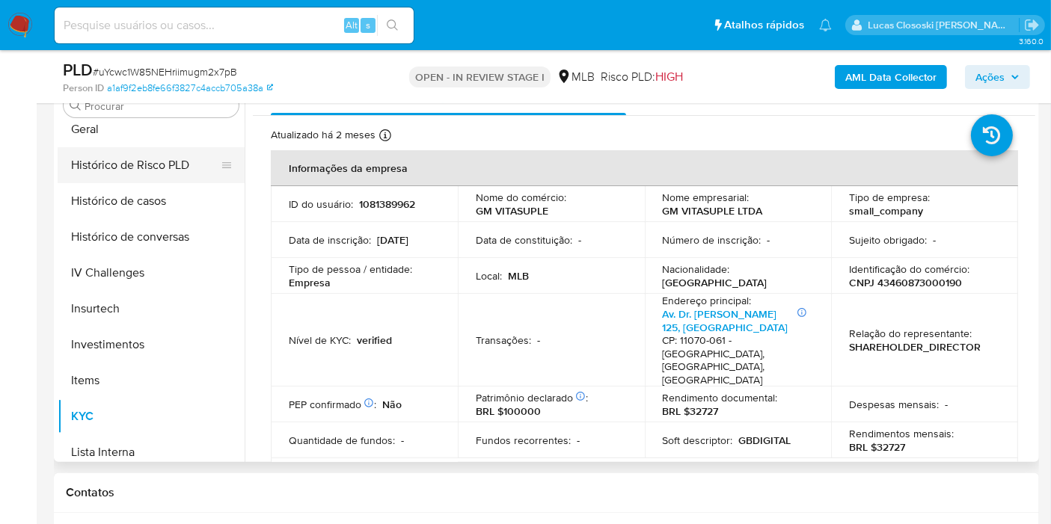
scroll to position [454, 0]
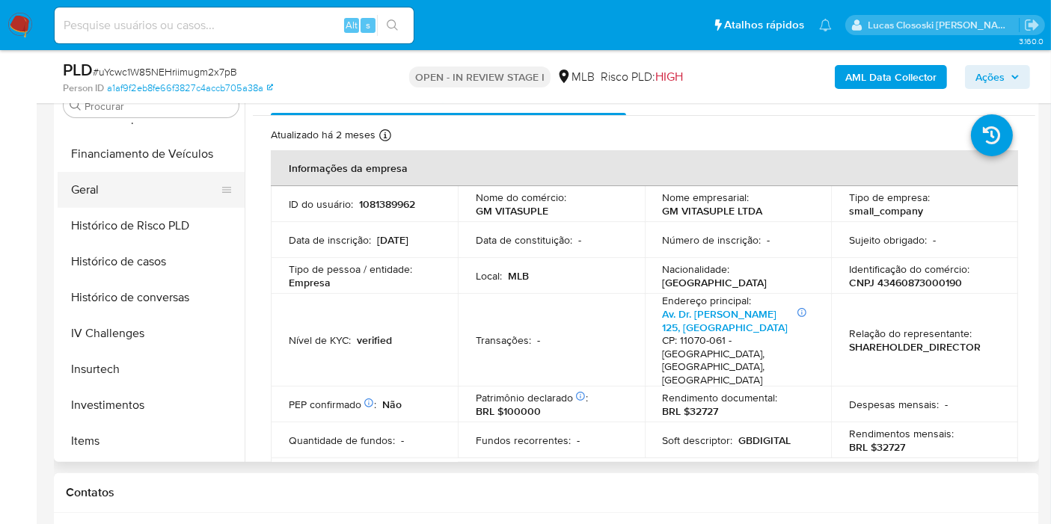
click at [118, 187] on button "Geral" at bounding box center [145, 190] width 175 height 36
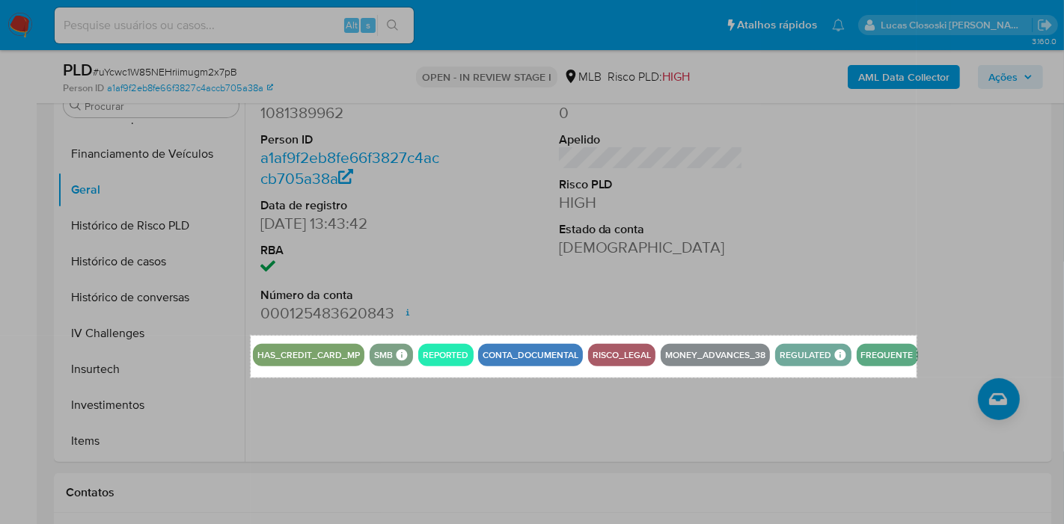
drag, startPoint x: 251, startPoint y: 336, endPoint x: 916, endPoint y: 377, distance: 667.0
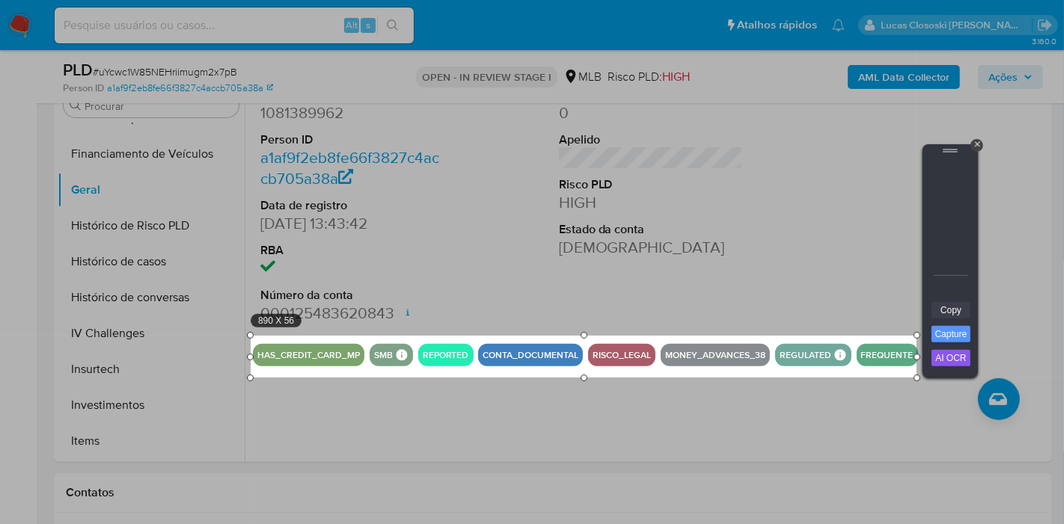
click at [951, 315] on link "Copy" at bounding box center [950, 310] width 39 height 16
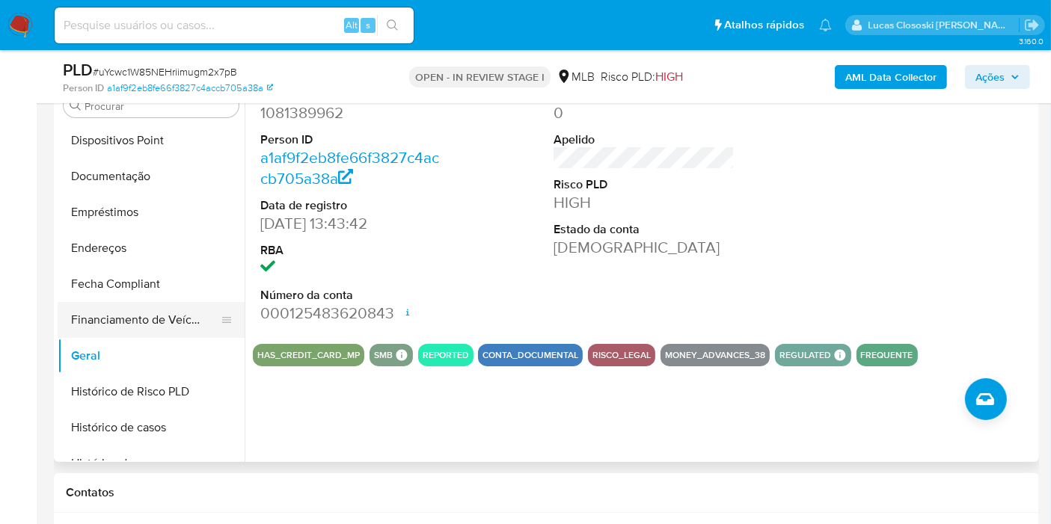
scroll to position [205, 0]
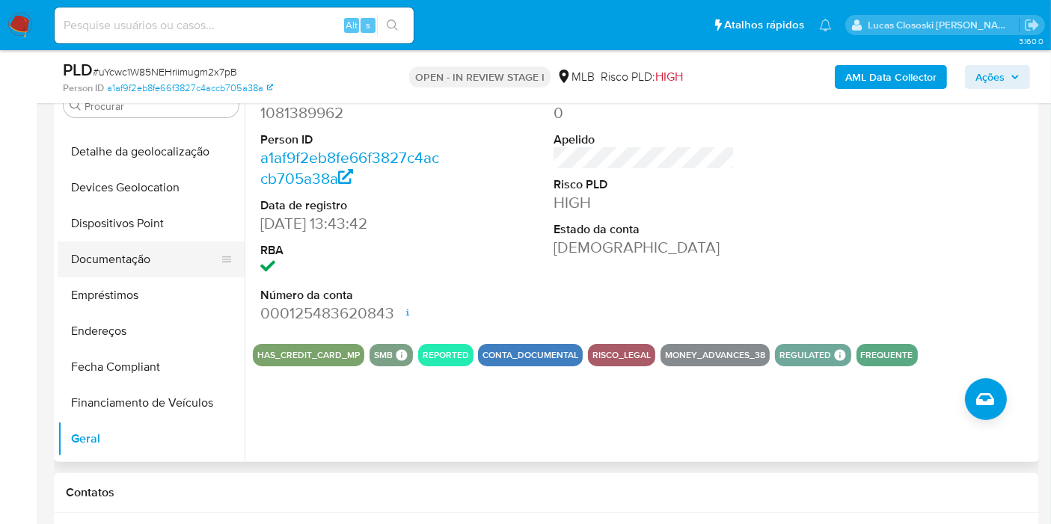
click at [120, 263] on button "Documentação" at bounding box center [145, 260] width 175 height 36
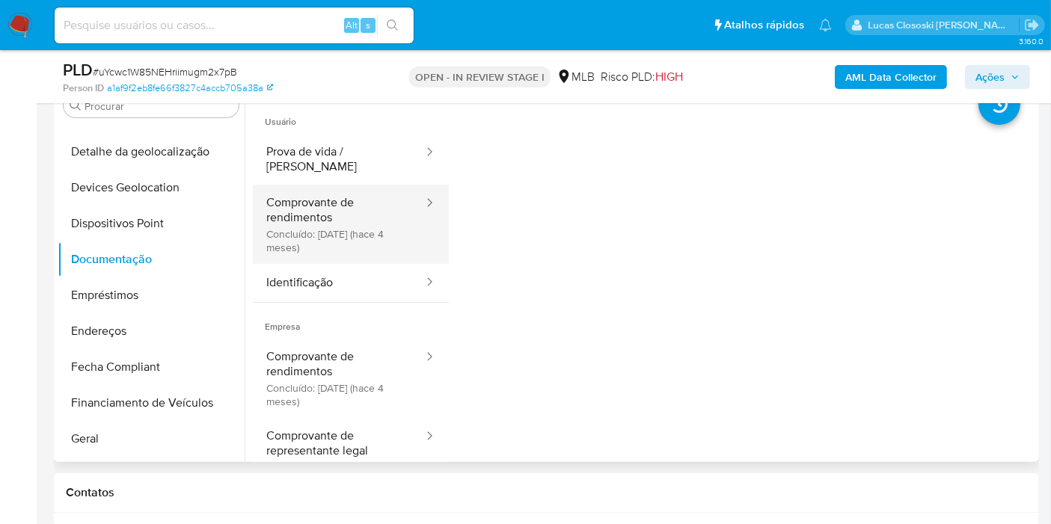
click at [332, 230] on button "Comprovante de rendimentos Concluído: 13/05/2025 (hace 4 meses)" at bounding box center [339, 224] width 172 height 79
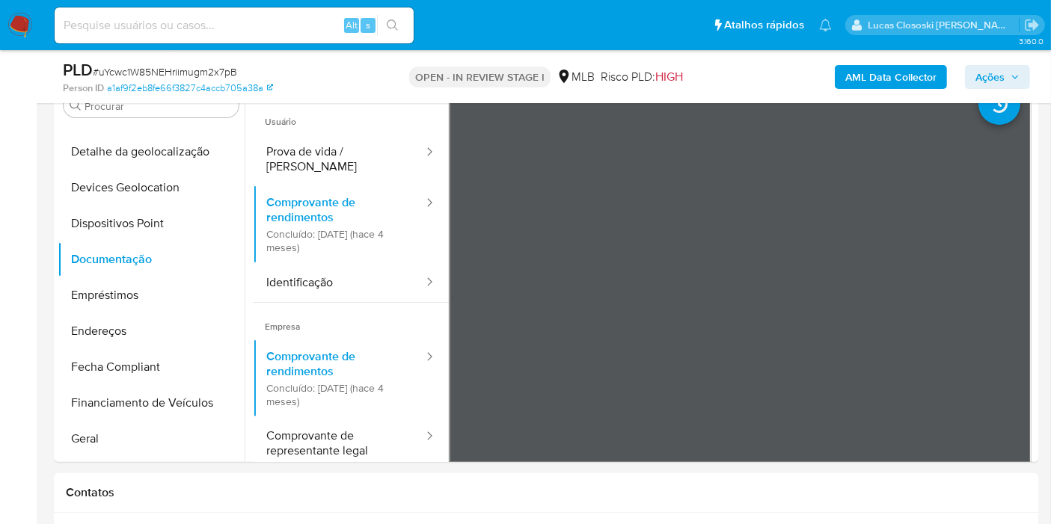
click at [991, 70] on span "Ações" at bounding box center [989, 77] width 29 height 24
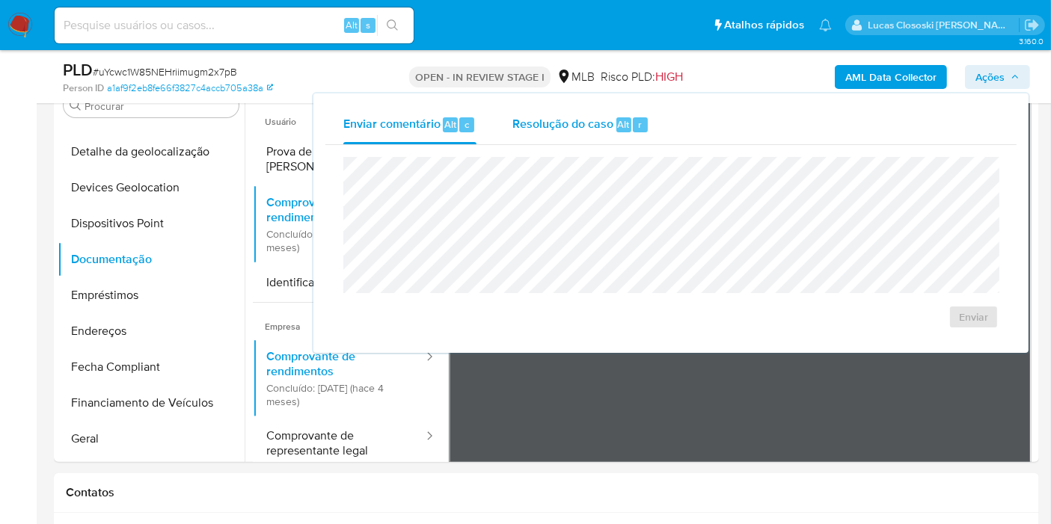
click at [523, 126] on span "Resolução do caso" at bounding box center [562, 123] width 101 height 17
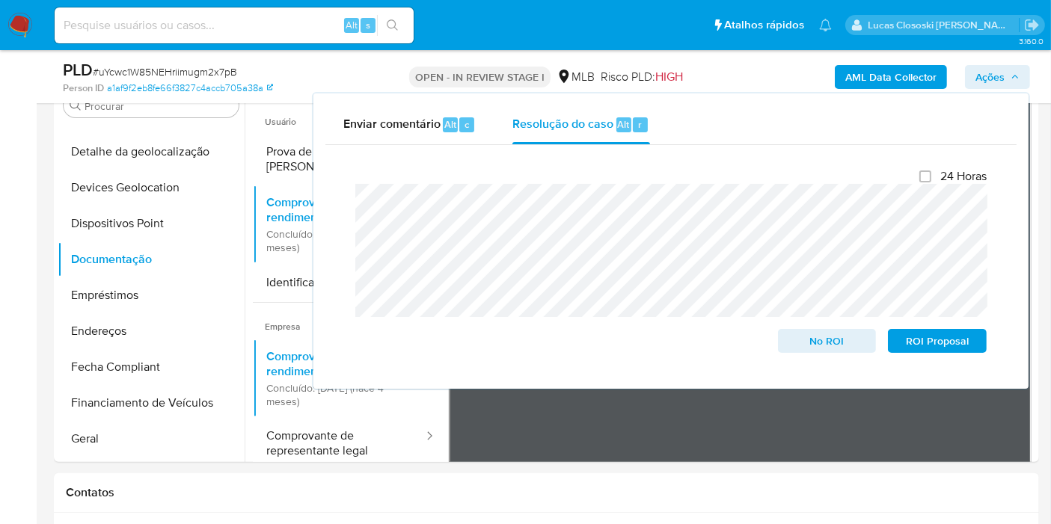
click at [1017, 73] on icon "button" at bounding box center [1015, 77] width 9 height 9
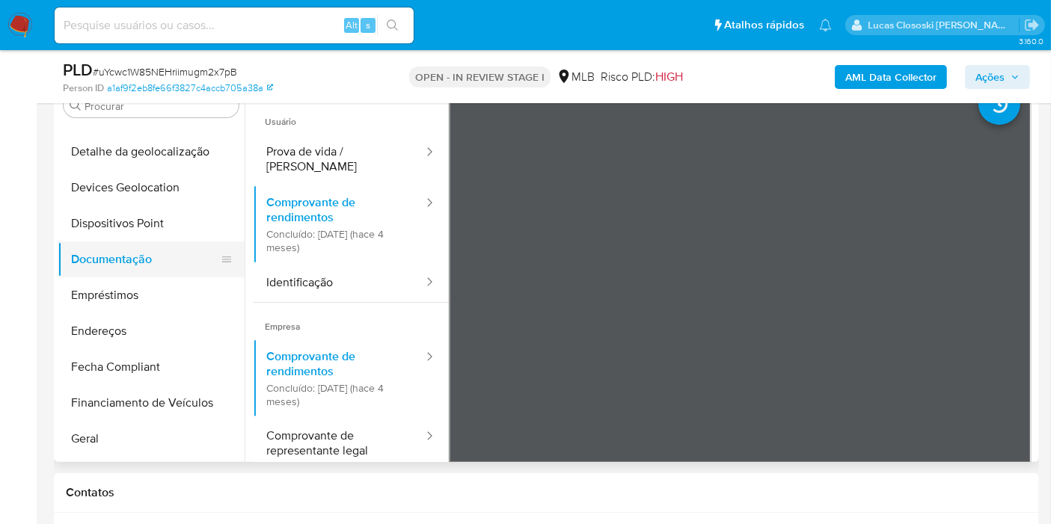
scroll to position [0, 0]
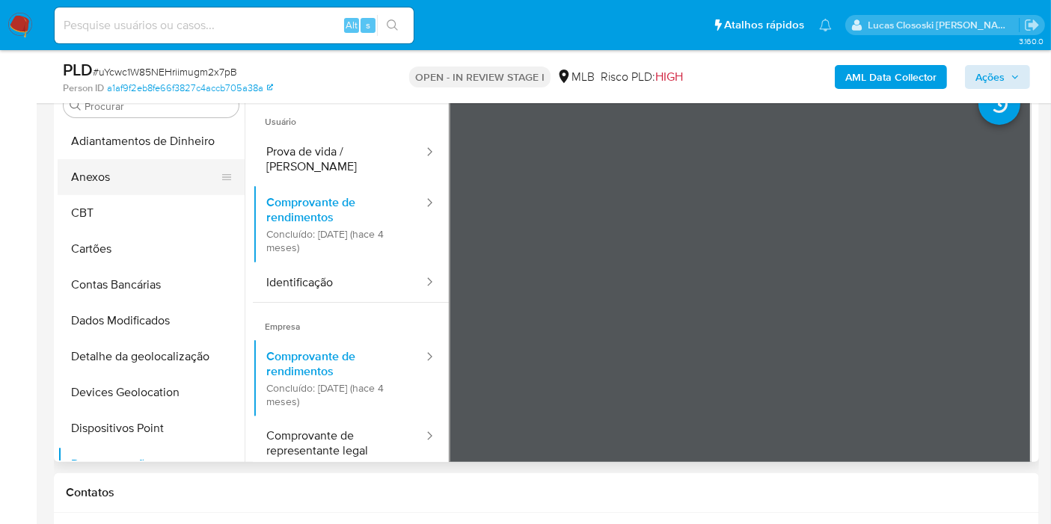
click at [113, 177] on button "Anexos" at bounding box center [145, 177] width 175 height 36
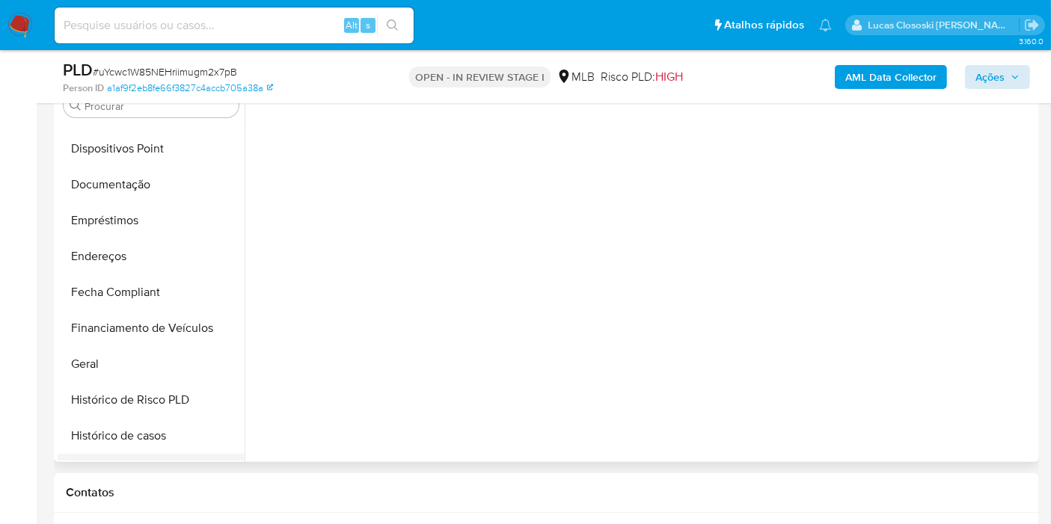
scroll to position [415, 0]
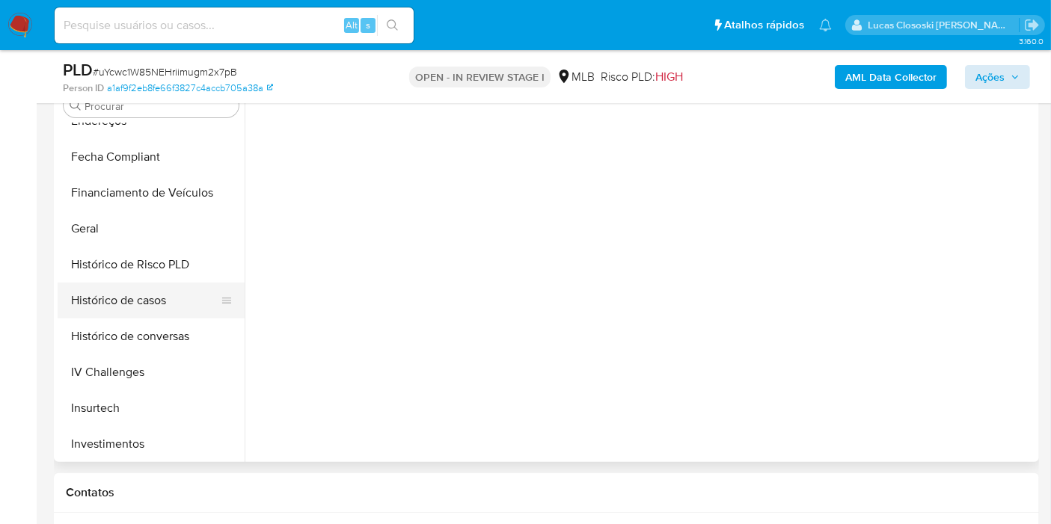
click at [142, 306] on button "Histórico de casos" at bounding box center [145, 301] width 175 height 36
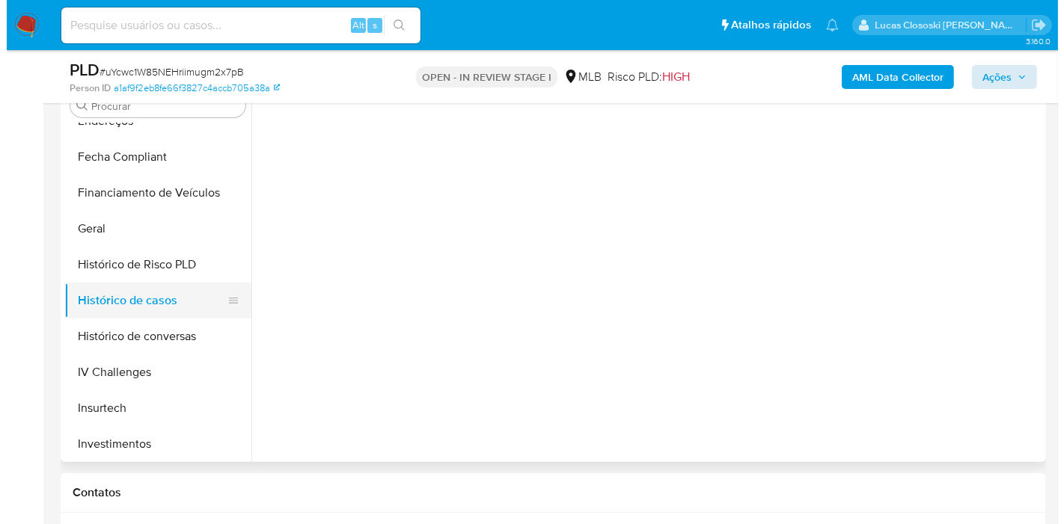
scroll to position [0, 0]
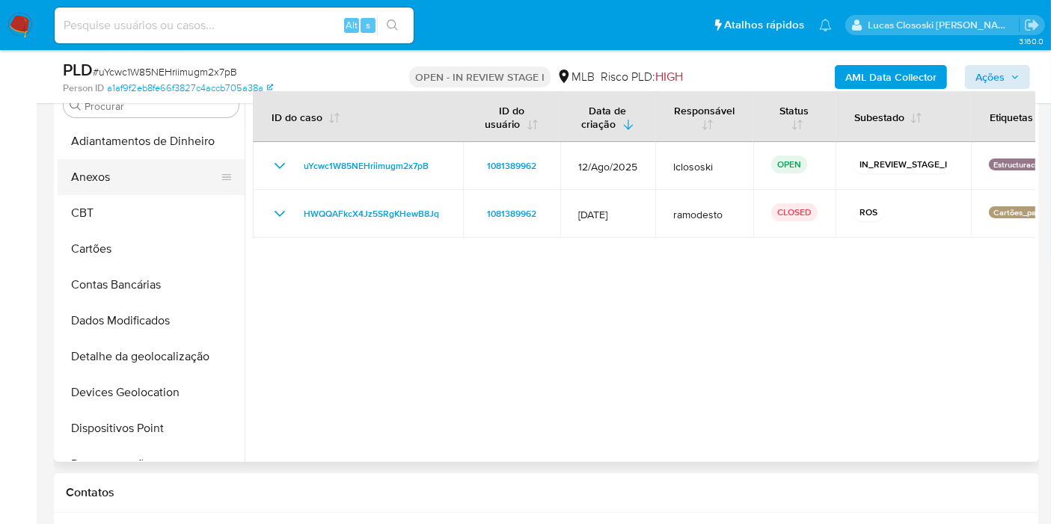
click at [133, 186] on button "Anexos" at bounding box center [145, 177] width 175 height 36
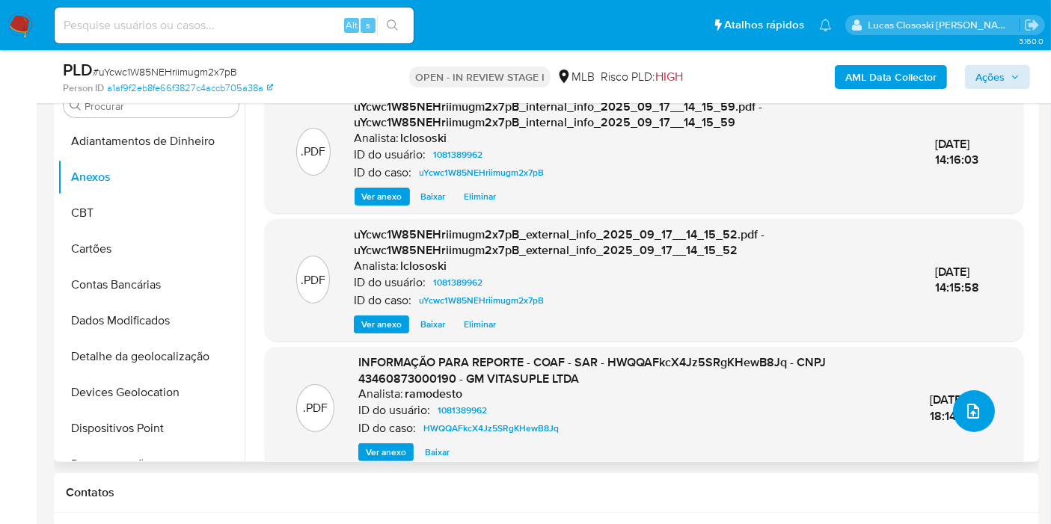
click at [970, 392] on button "upload-file" at bounding box center [974, 411] width 42 height 42
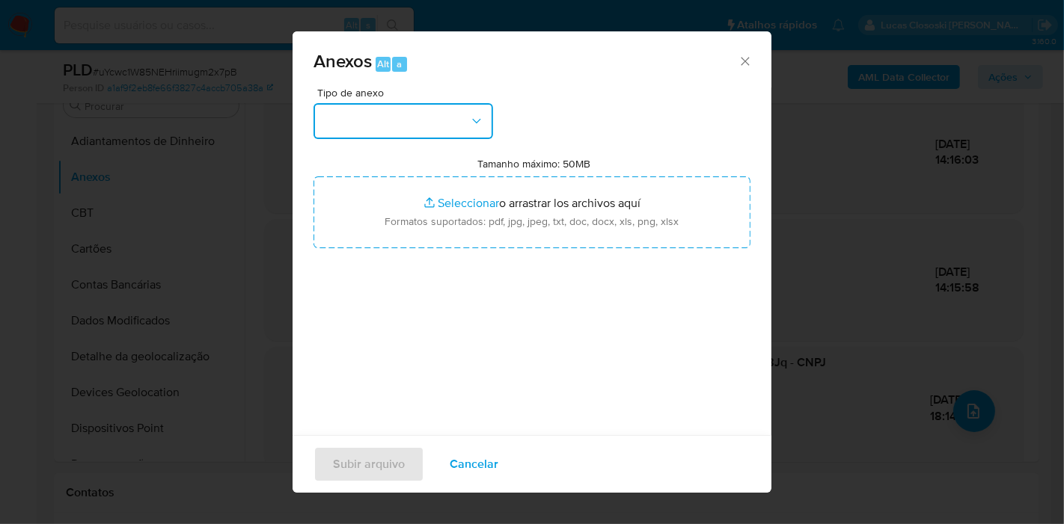
click at [420, 108] on button "button" at bounding box center [403, 121] width 180 height 36
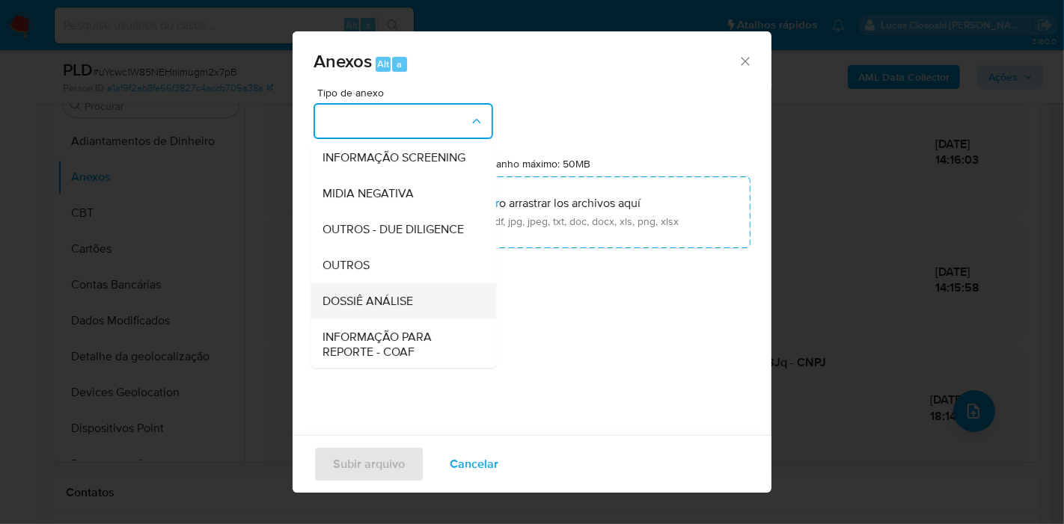
scroll to position [230, 0]
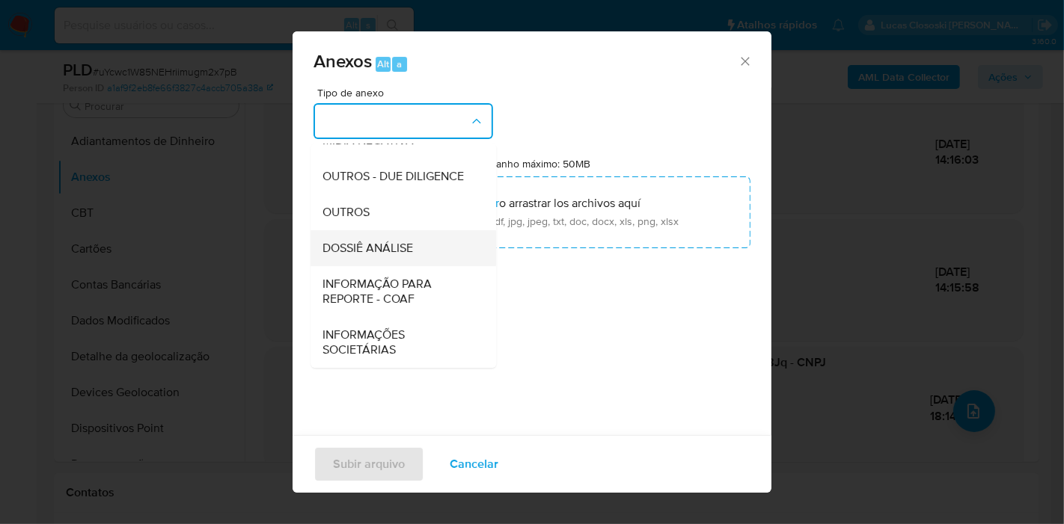
click at [405, 245] on span "DOSSIÊ ANÁLISE" at bounding box center [367, 248] width 91 height 15
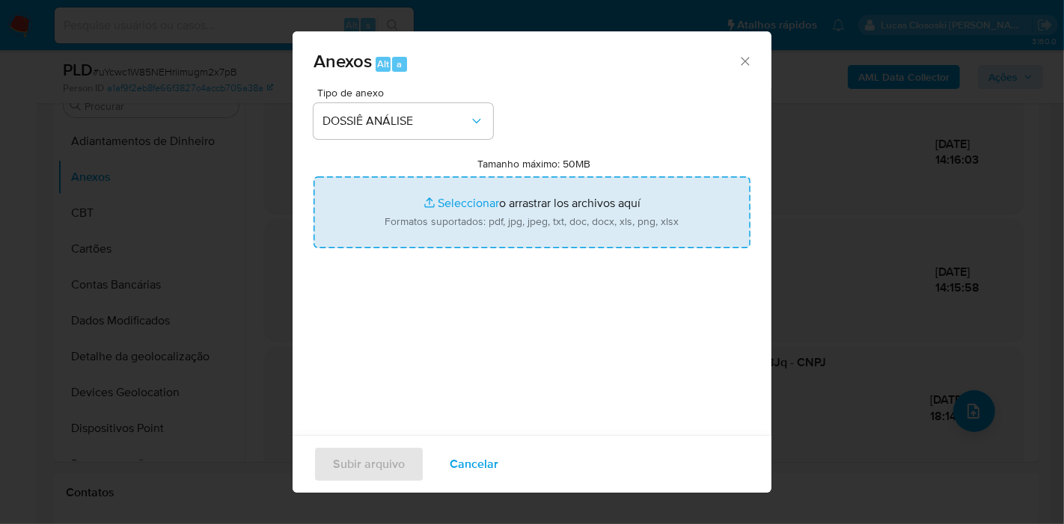
click at [418, 207] on input "Tamanho máximo: 50MB Seleccionar archivos" at bounding box center [531, 213] width 437 height 72
type input "C:\fakepath\2º SAR - XXXX - CNPJ 43460873000190 - GM VITASUPLE LTDA.pdf"
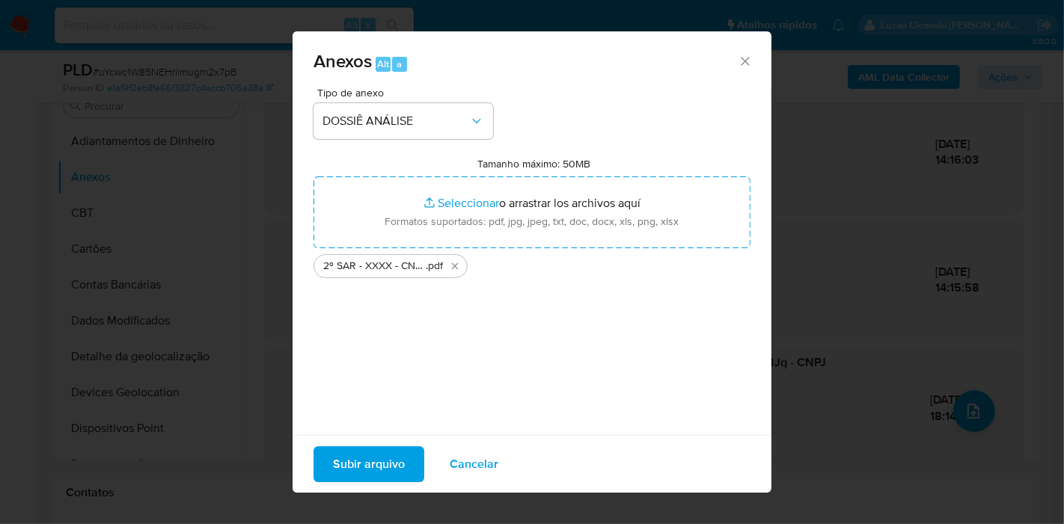
click at [384, 463] on span "Subir arquivo" at bounding box center [369, 464] width 72 height 33
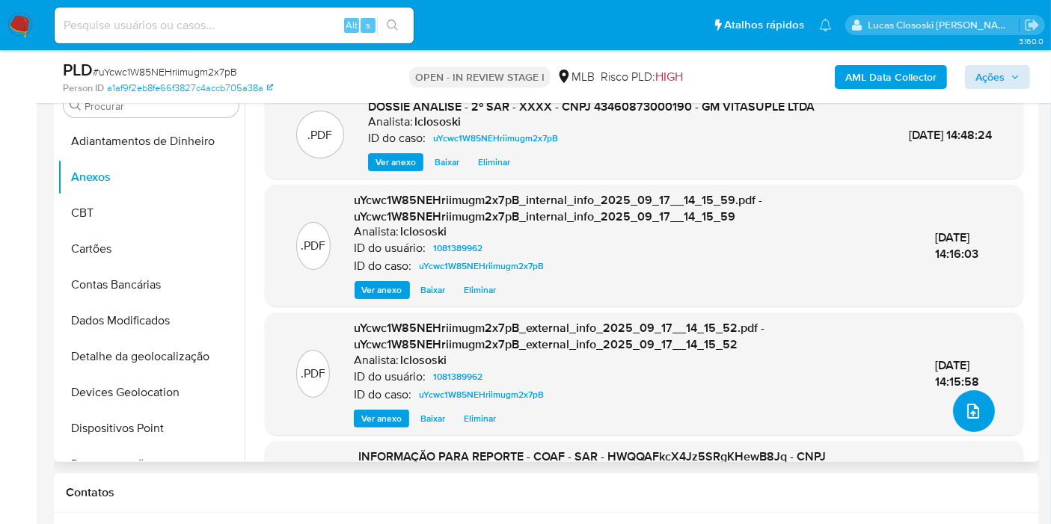
click at [953, 419] on button "upload-file" at bounding box center [974, 411] width 42 height 42
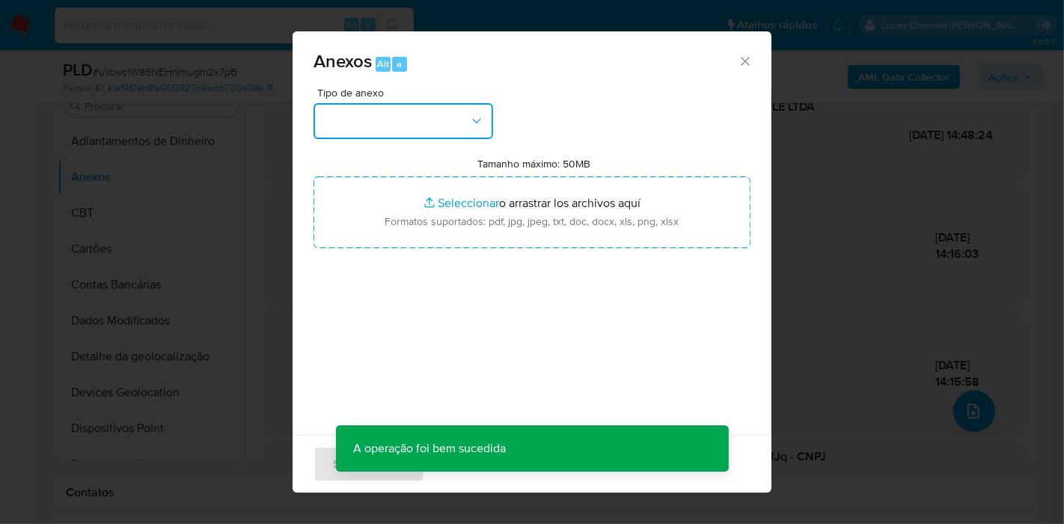
click at [420, 105] on button "button" at bounding box center [403, 121] width 180 height 36
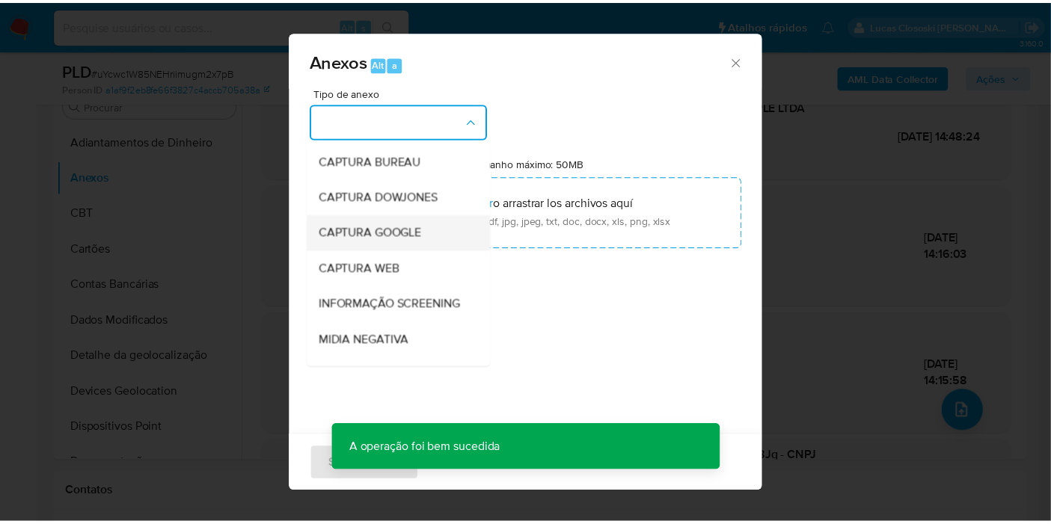
scroll to position [166, 0]
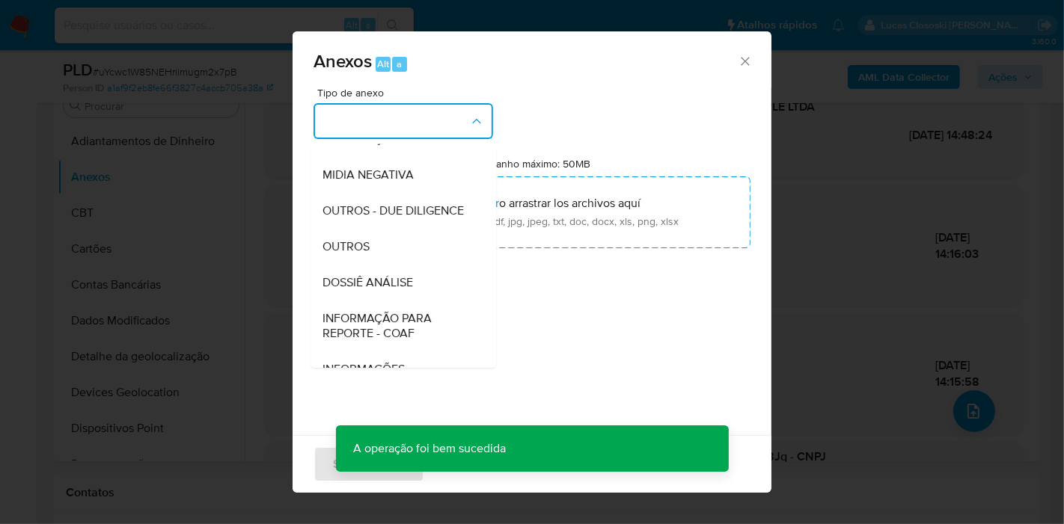
drag, startPoint x: 393, startPoint y: 301, endPoint x: 395, endPoint y: 289, distance: 12.2
click at [393, 298] on div "DOSSIÊ ANÁLISE" at bounding box center [398, 283] width 153 height 36
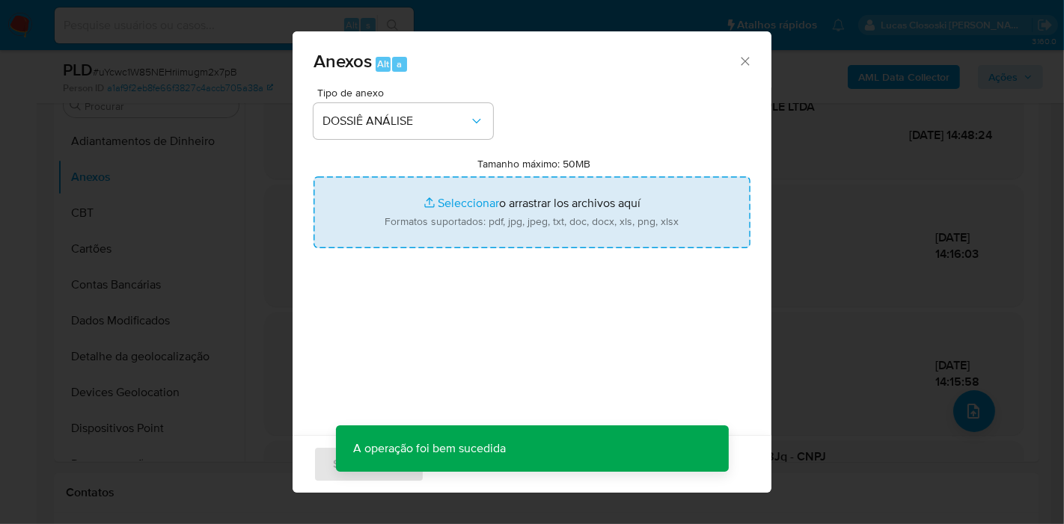
click at [415, 208] on input "Tamanho máximo: 50MB Seleccionar archivos" at bounding box center [531, 213] width 437 height 72
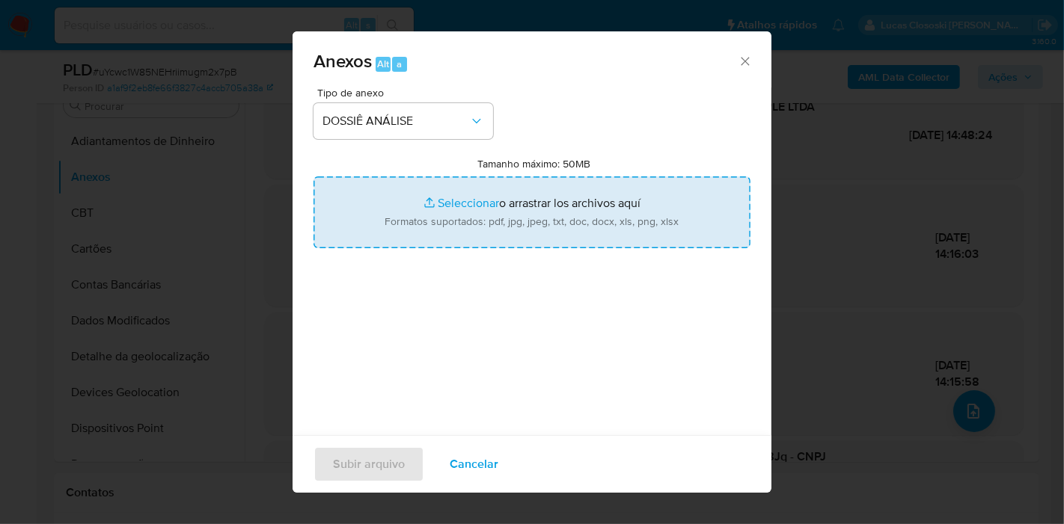
type input "C:\fakepath\Mulan 1081389962_2025_09_17_10_35_56.xlsx"
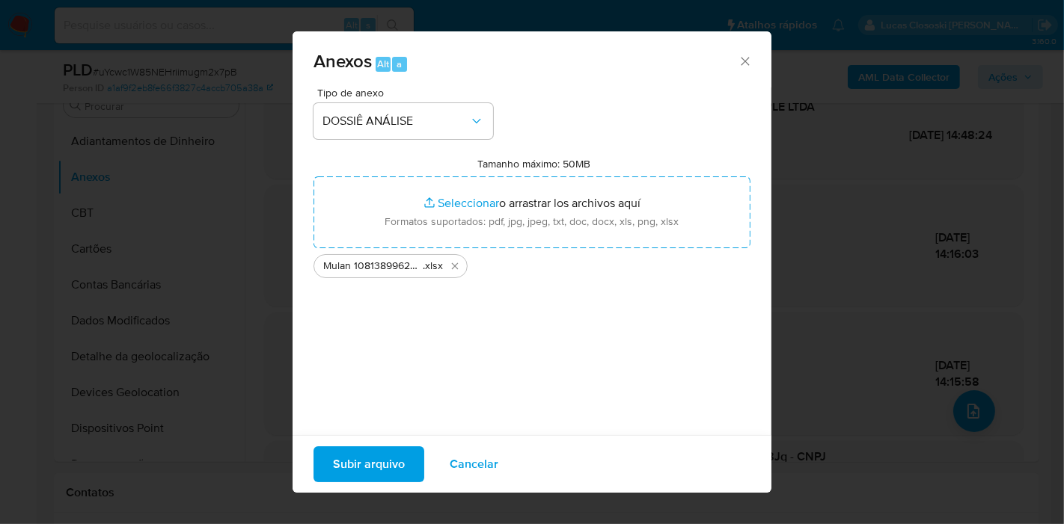
click at [365, 458] on span "Subir arquivo" at bounding box center [369, 464] width 72 height 33
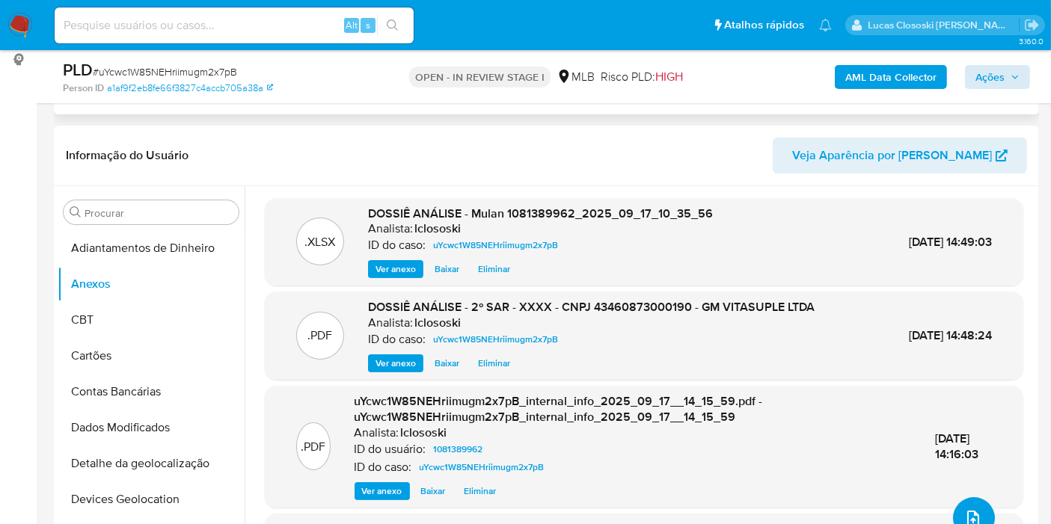
scroll to position [249, 0]
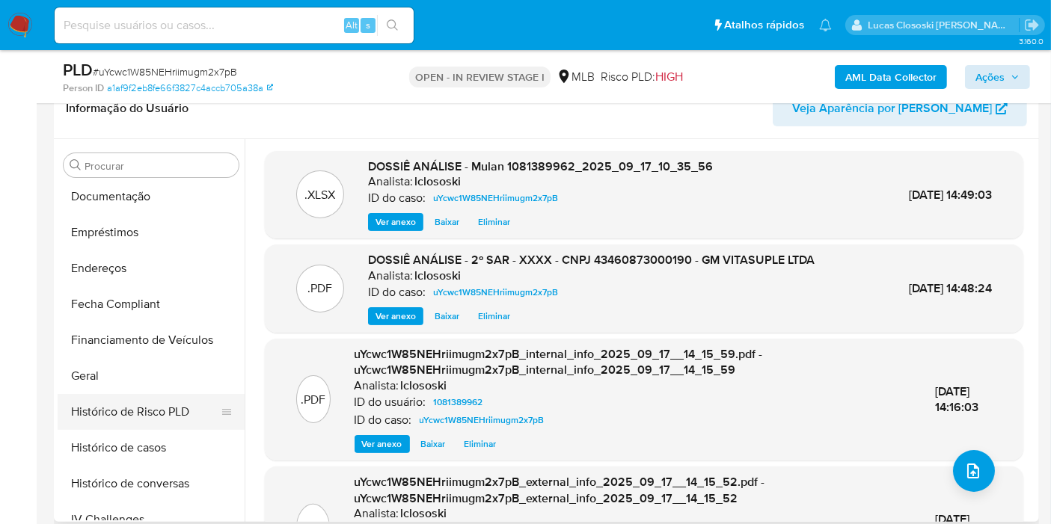
scroll to position [415, 0]
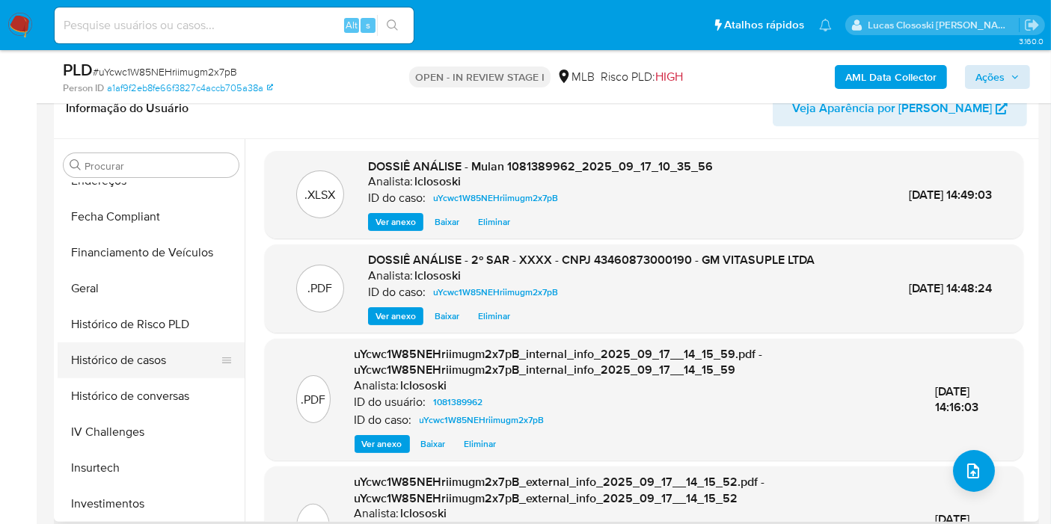
click at [153, 360] on button "Histórico de casos" at bounding box center [145, 361] width 175 height 36
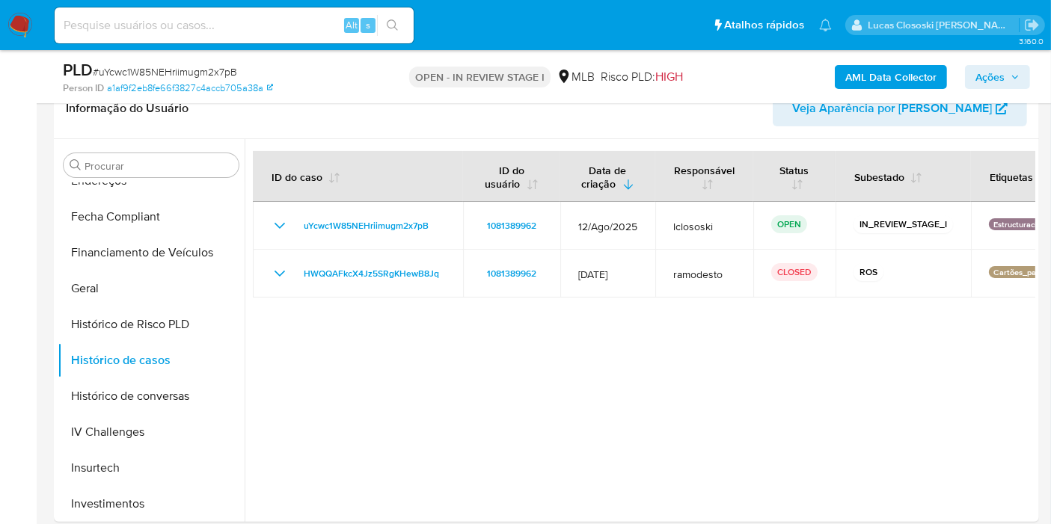
click at [990, 73] on span "Ações" at bounding box center [989, 77] width 29 height 24
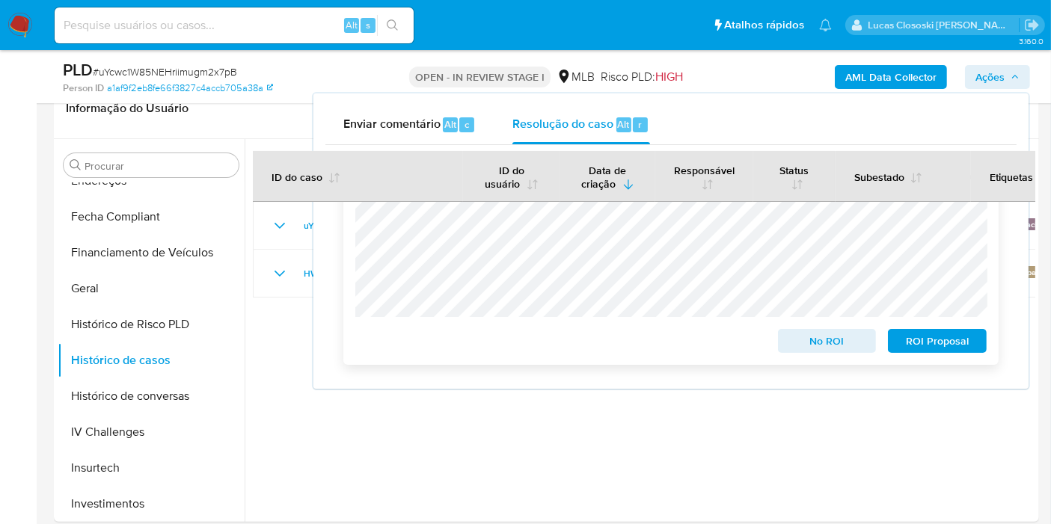
click at [938, 334] on span "ROI Proposal" at bounding box center [937, 341] width 78 height 21
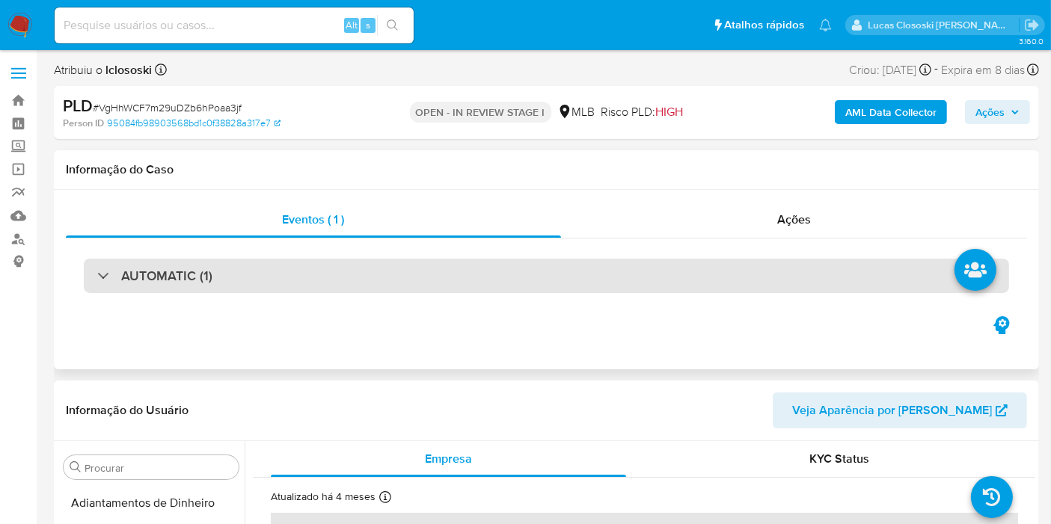
scroll to position [703, 0]
click at [419, 281] on div "AUTOMATIC (1)" at bounding box center [546, 276] width 925 height 34
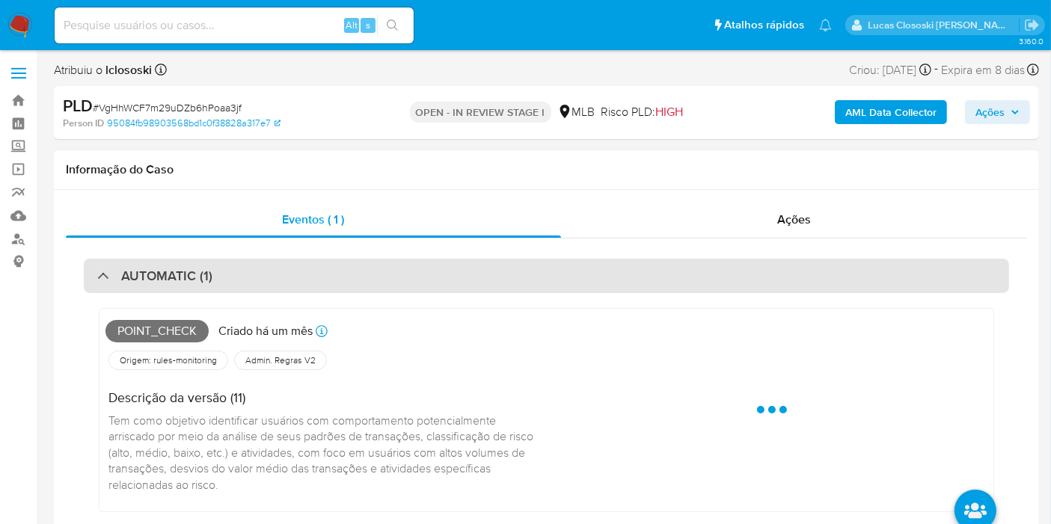
click at [419, 281] on div "AUTOMATIC (1)" at bounding box center [546, 276] width 925 height 34
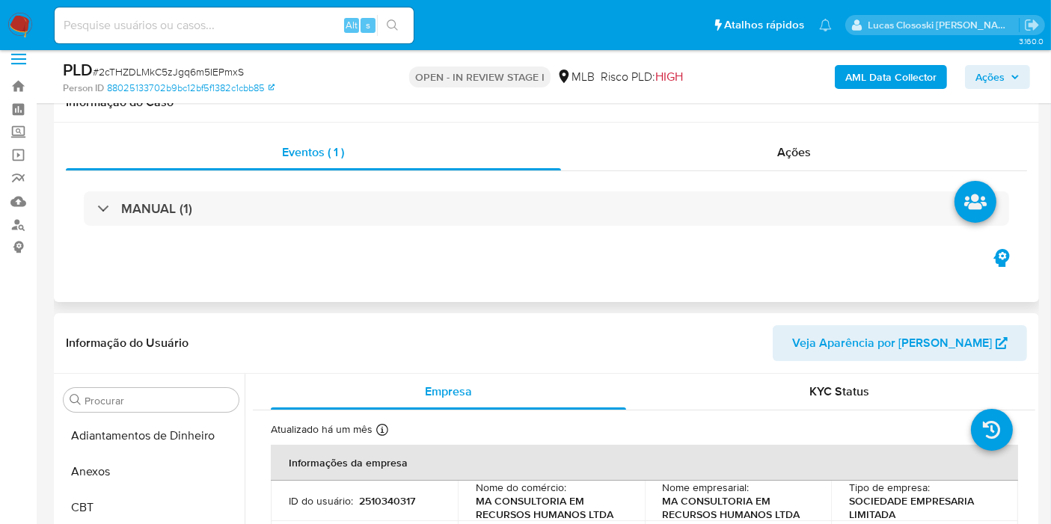
scroll to position [703, 0]
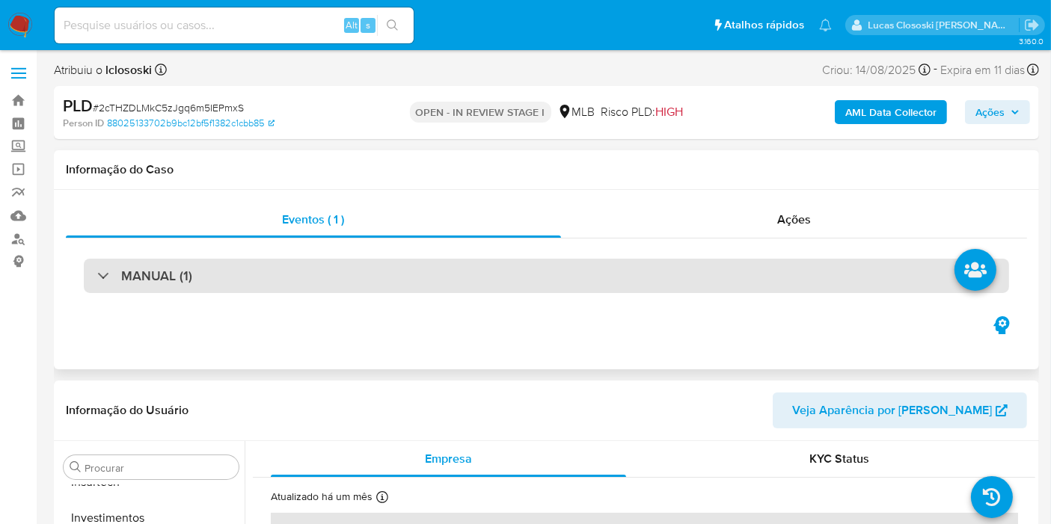
click at [387, 291] on div "MANUAL (1)" at bounding box center [546, 276] width 925 height 34
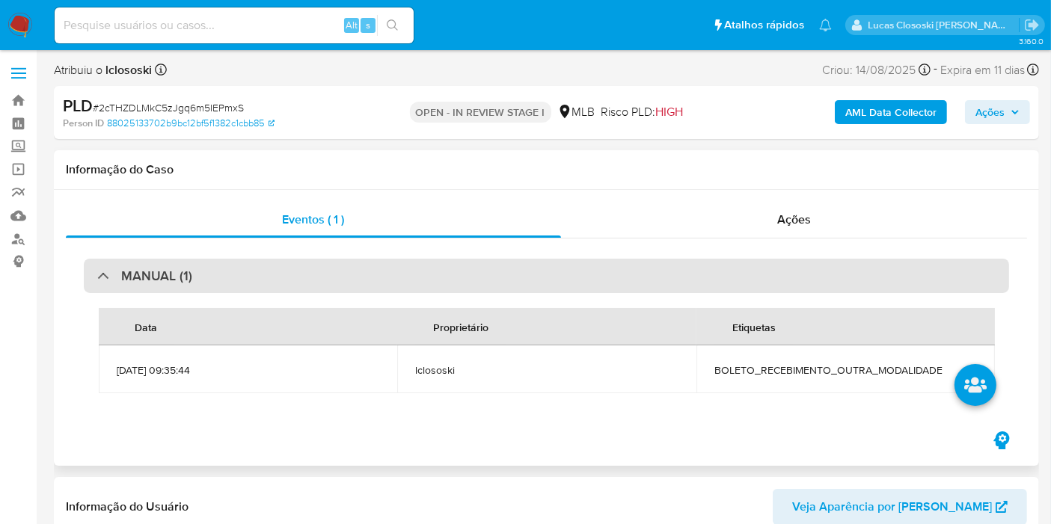
click at [387, 287] on div "MANUAL (1)" at bounding box center [546, 276] width 925 height 34
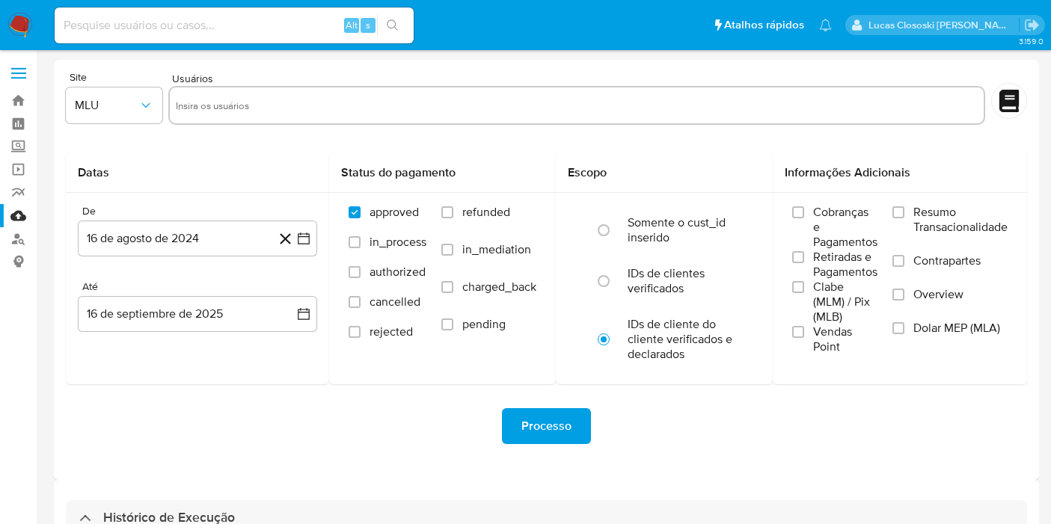
select select "10"
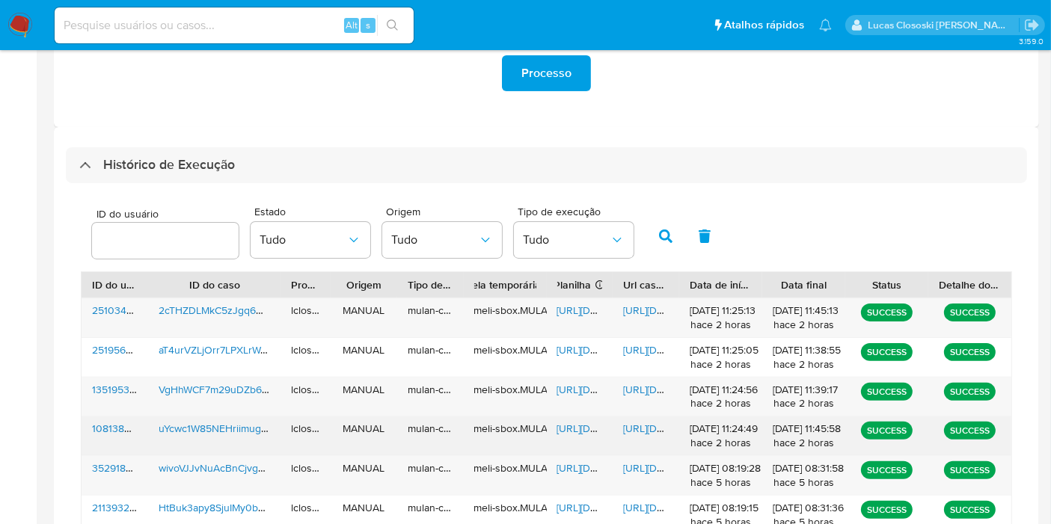
click at [569, 421] on span "[URL][DOMAIN_NAME]" at bounding box center [608, 428] width 103 height 15
click at [643, 429] on span "[URL][DOMAIN_NAME]" at bounding box center [674, 428] width 103 height 15
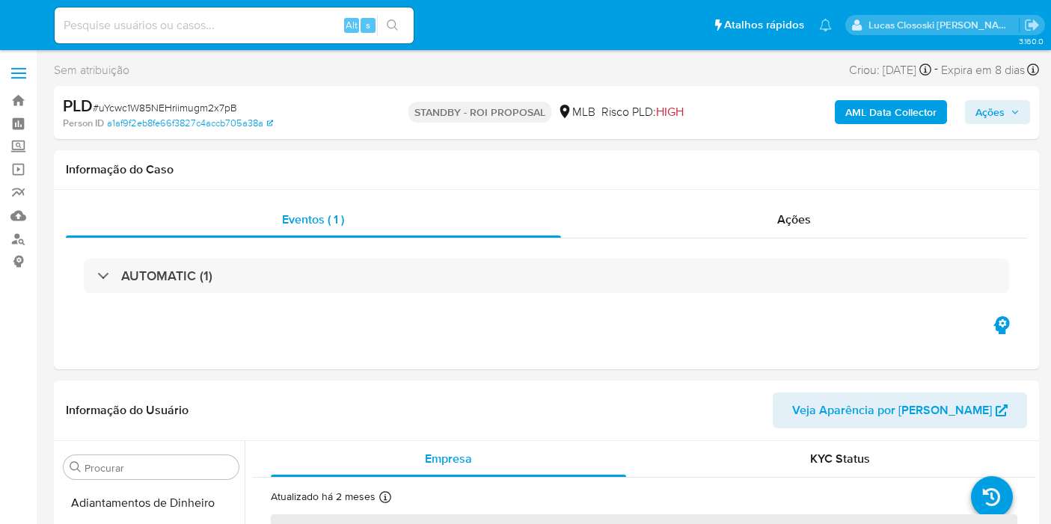
select select "10"
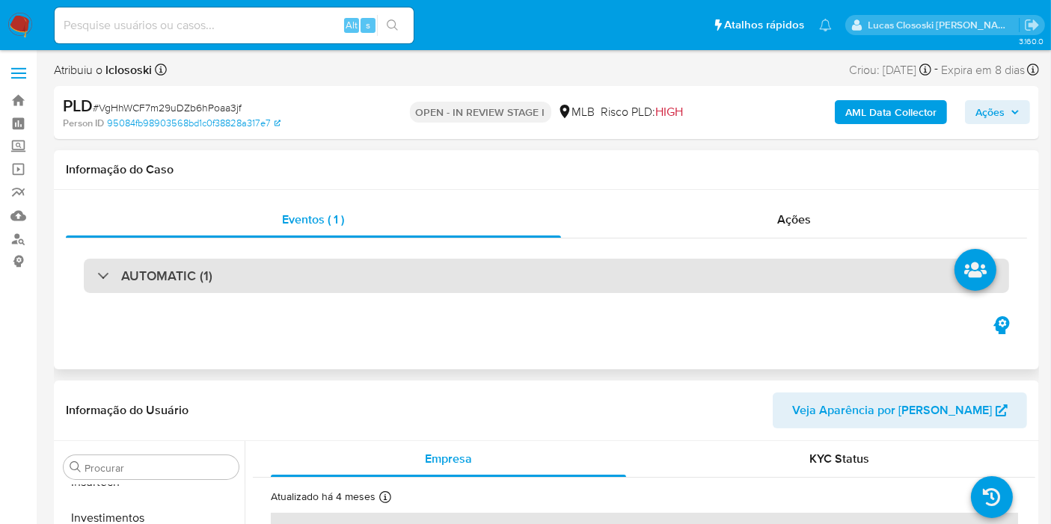
click at [477, 260] on div "AUTOMATIC (1)" at bounding box center [546, 276] width 925 height 34
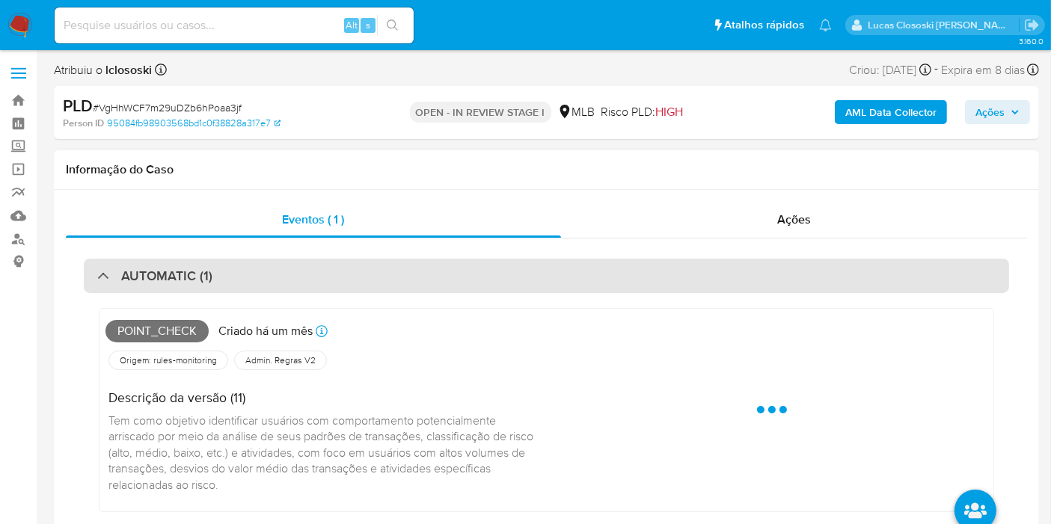
click at [471, 275] on div "AUTOMATIC (1)" at bounding box center [546, 276] width 925 height 34
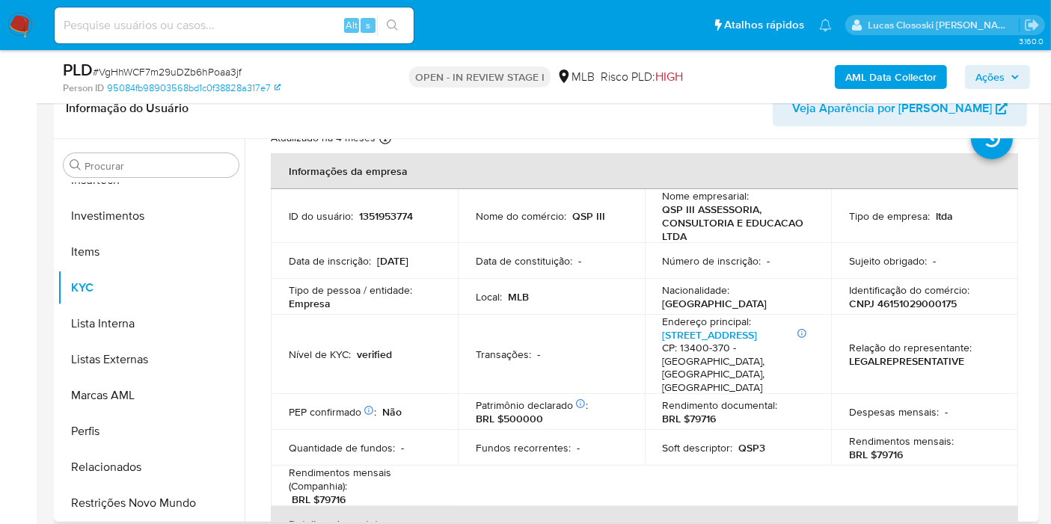
scroll to position [83, 0]
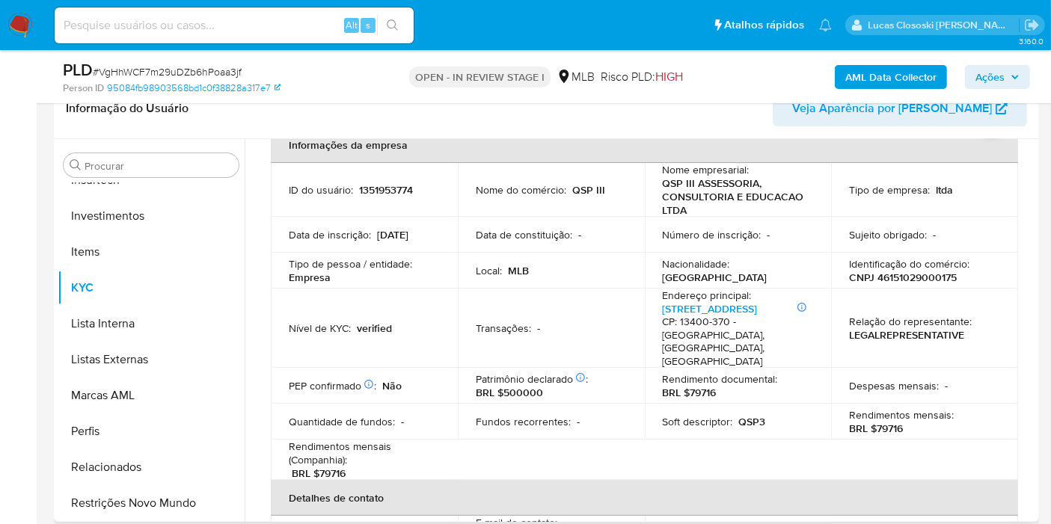
click at [899, 272] on p "CNPJ 46151029000175" at bounding box center [903, 277] width 108 height 13
click at [883, 274] on p "CNPJ 46151029000175" at bounding box center [903, 277] width 108 height 13
copy p "46151029000175"
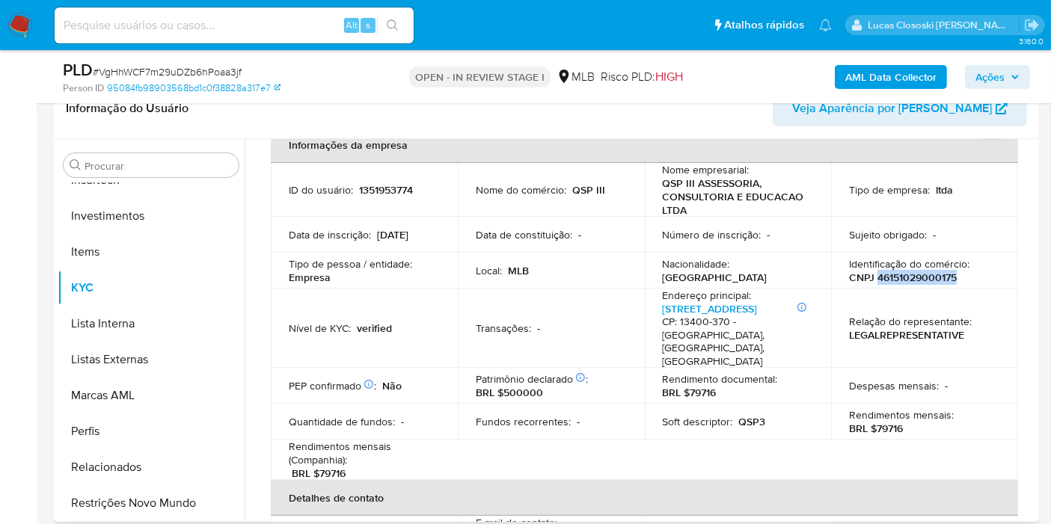
copy p "46151029000175"
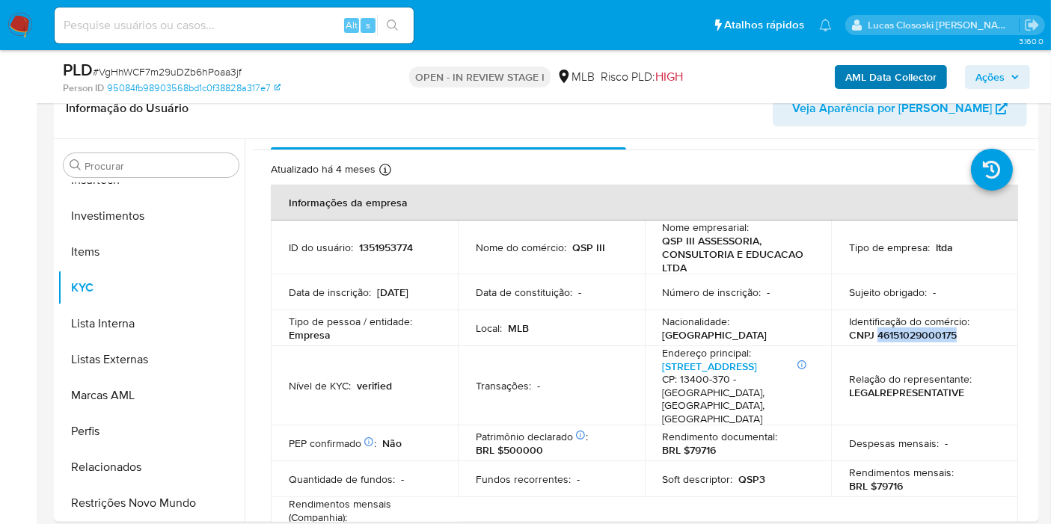
scroll to position [0, 0]
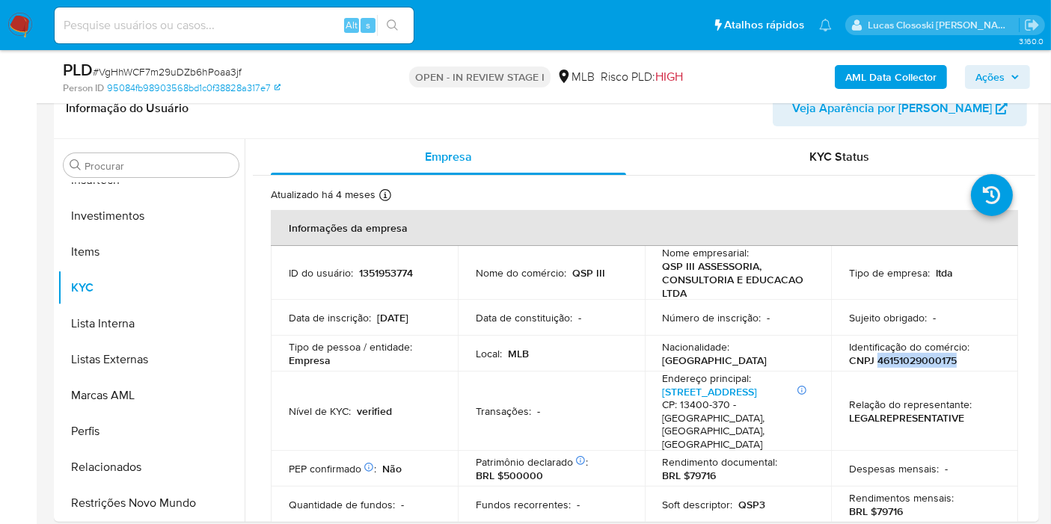
click at [893, 71] on b "AML Data Collector" at bounding box center [890, 77] width 91 height 24
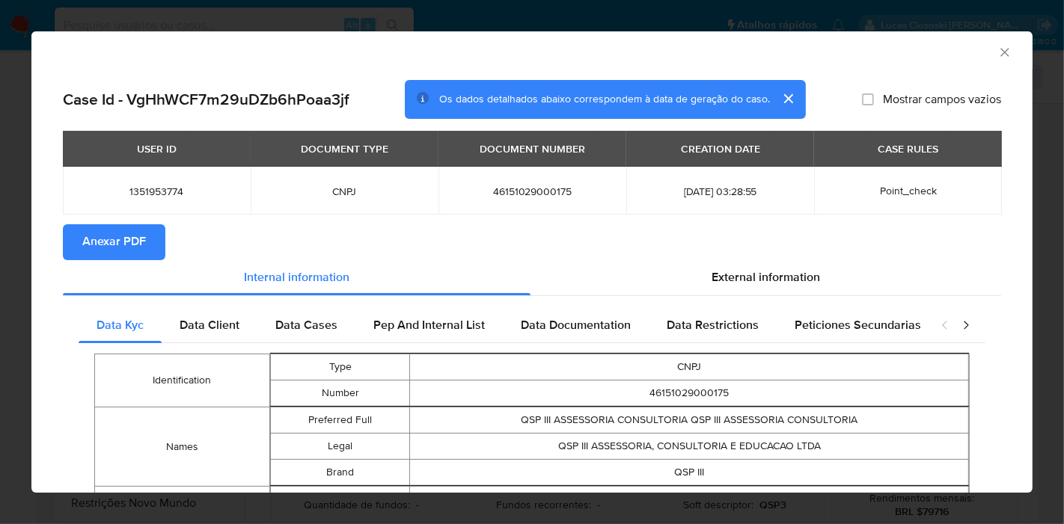
click at [131, 253] on span "Anexar PDF" at bounding box center [114, 242] width 64 height 33
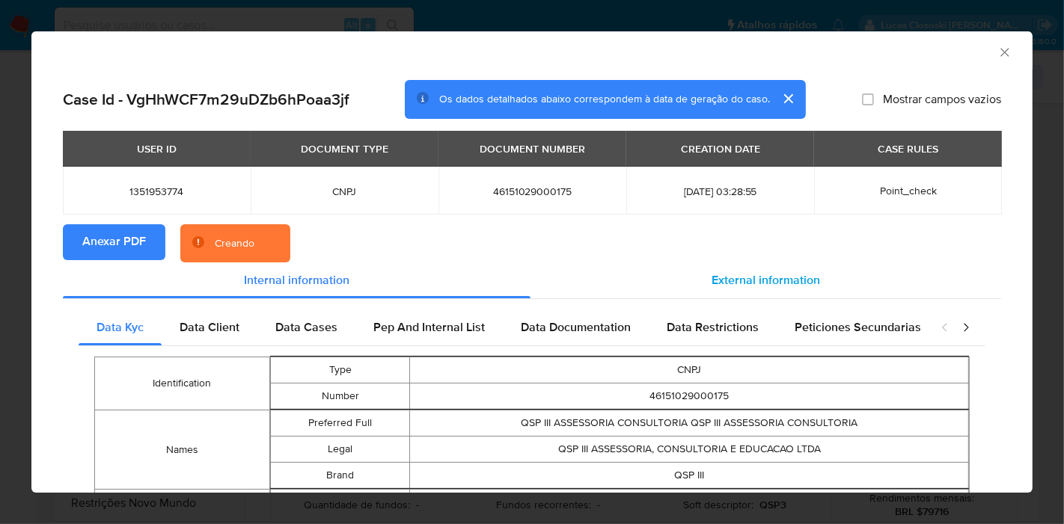
click at [790, 278] on span "External information" at bounding box center [765, 280] width 108 height 17
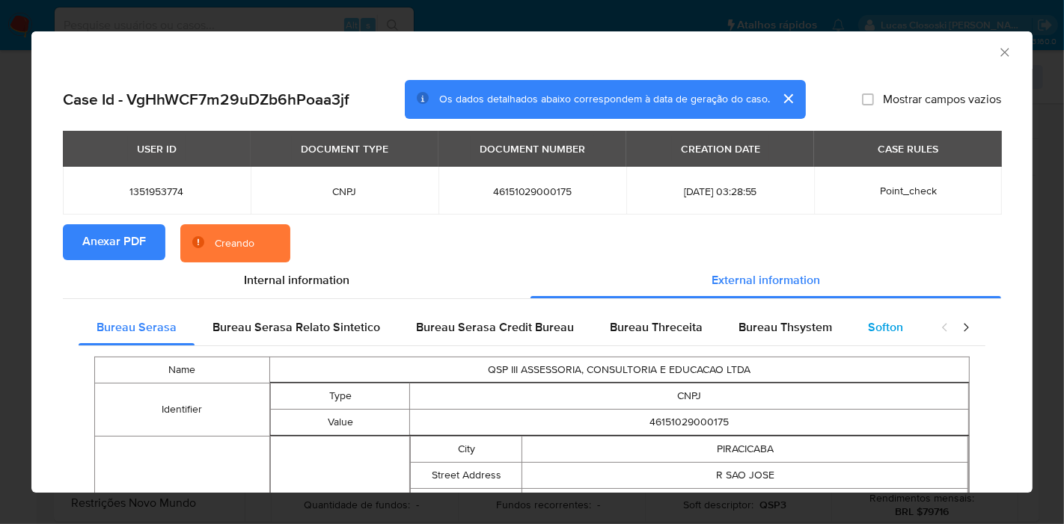
click at [871, 337] on div "Softon" at bounding box center [885, 328] width 71 height 36
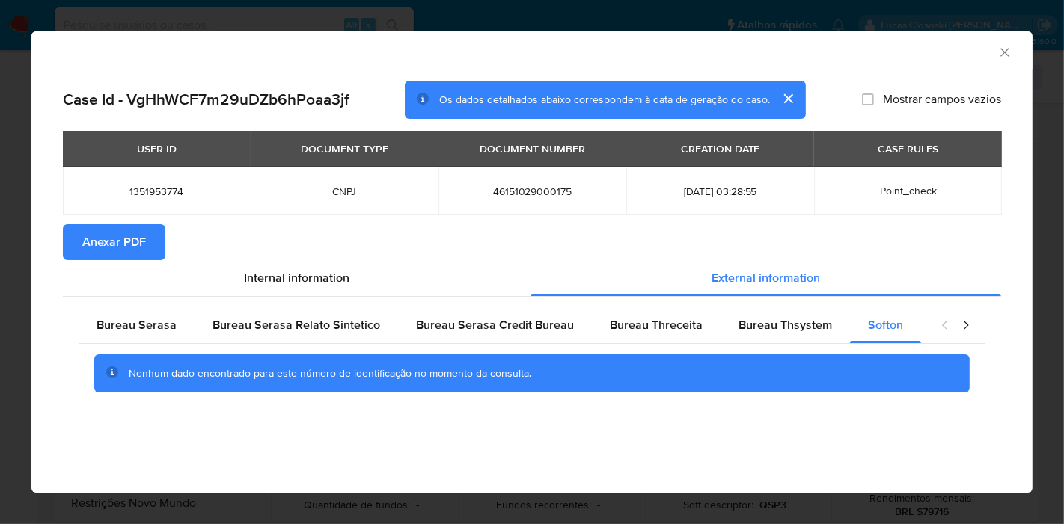
click at [1010, 55] on icon "Fechar a janela" at bounding box center [1004, 52] width 15 height 15
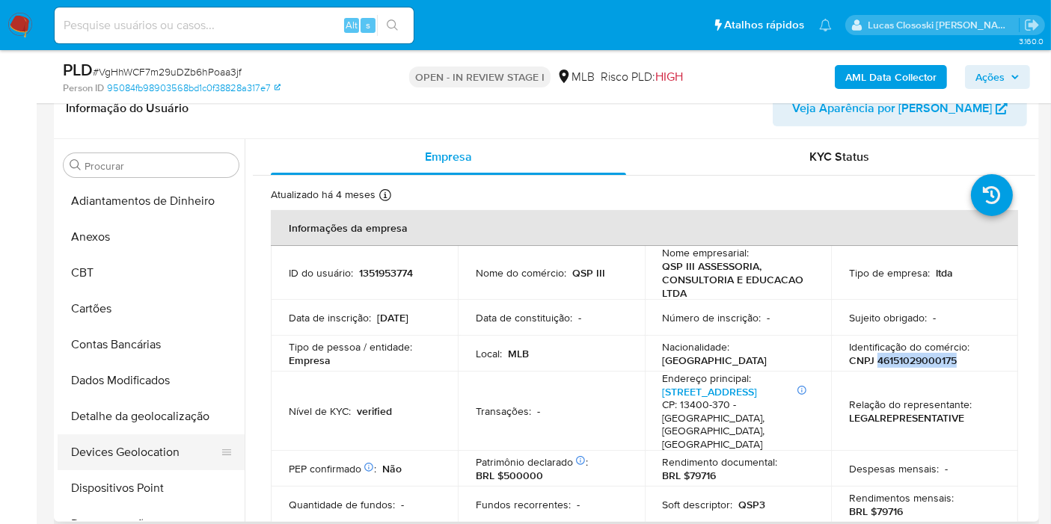
click at [136, 455] on button "Devices Geolocation" at bounding box center [145, 453] width 175 height 36
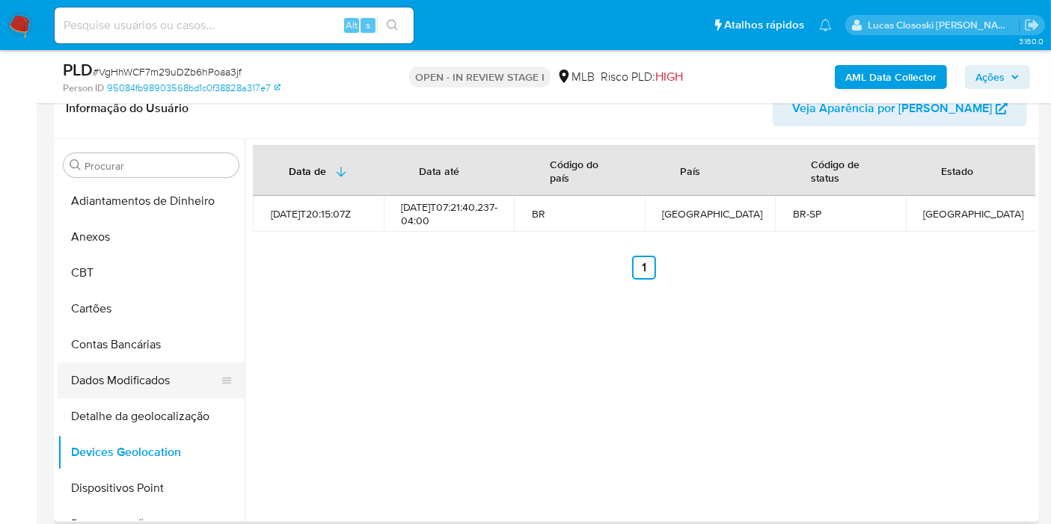
scroll to position [83, 0]
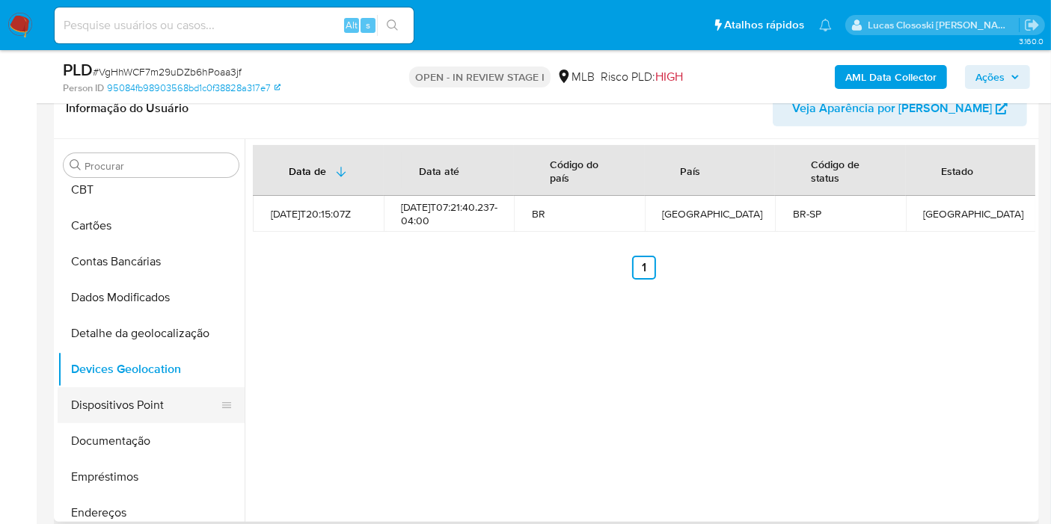
click at [117, 392] on button "Dispositivos Point" at bounding box center [145, 405] width 175 height 36
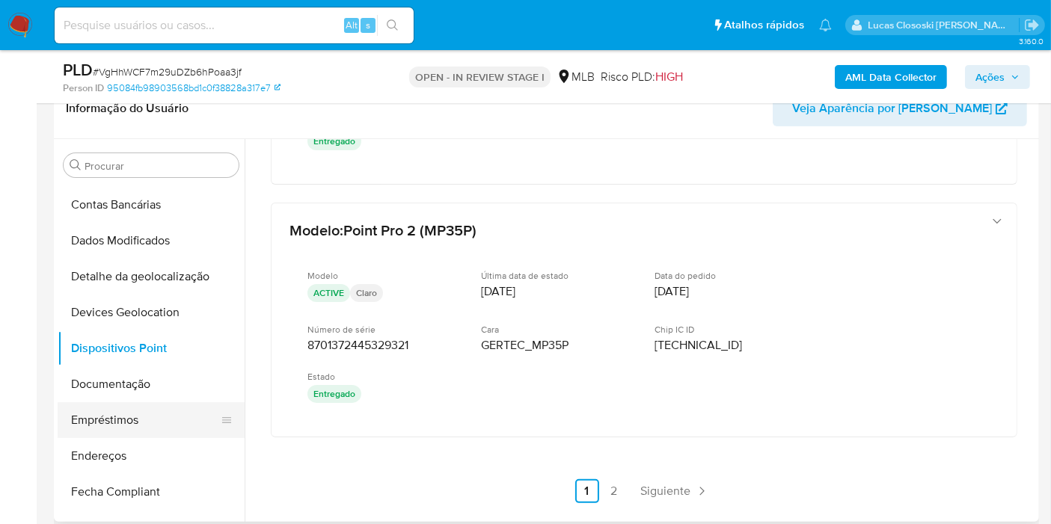
scroll to position [166, 0]
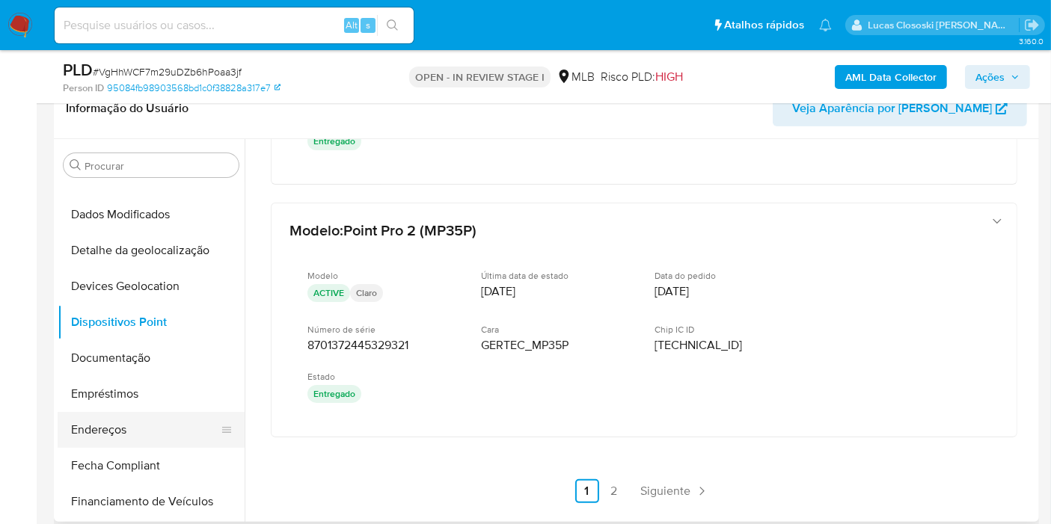
click at [117, 420] on button "Endereços" at bounding box center [145, 430] width 175 height 36
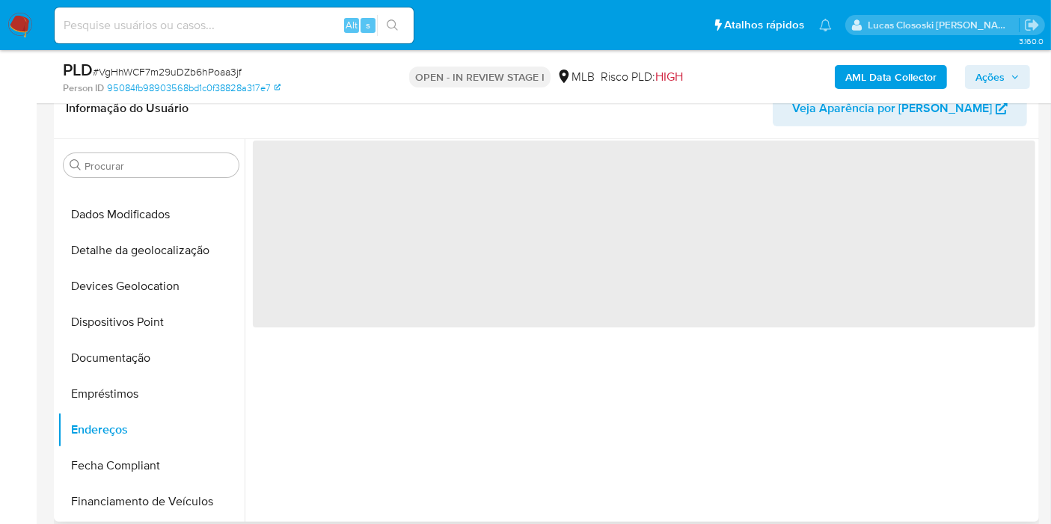
scroll to position [0, 0]
click at [150, 341] on button "Documentação" at bounding box center [145, 358] width 175 height 36
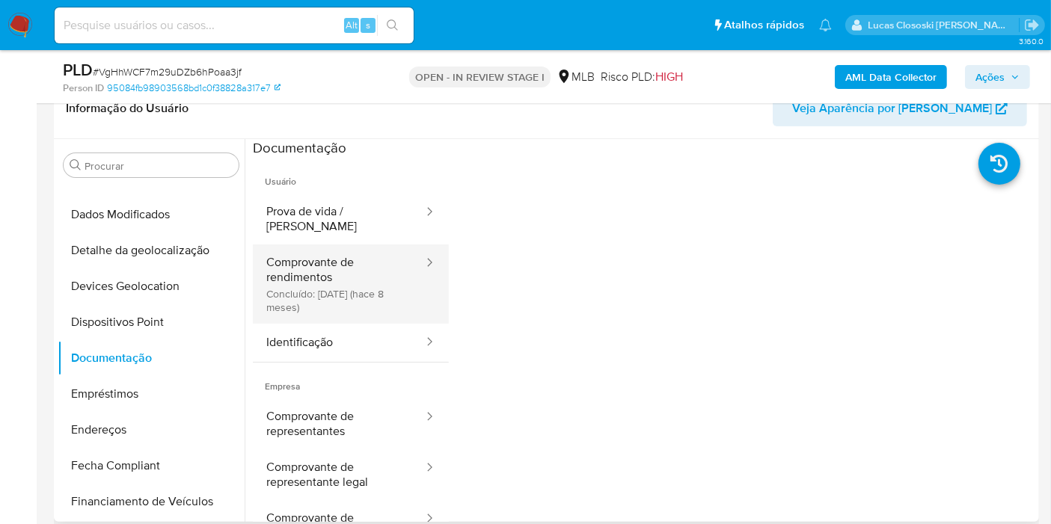
click at [327, 284] on button "Comprovante de rendimentos Concluído: 02/01/2025 (hace 8 meses)" at bounding box center [339, 284] width 172 height 79
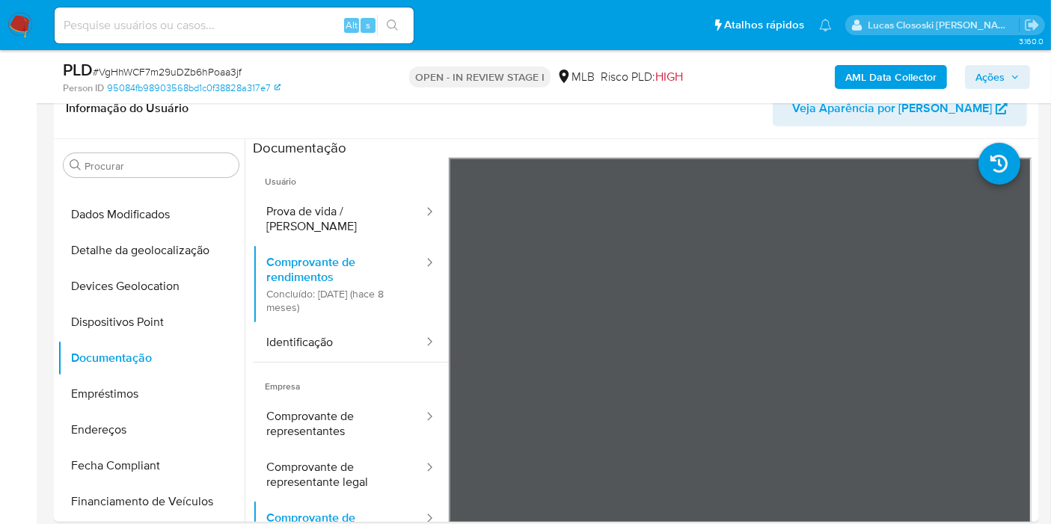
scroll to position [332, 0]
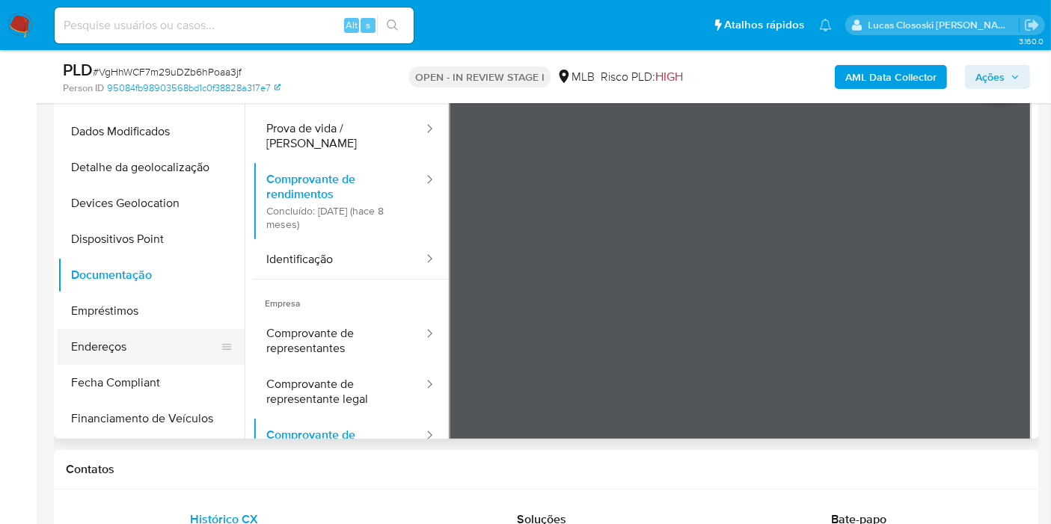
click at [139, 340] on button "Endereços" at bounding box center [145, 347] width 175 height 36
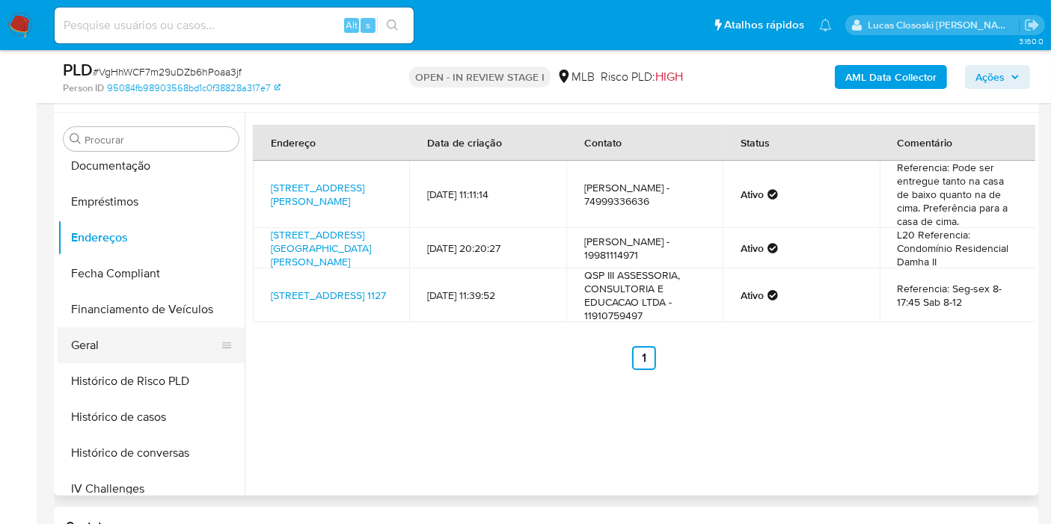
click at [81, 343] on button "Geral" at bounding box center [145, 346] width 175 height 36
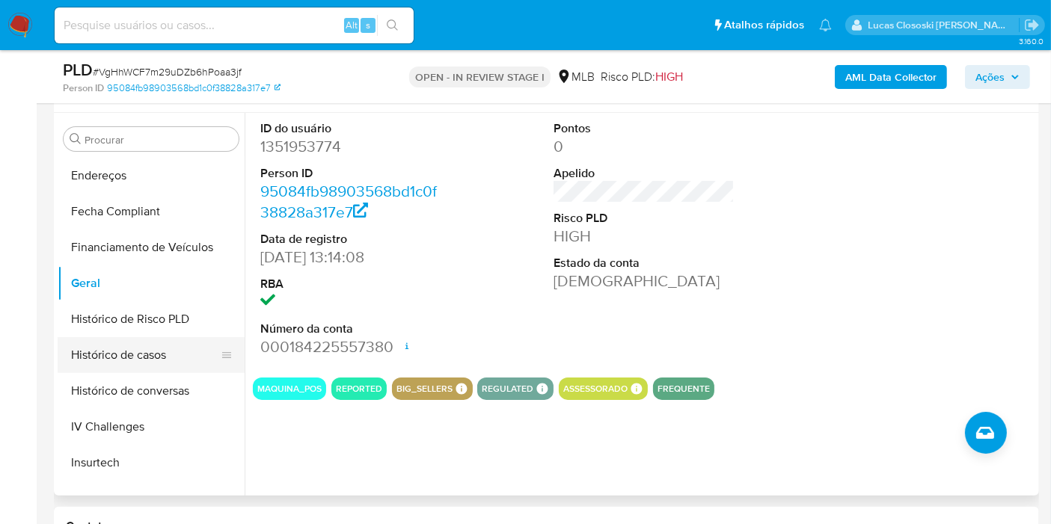
scroll to position [415, 0]
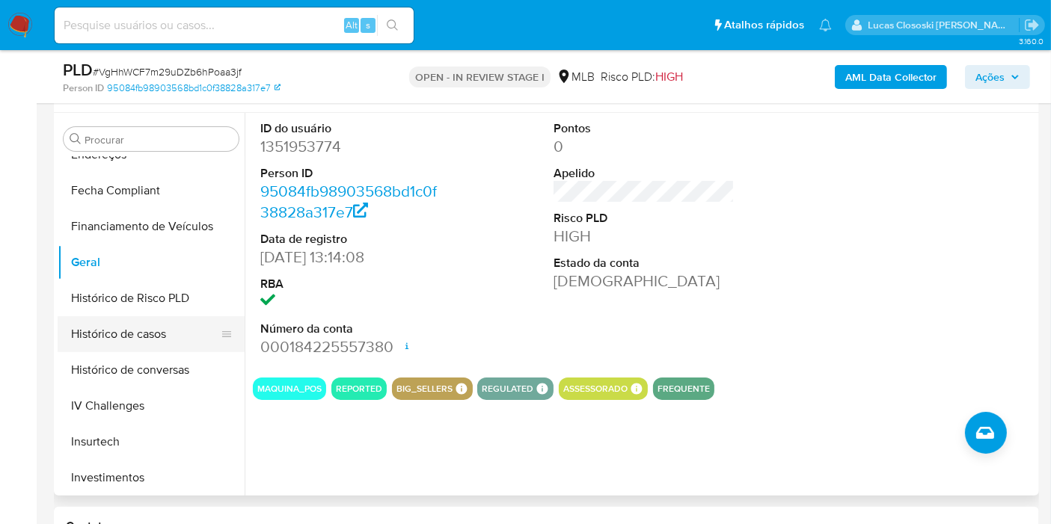
click at [149, 340] on button "Histórico de casos" at bounding box center [145, 334] width 175 height 36
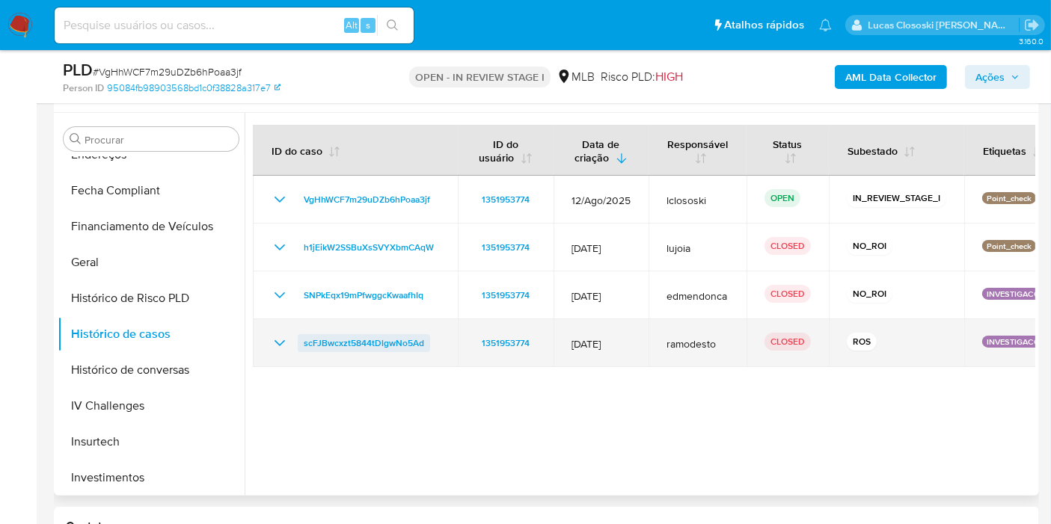
drag, startPoint x: 444, startPoint y: 342, endPoint x: 303, endPoint y: 344, distance: 141.4
click at [303, 344] on td "scFJBwcxzt5844tDlgwNo5Ad" at bounding box center [355, 343] width 205 height 48
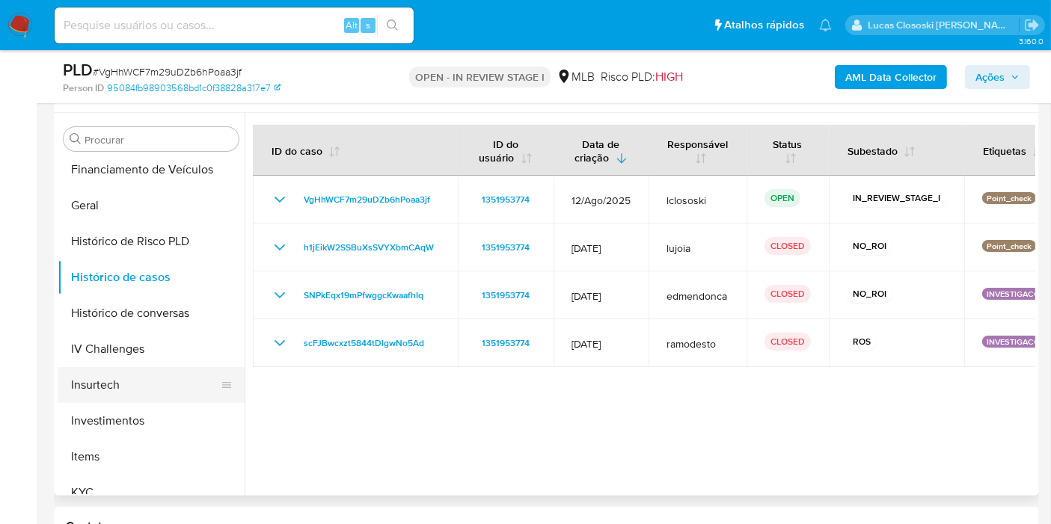
scroll to position [498, 0]
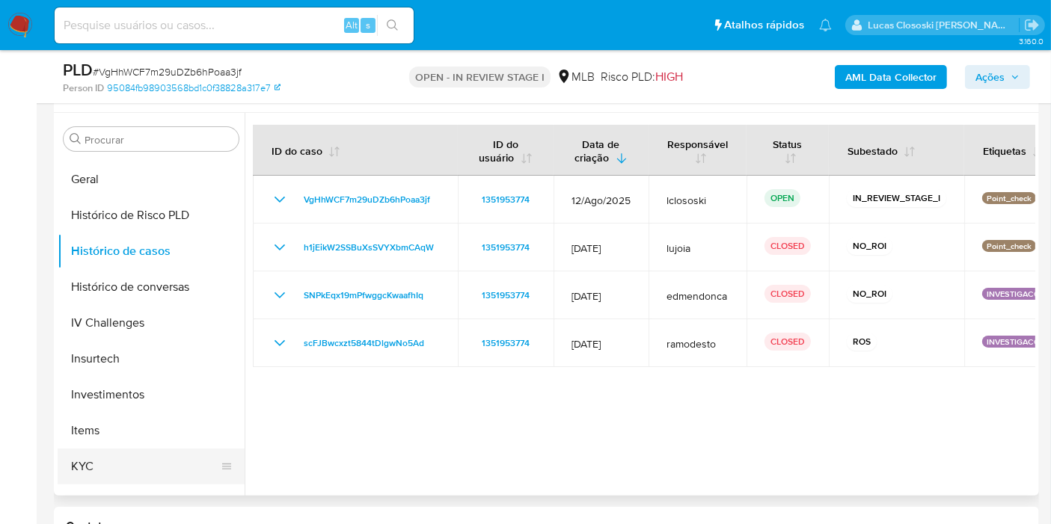
click at [88, 454] on button "KYC" at bounding box center [145, 467] width 175 height 36
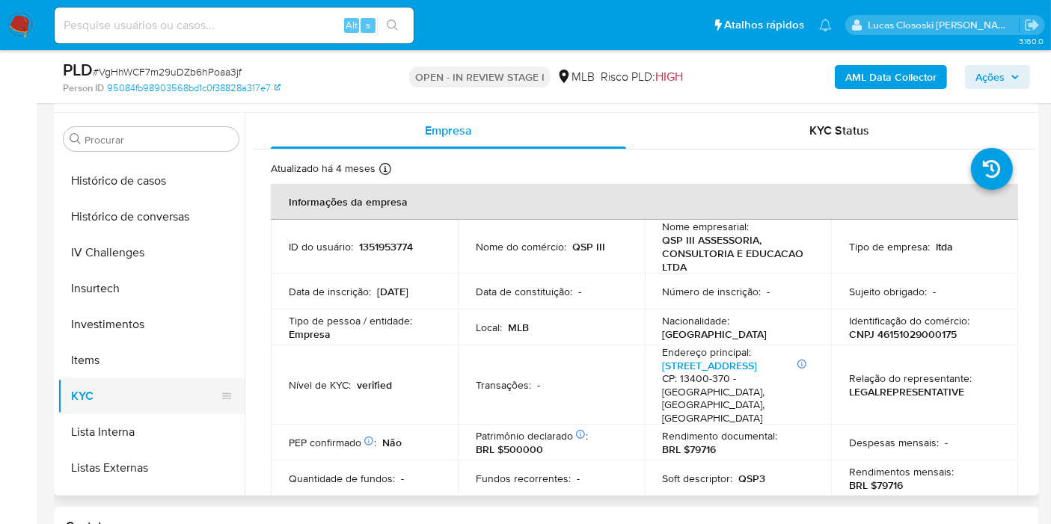
scroll to position [703, 0]
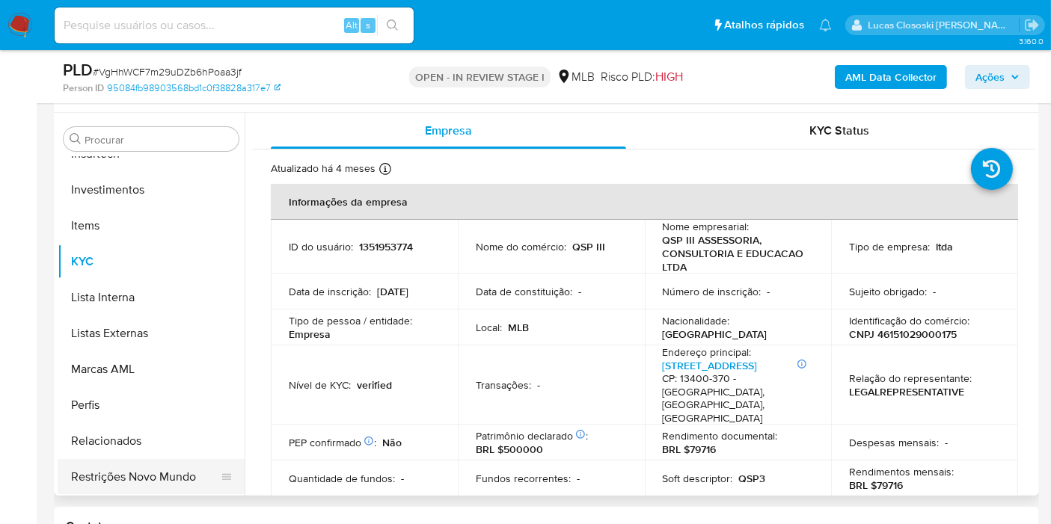
click at [161, 465] on button "Restrições Novo Mundo" at bounding box center [145, 477] width 175 height 36
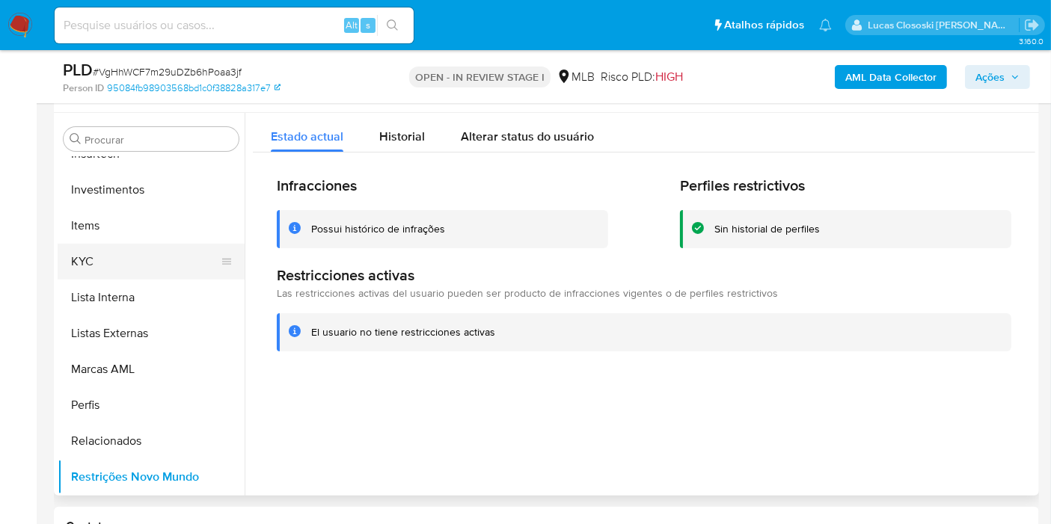
click at [119, 250] on button "KYC" at bounding box center [145, 262] width 175 height 36
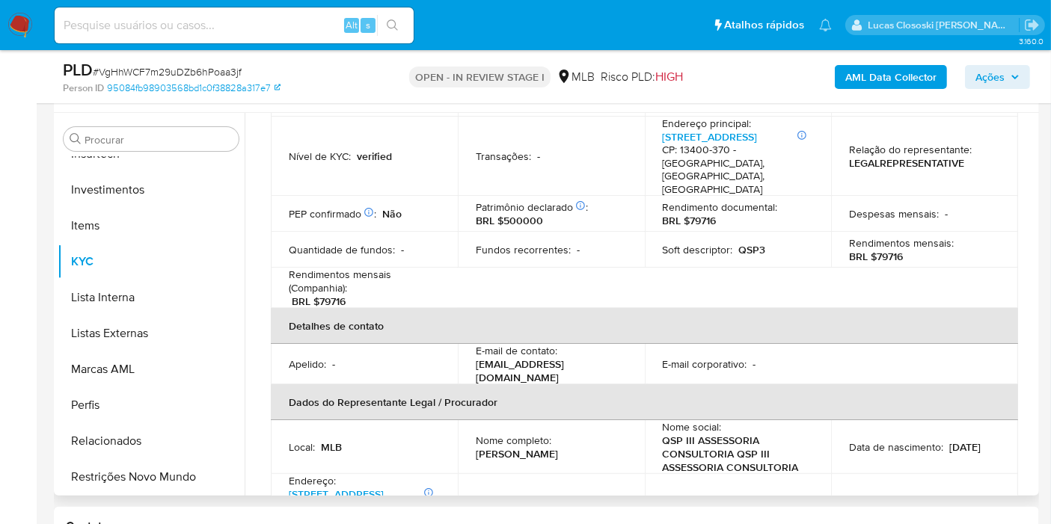
scroll to position [63, 0]
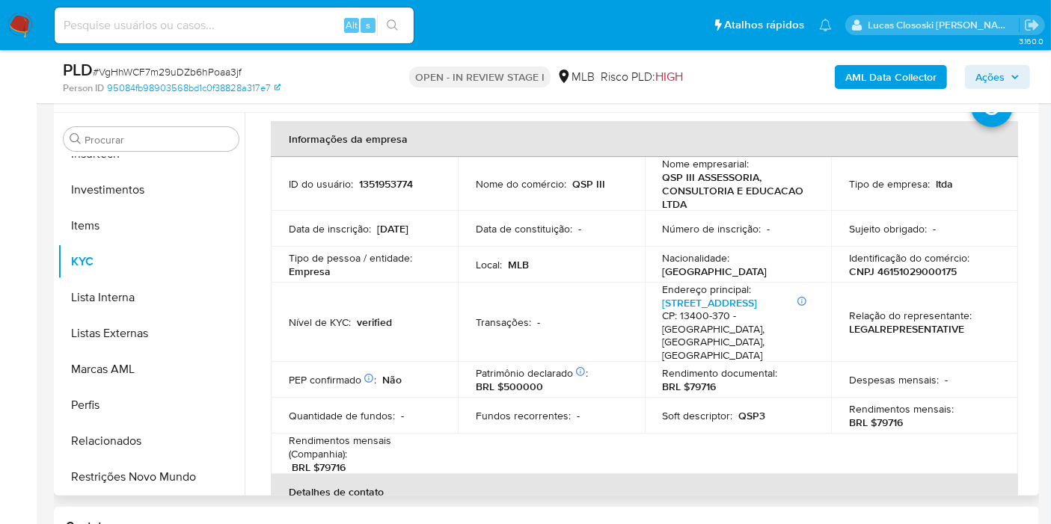
click at [913, 266] on p "CNPJ 46151029000175" at bounding box center [903, 271] width 108 height 13
copy p "46151029000175"
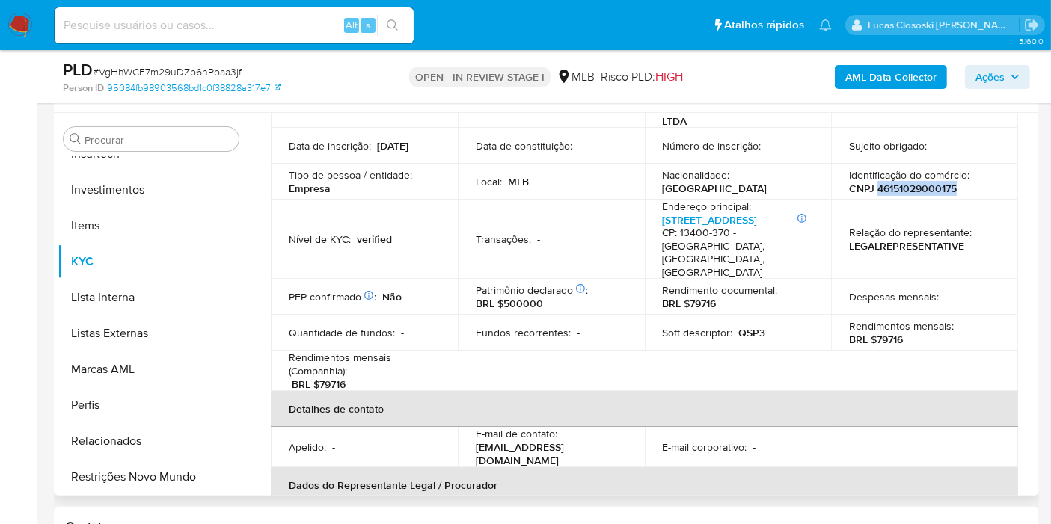
scroll to position [312, 0]
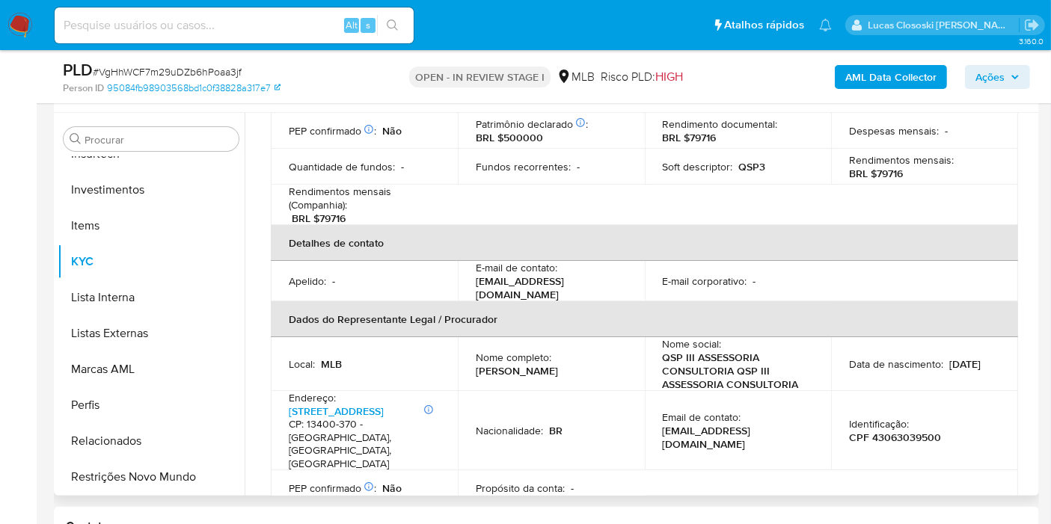
click at [892, 431] on p "CPF 43063039500" at bounding box center [895, 437] width 92 height 13
copy p "43063039500"
click at [152, 67] on span "# VgHhWCF7m29uDZb6hPoaa3jf" at bounding box center [167, 71] width 149 height 15
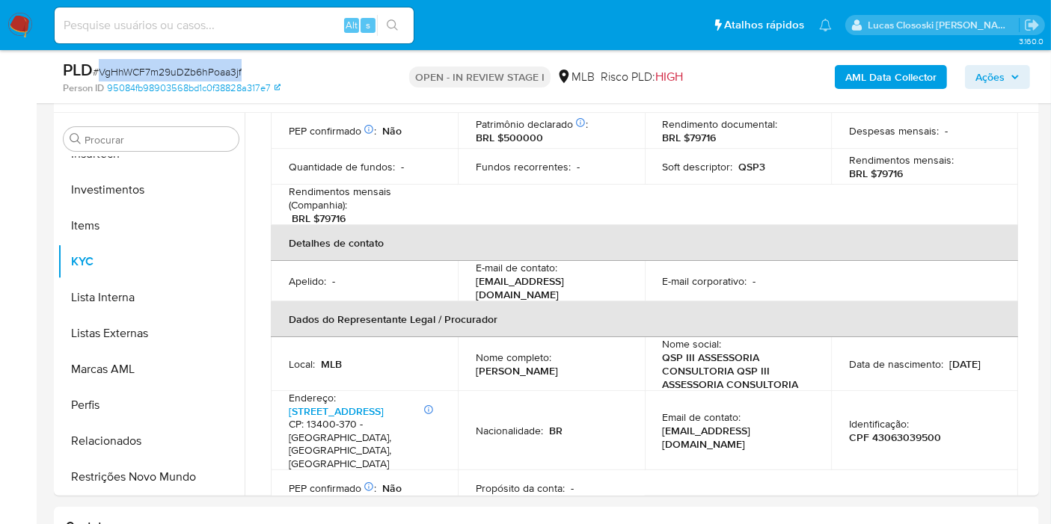
copy span "VgHhWCF7m29uDZb6hPoaa3jf"
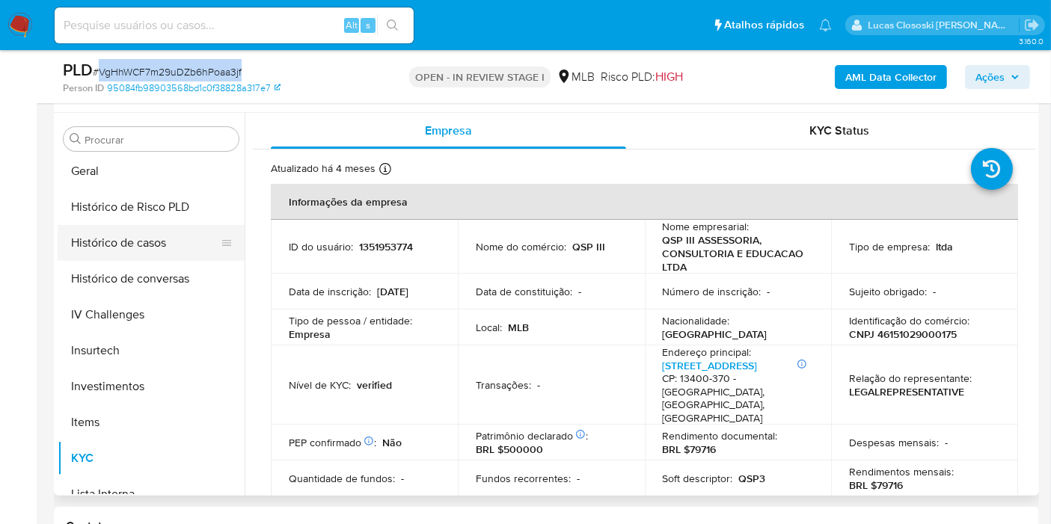
scroll to position [454, 0]
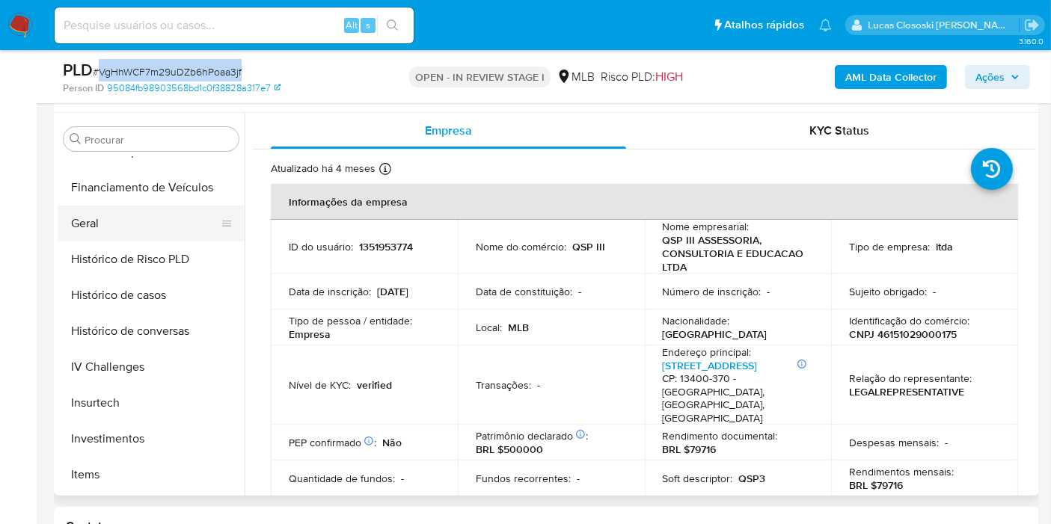
click at [94, 221] on button "Geral" at bounding box center [145, 224] width 175 height 36
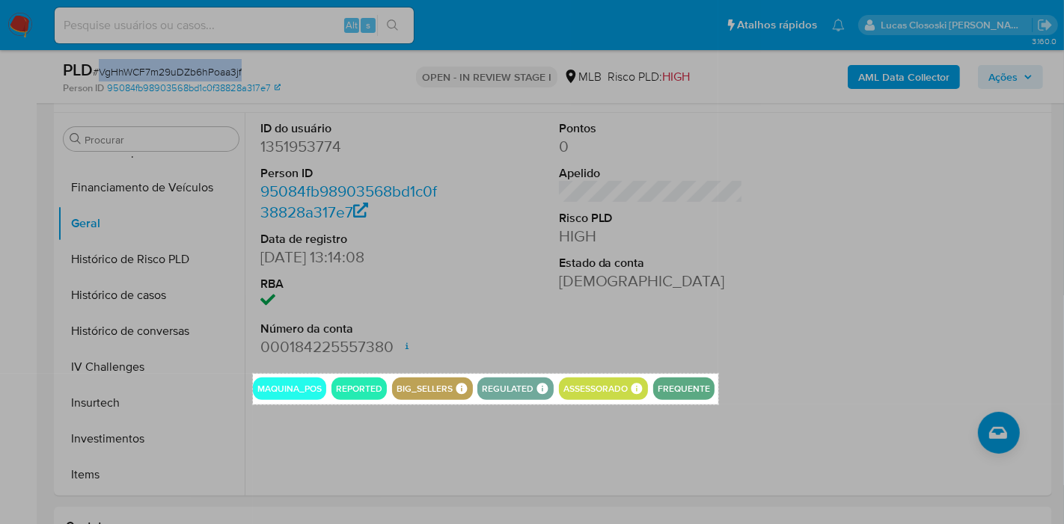
drag, startPoint x: 253, startPoint y: 373, endPoint x: 718, endPoint y: 404, distance: 466.3
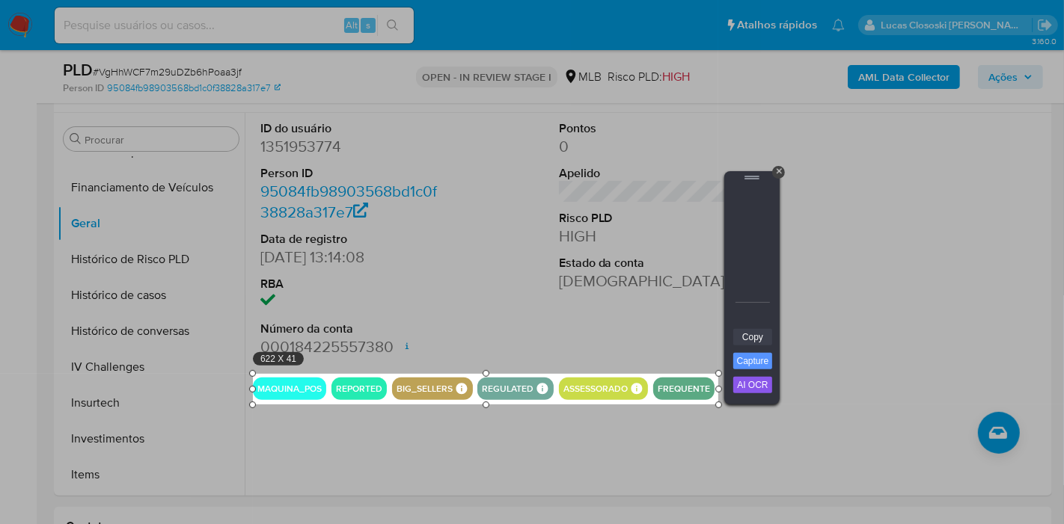
click at [748, 334] on link "Copy" at bounding box center [752, 337] width 39 height 16
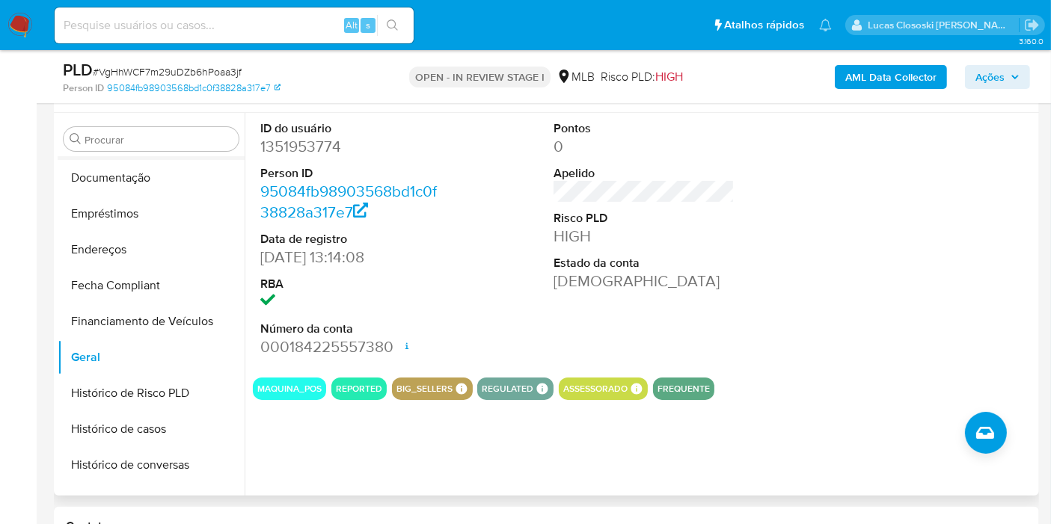
scroll to position [205, 0]
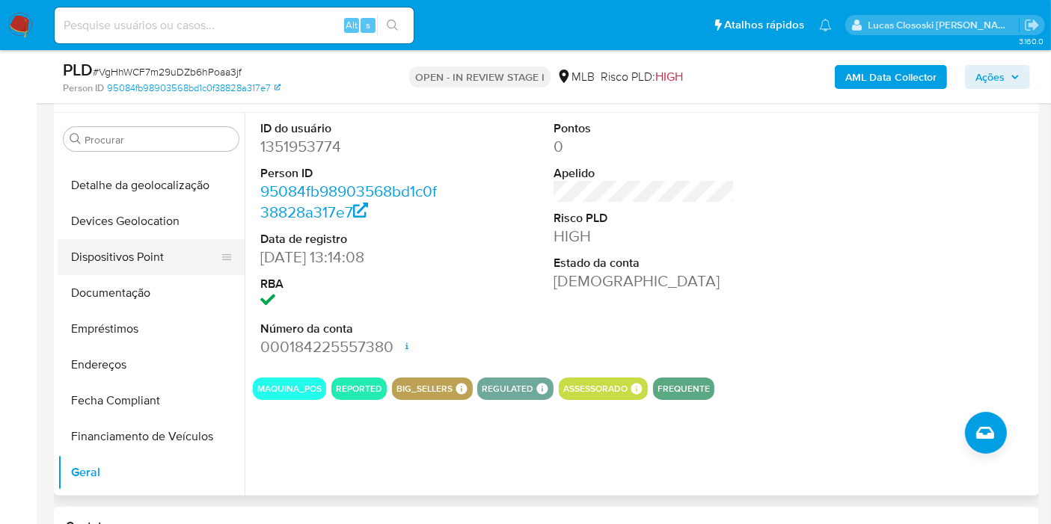
click at [150, 240] on button "Dispositivos Point" at bounding box center [145, 257] width 175 height 36
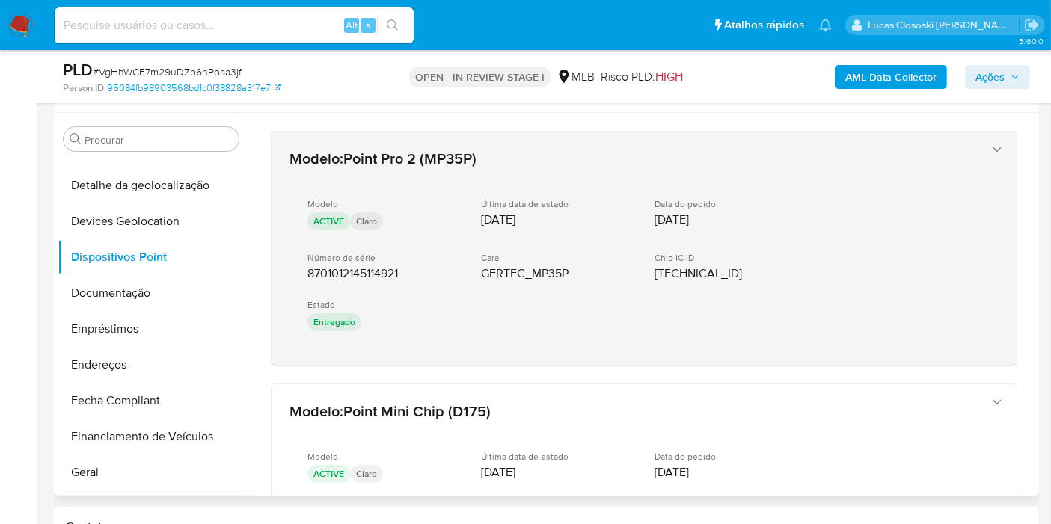
drag, startPoint x: 390, startPoint y: 369, endPoint x: 305, endPoint y: 281, distance: 122.2
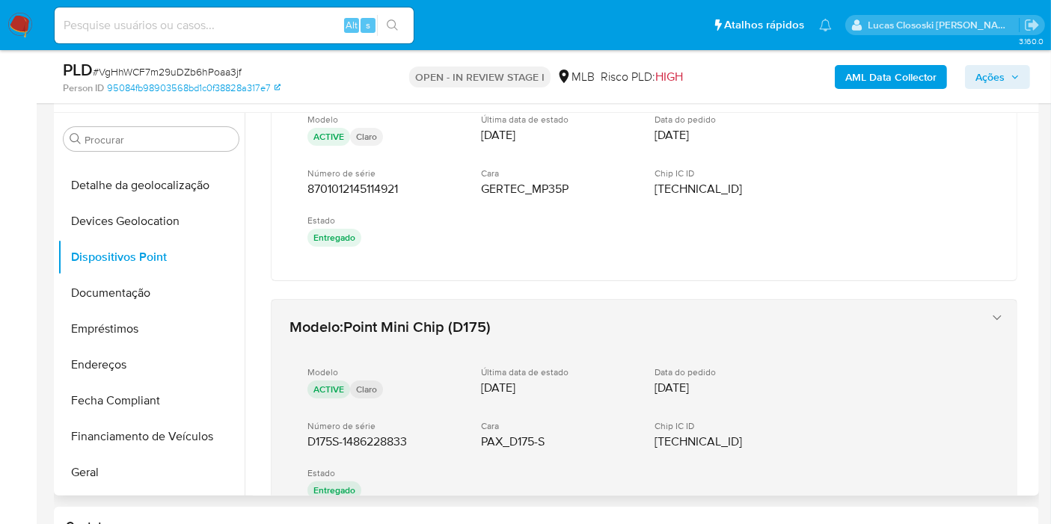
scroll to position [166, 0]
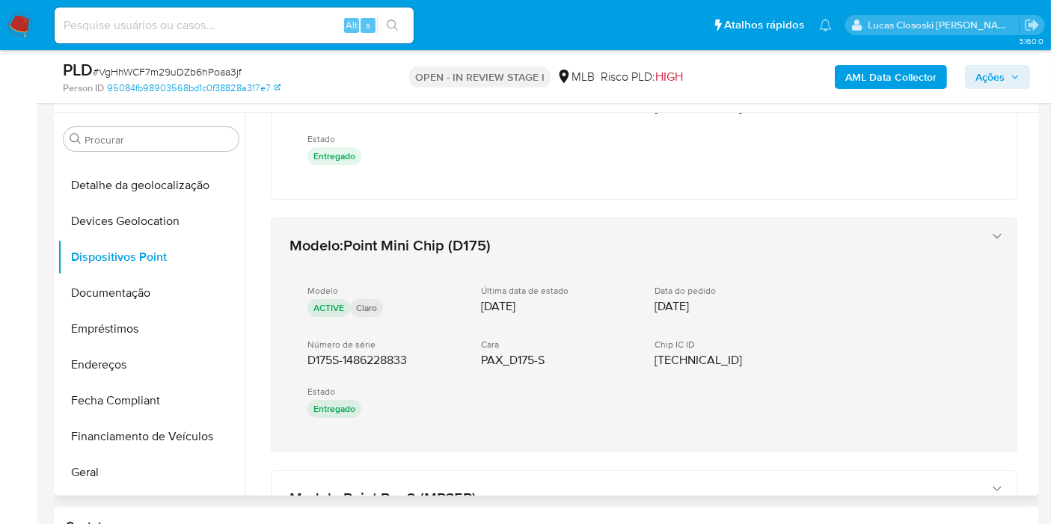
drag, startPoint x: 420, startPoint y: 462, endPoint x: 284, endPoint y: 352, distance: 175.0
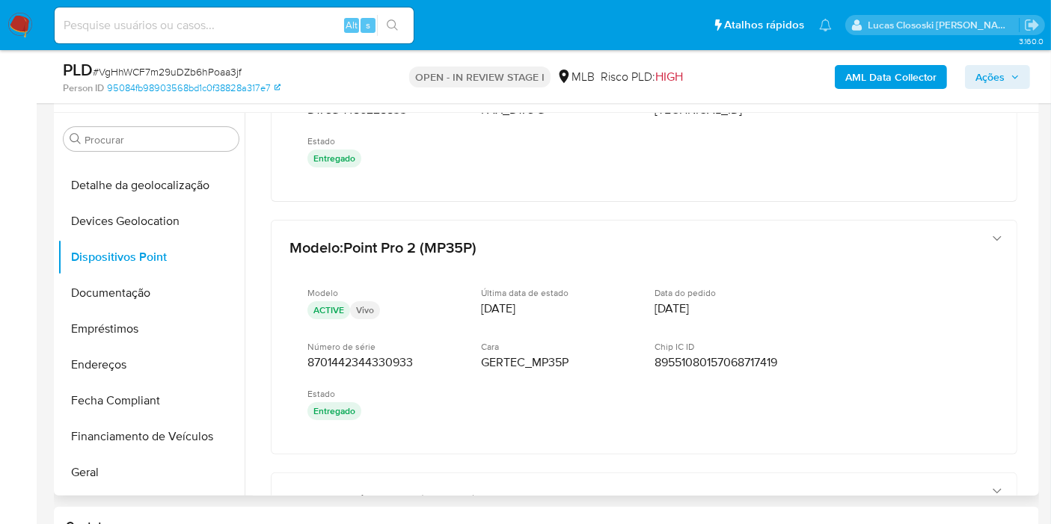
scroll to position [498, 0]
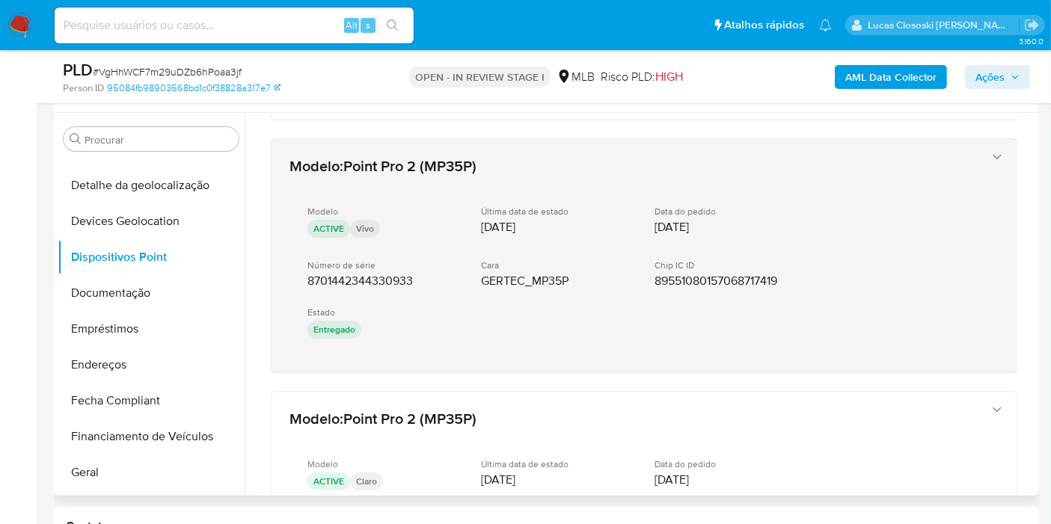
drag, startPoint x: 376, startPoint y: 372, endPoint x: 294, endPoint y: 272, distance: 129.1
click at [294, 272] on div "Modelo : Point Pro 2 (MP35P) Modelo ACTIVE Claro Última data de estado 12/08/20…" at bounding box center [644, 289] width 782 height 1348
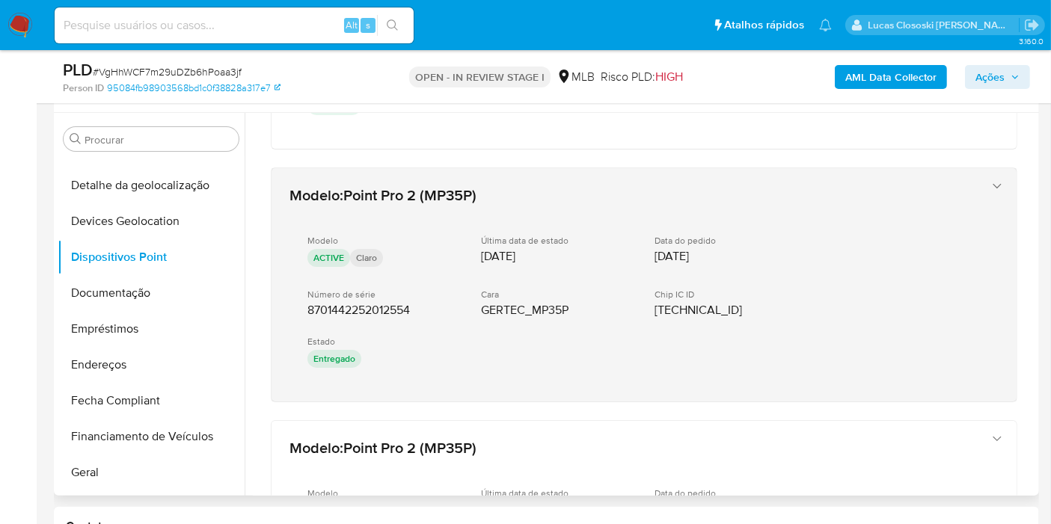
scroll to position [748, 0]
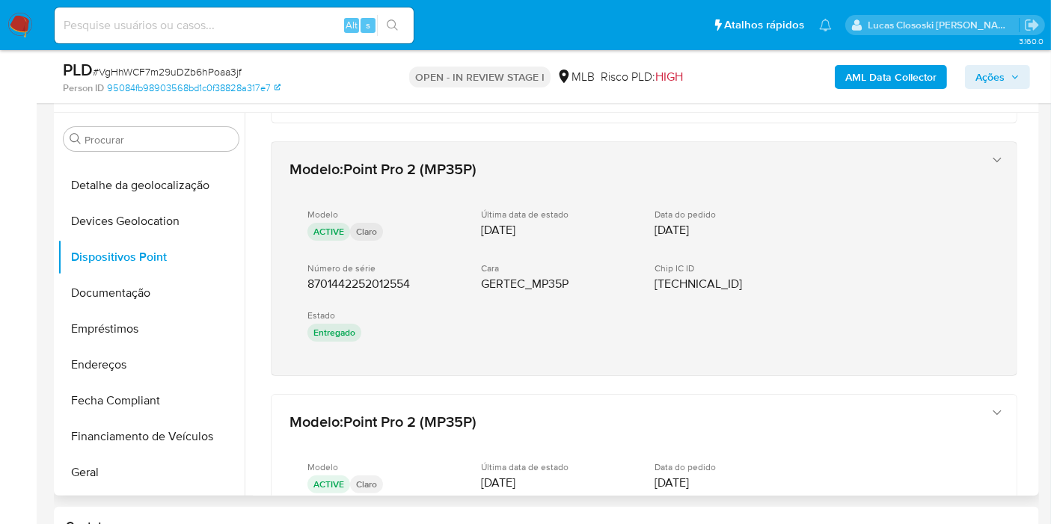
drag, startPoint x: 389, startPoint y: 382, endPoint x: 309, endPoint y: 283, distance: 127.1
click at [309, 283] on div "Modelo : Point Pro 2 (MP35P) Modelo ACTIVE Claro Última data de estado 12/08/20…" at bounding box center [644, 39] width 782 height 1348
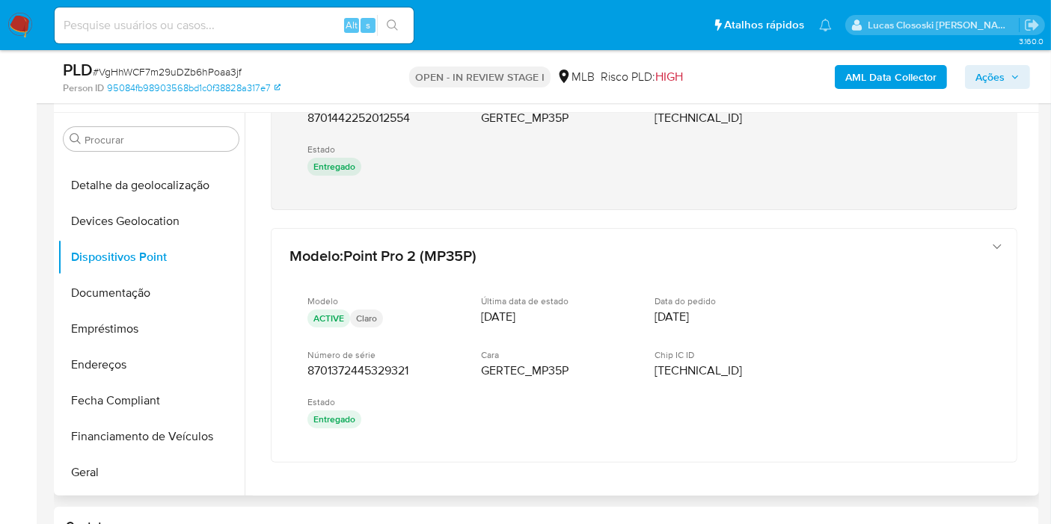
scroll to position [966, 0]
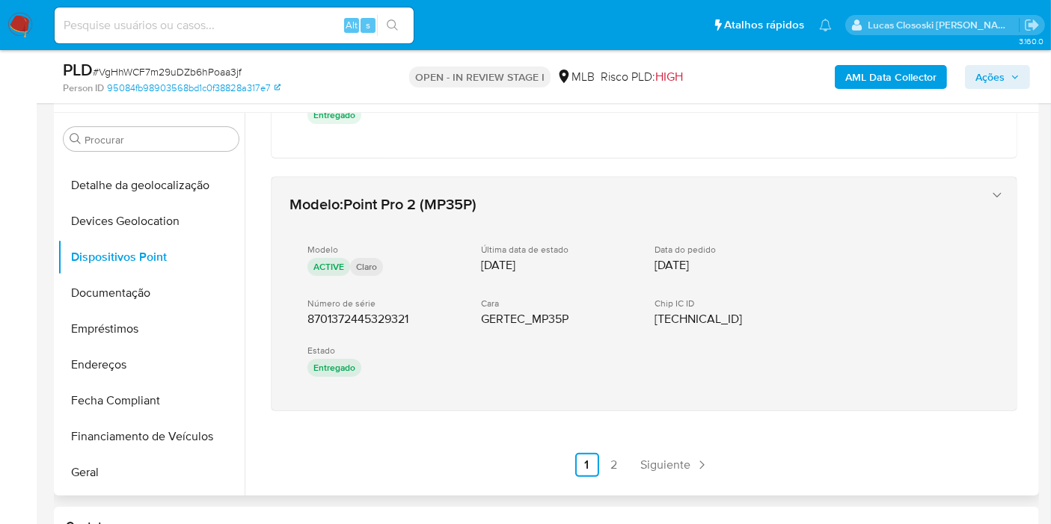
drag, startPoint x: 373, startPoint y: 452, endPoint x: 296, endPoint y: 306, distance: 164.6
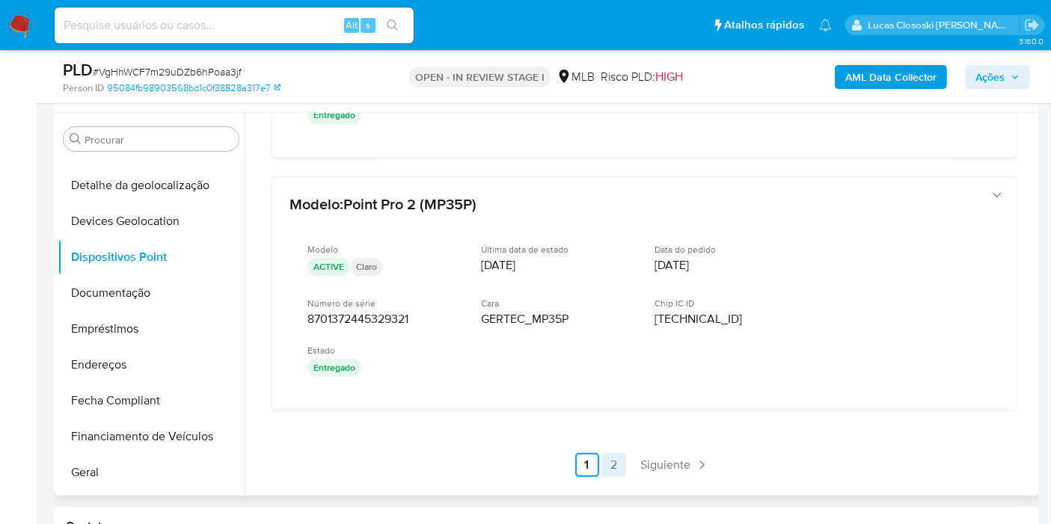
click at [619, 453] on link "2" at bounding box center [614, 465] width 24 height 24
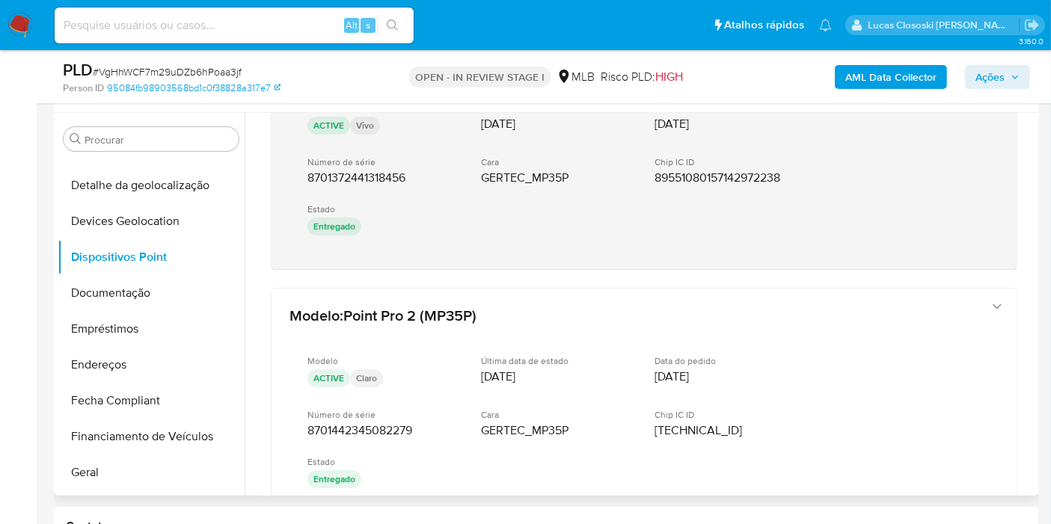
scroll to position [0, 0]
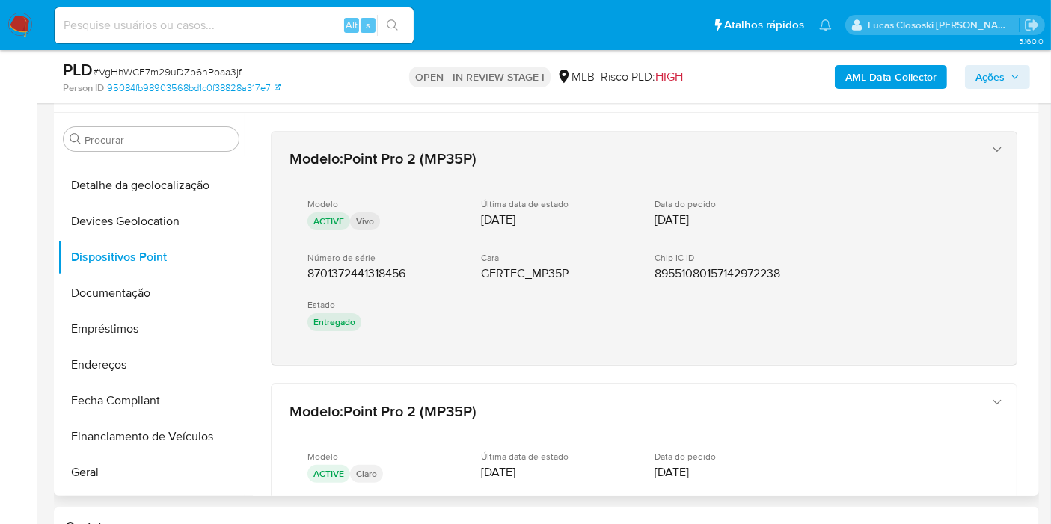
drag, startPoint x: 349, startPoint y: 383, endPoint x: 361, endPoint y: 345, distance: 39.8
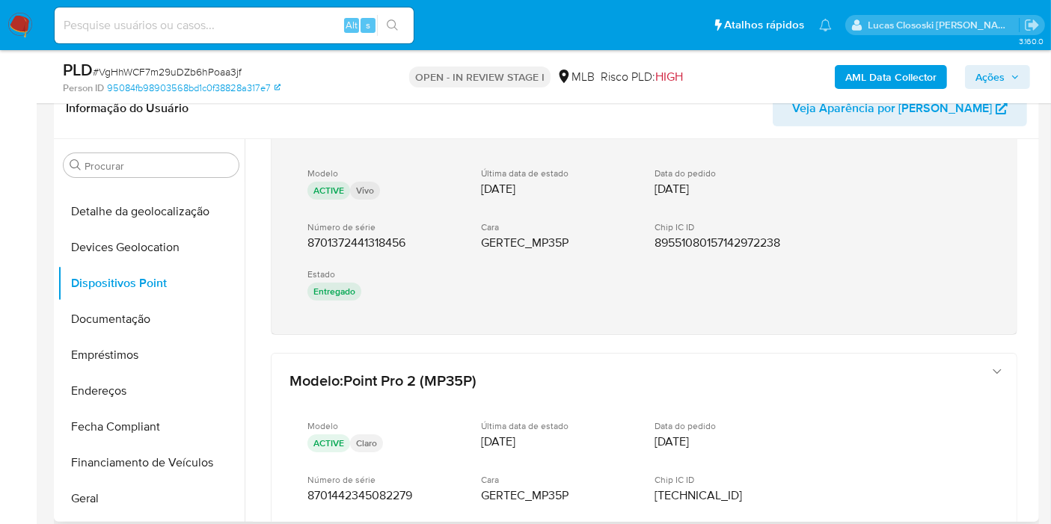
scroll to position [83, 0]
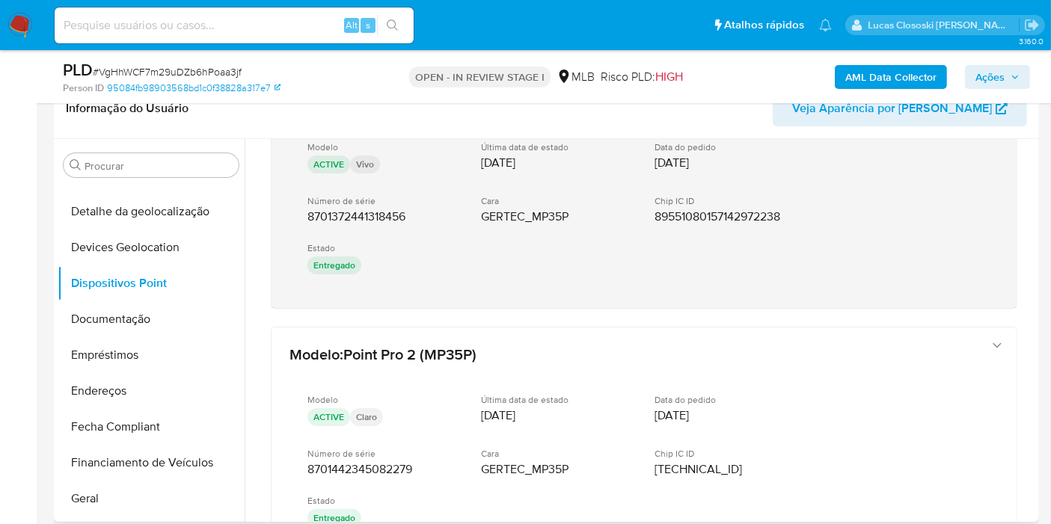
drag, startPoint x: 374, startPoint y: 317, endPoint x: 310, endPoint y: 221, distance: 115.6
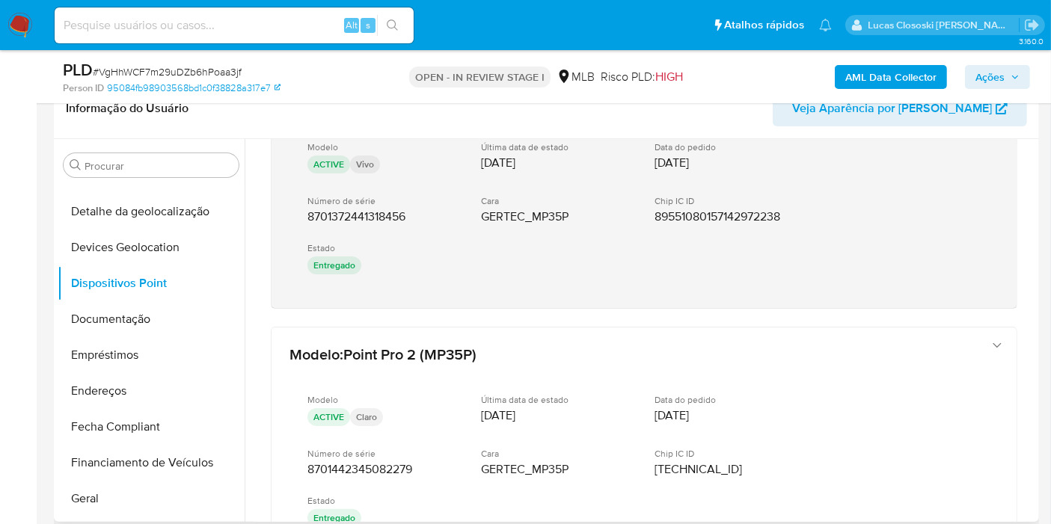
drag, startPoint x: 380, startPoint y: 316, endPoint x: 306, endPoint y: 212, distance: 127.7
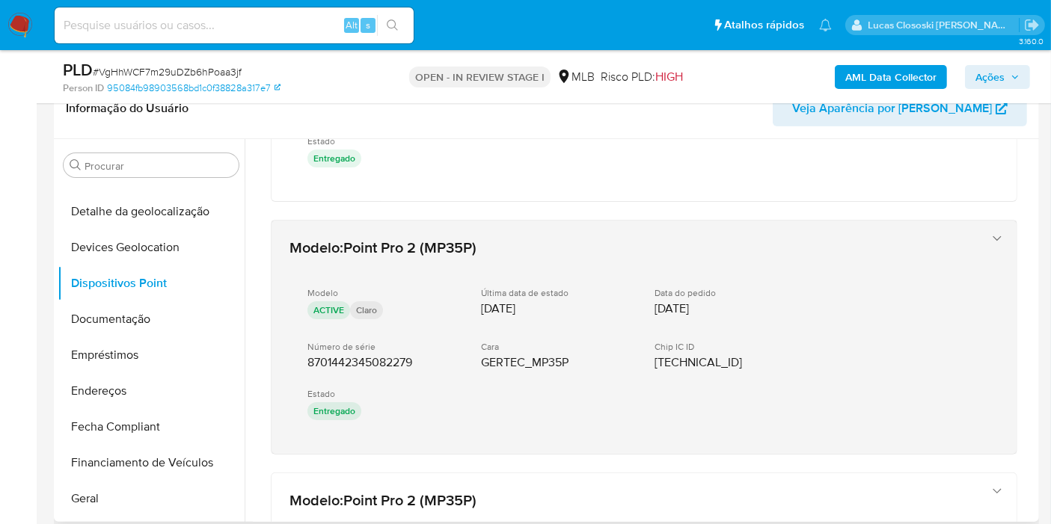
scroll to position [249, 0]
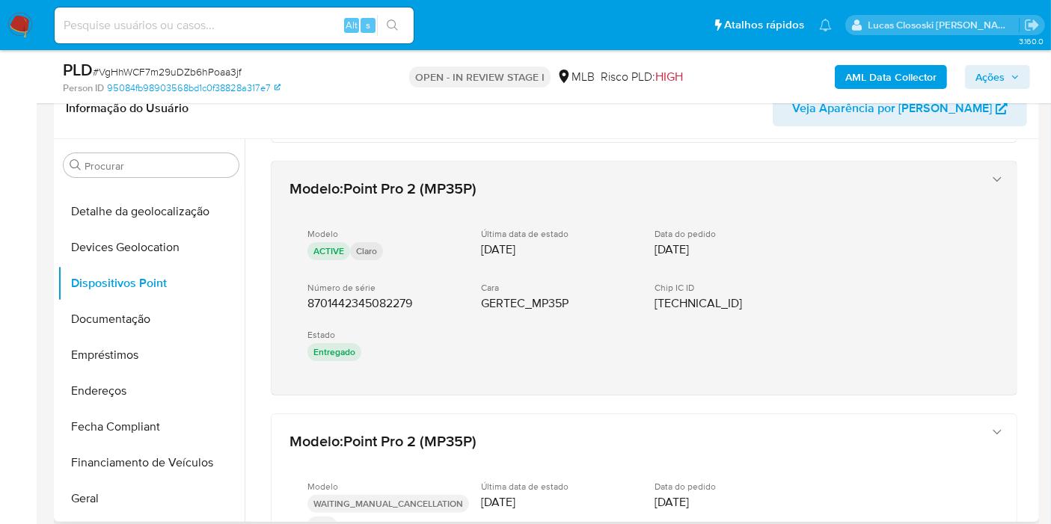
drag, startPoint x: 372, startPoint y: 397, endPoint x: 301, endPoint y: 298, distance: 122.3
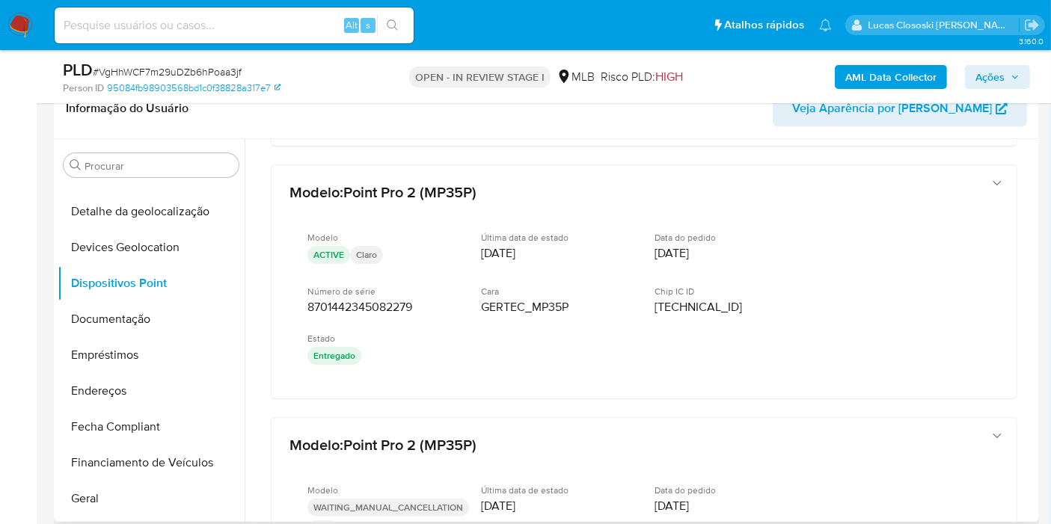
scroll to position [572, 0]
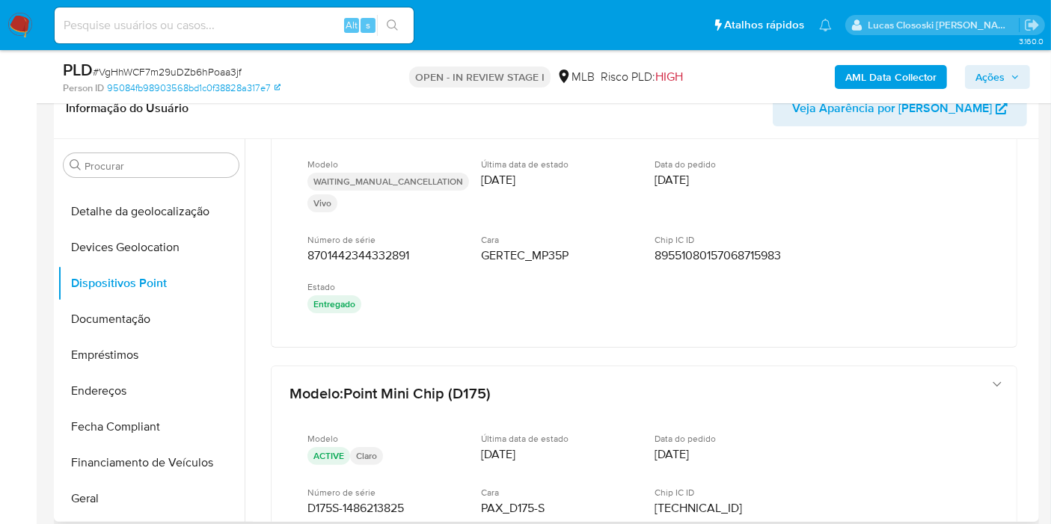
click at [382, 343] on div "Modelo : Point Pro 2 (MP35P) Modelo ACTIVE Vivo Última data de estado 20/03/202…" at bounding box center [644, 253] width 782 height 1370
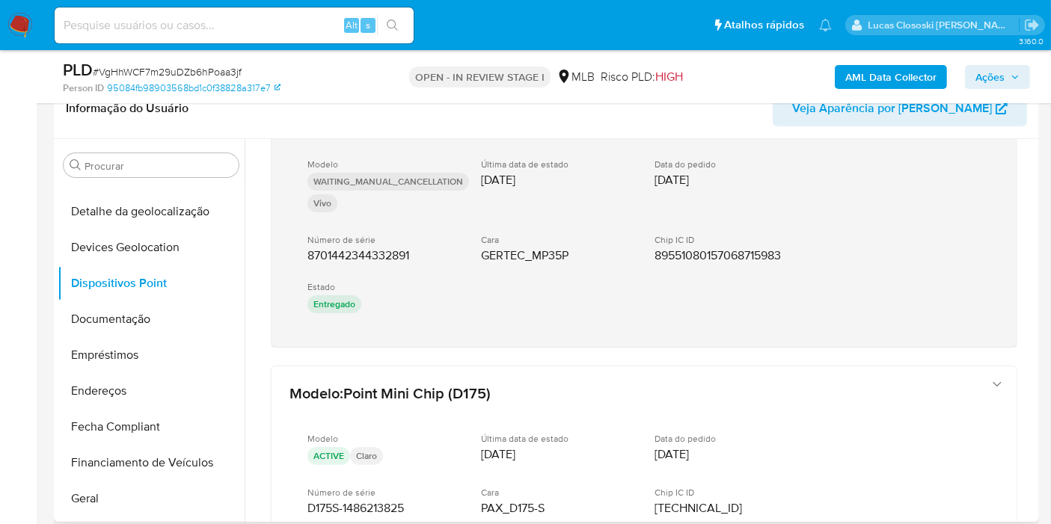
drag, startPoint x: 384, startPoint y: 353, endPoint x: 308, endPoint y: 260, distance: 120.1
click at [308, 260] on div "Modelo : Point Pro 2 (MP35P) Modelo ACTIVE Vivo Última data de estado 20/03/202…" at bounding box center [644, 253] width 782 height 1370
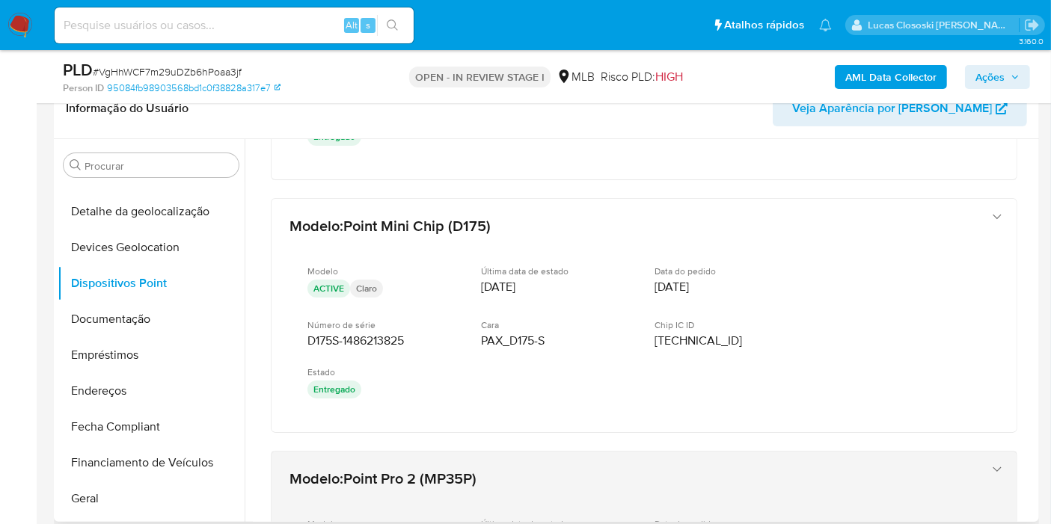
scroll to position [821, 0]
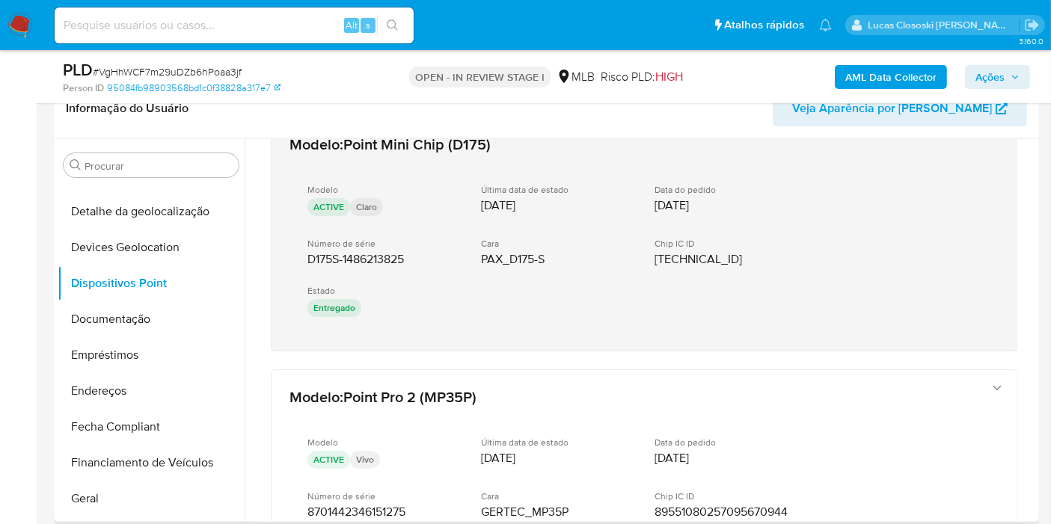
drag, startPoint x: 435, startPoint y: 351, endPoint x: 305, endPoint y: 247, distance: 166.6
click at [305, 247] on div "Modelo : Point Pro 2 (MP35P) Modelo ACTIVE Vivo Última data de estado 20/03/202…" at bounding box center [644, 4] width 782 height 1370
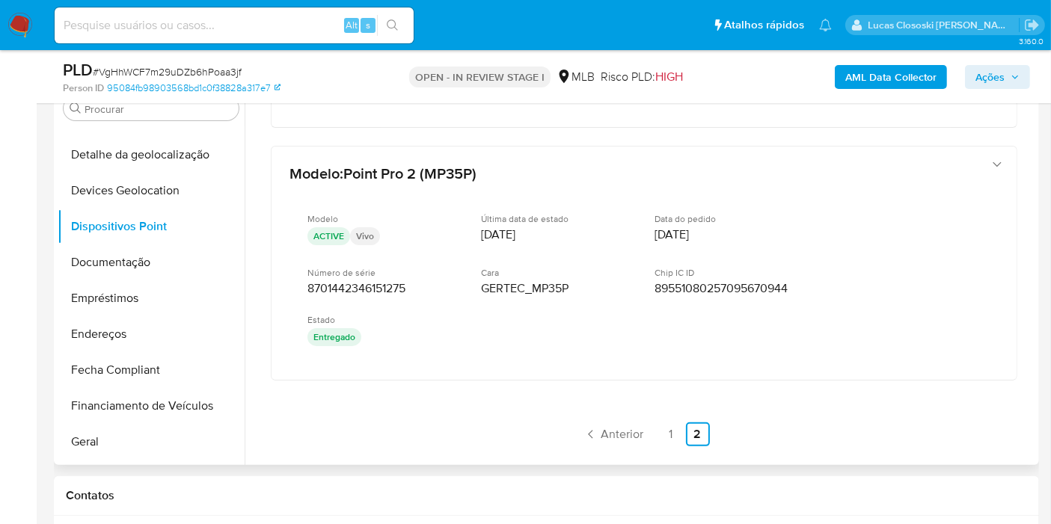
scroll to position [332, 0]
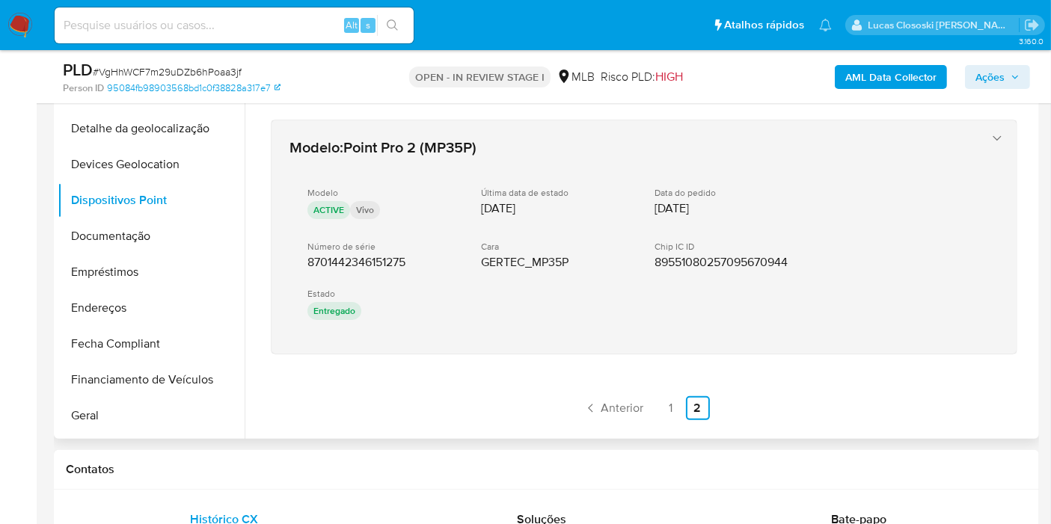
drag, startPoint x: 399, startPoint y: 390, endPoint x: 301, endPoint y: 248, distance: 172.0
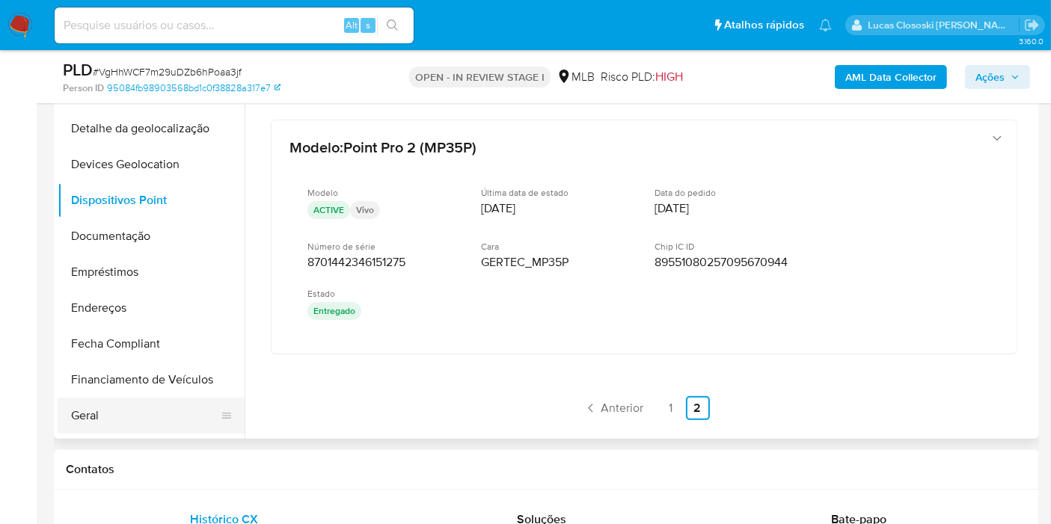
click at [101, 411] on button "Geral" at bounding box center [145, 416] width 175 height 36
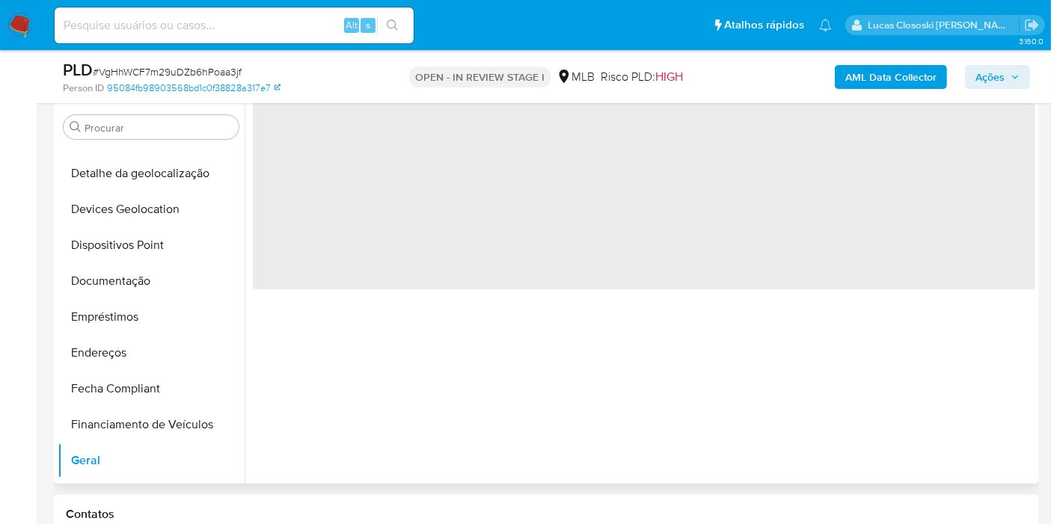
scroll to position [249, 0]
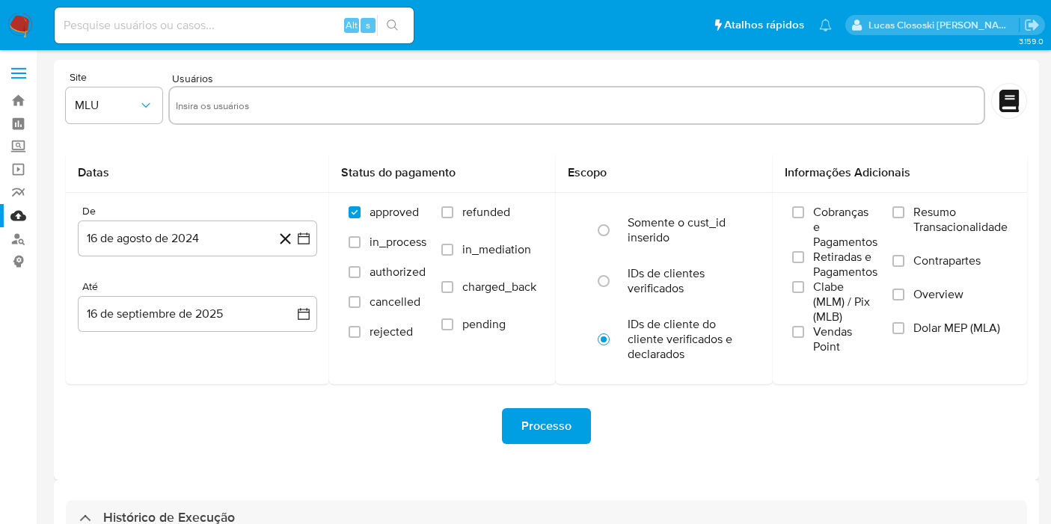
select select "10"
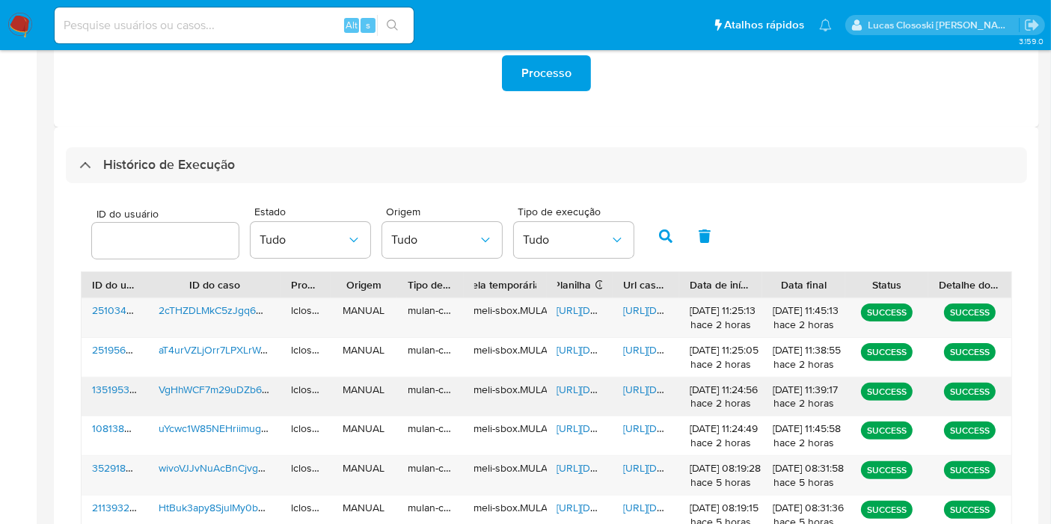
click at [580, 386] on span "[URL][DOMAIN_NAME]" at bounding box center [608, 389] width 103 height 15
click at [647, 387] on span "[URL][DOMAIN_NAME]" at bounding box center [674, 389] width 103 height 15
